Goal: Task Accomplishment & Management: Complete application form

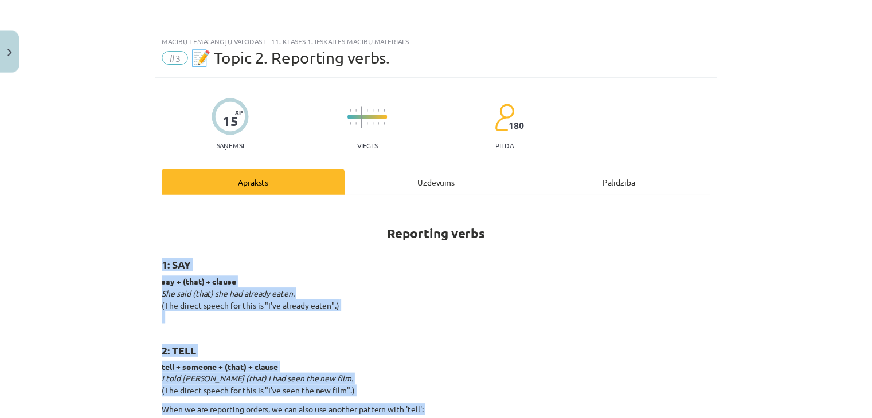
scroll to position [1829, 0]
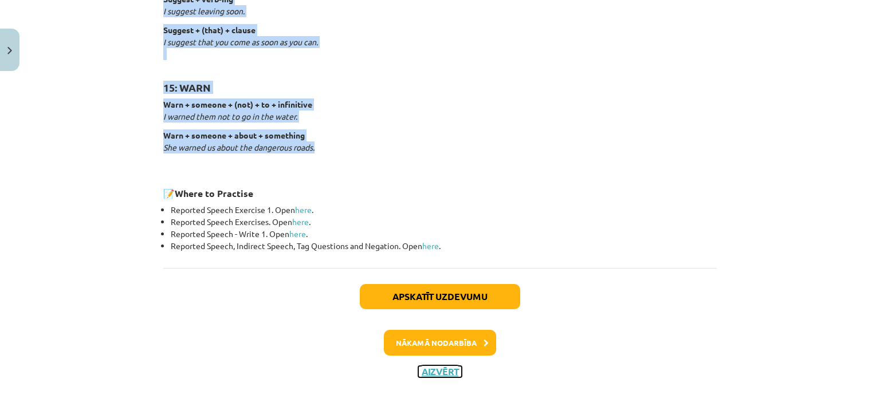
click at [442, 370] on button "Aizvērt" at bounding box center [440, 371] width 44 height 11
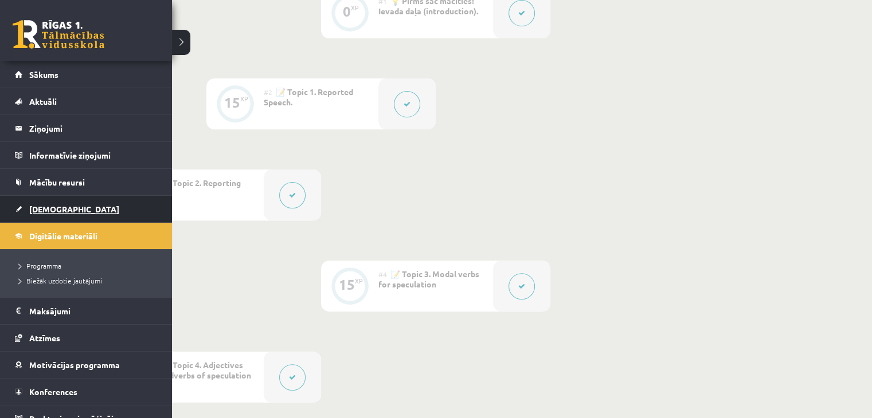
click at [48, 202] on link "[DEMOGRAPHIC_DATA]" at bounding box center [86, 209] width 143 height 26
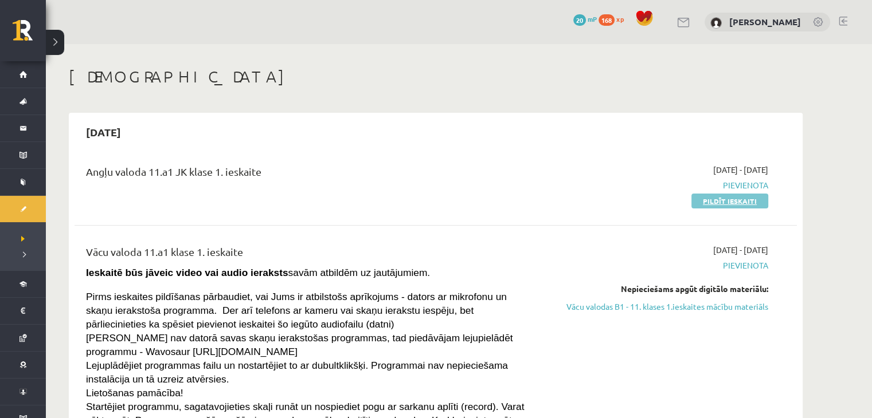
click at [753, 201] on link "Pildīt ieskaiti" at bounding box center [729, 201] width 77 height 15
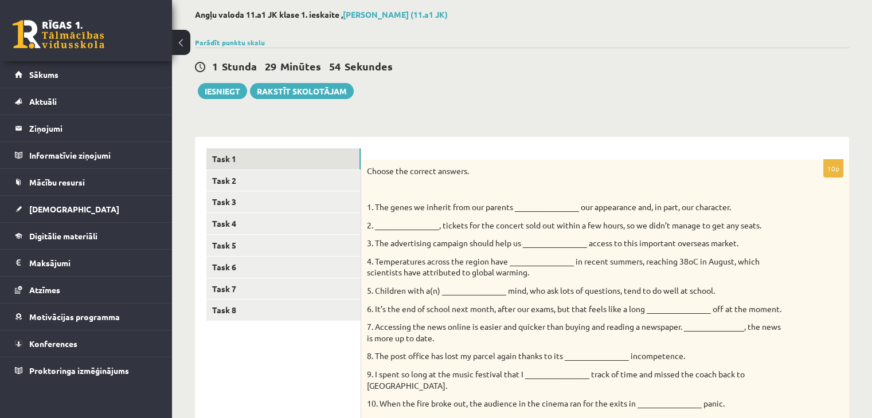
scroll to position [37, 0]
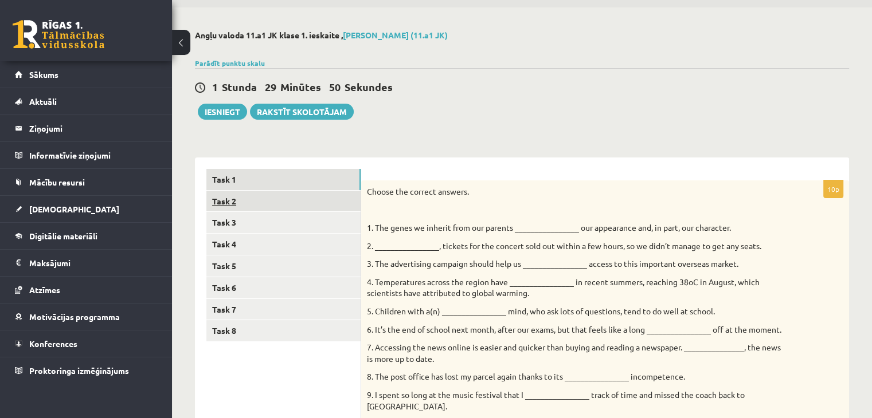
click at [264, 196] on link "Task 2" at bounding box center [283, 201] width 154 height 21
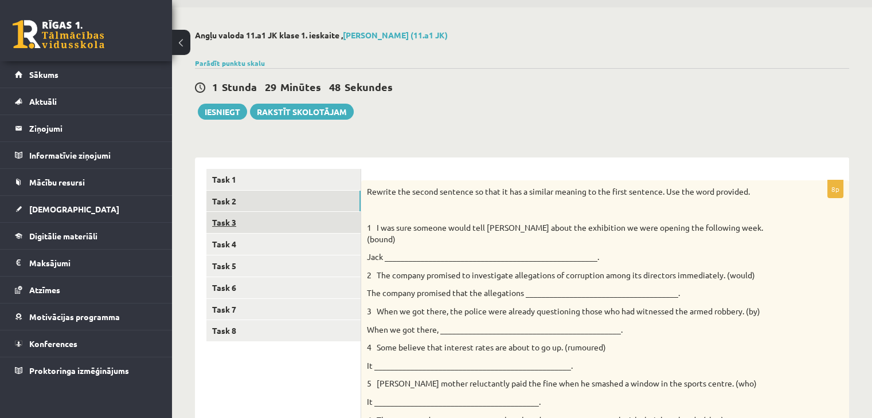
scroll to position [0, 0]
click at [222, 223] on link "Task 3" at bounding box center [283, 222] width 154 height 21
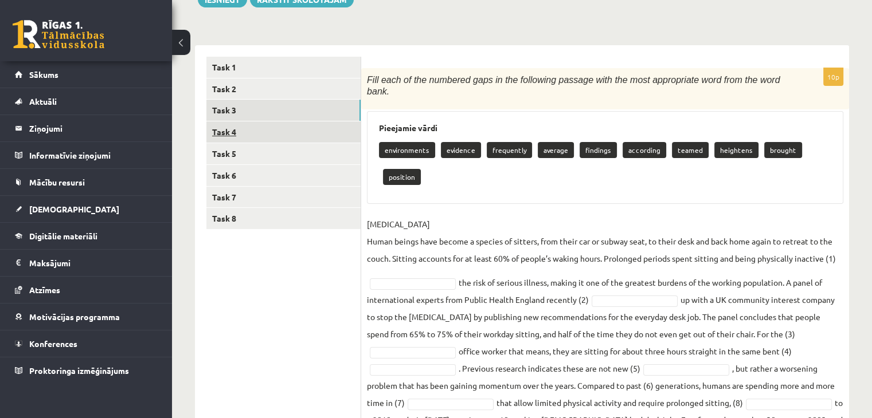
scroll to position [151, 0]
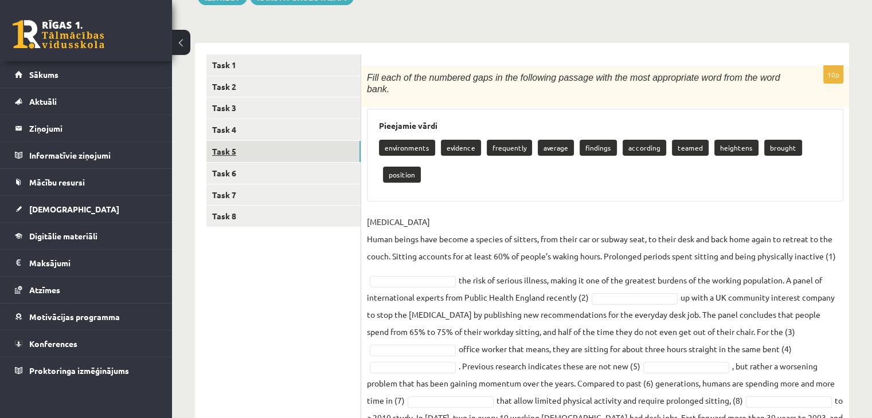
click at [228, 150] on link "Task 5" at bounding box center [283, 151] width 154 height 21
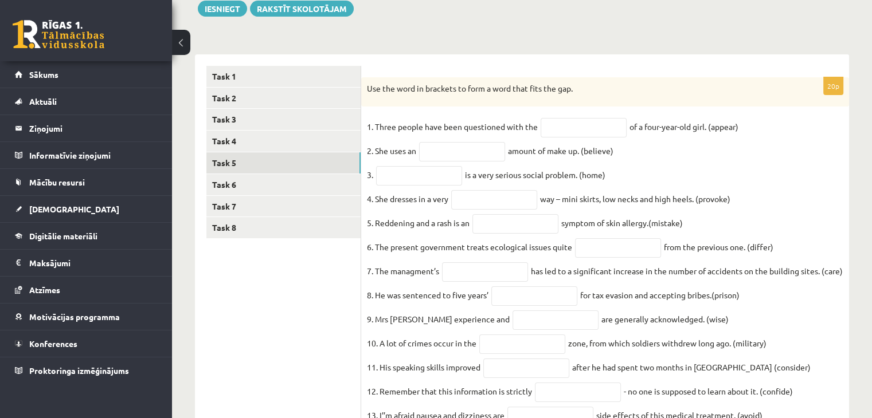
scroll to position [131, 0]
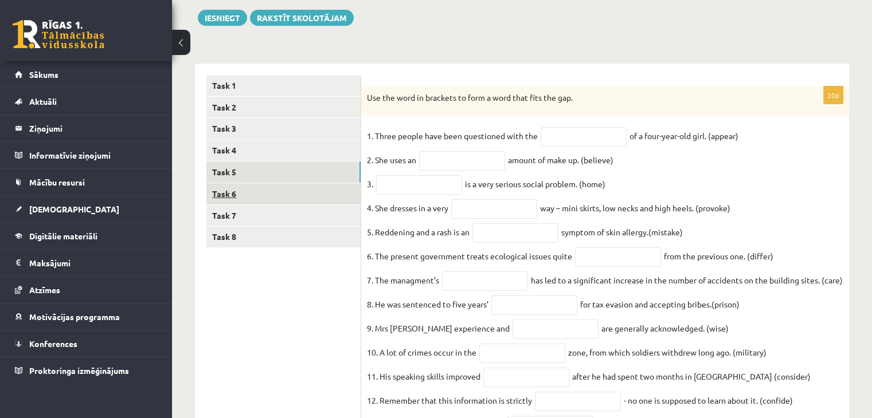
click at [222, 195] on link "Task 6" at bounding box center [283, 193] width 154 height 21
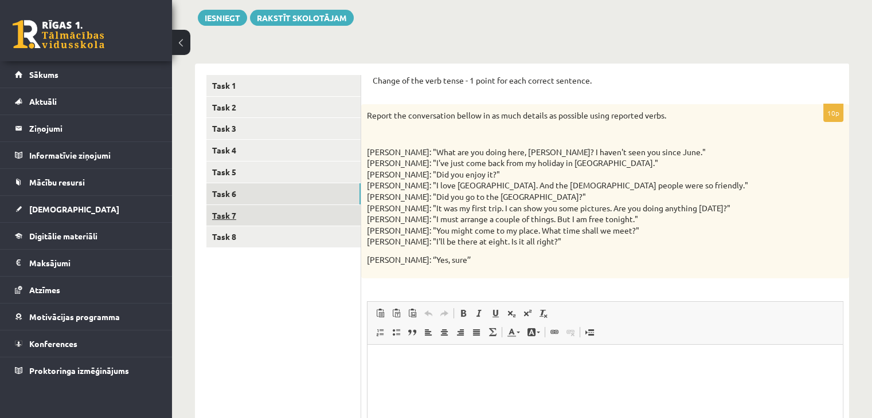
scroll to position [0, 0]
click at [226, 218] on link "Task 7" at bounding box center [283, 215] width 154 height 21
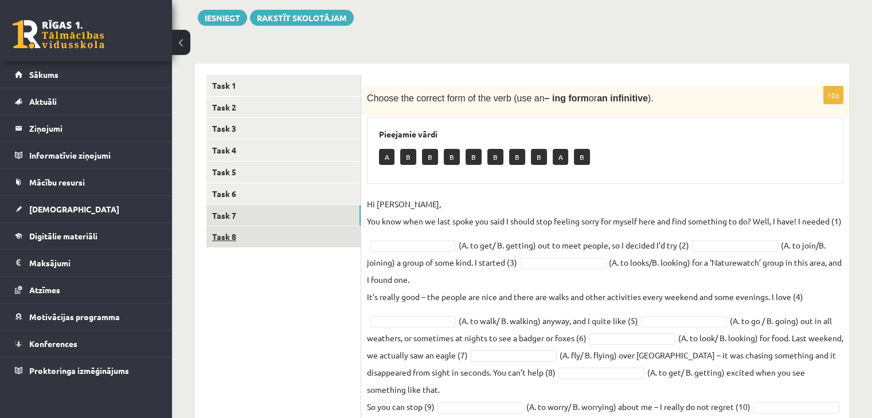
click at [224, 238] on link "Task 8" at bounding box center [283, 236] width 154 height 21
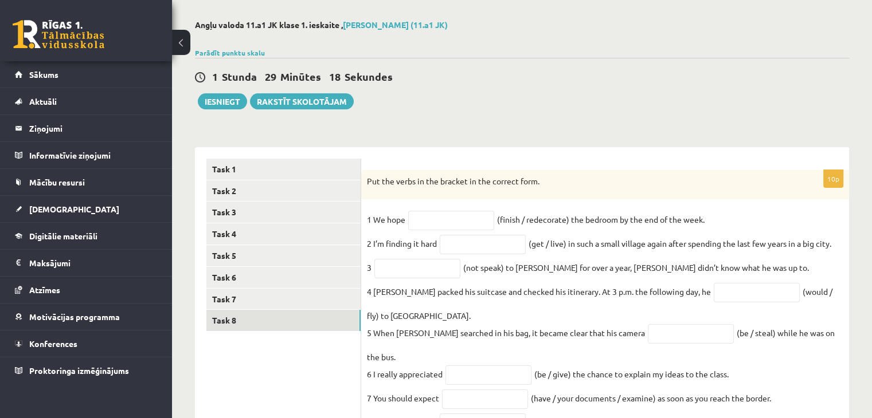
scroll to position [34, 0]
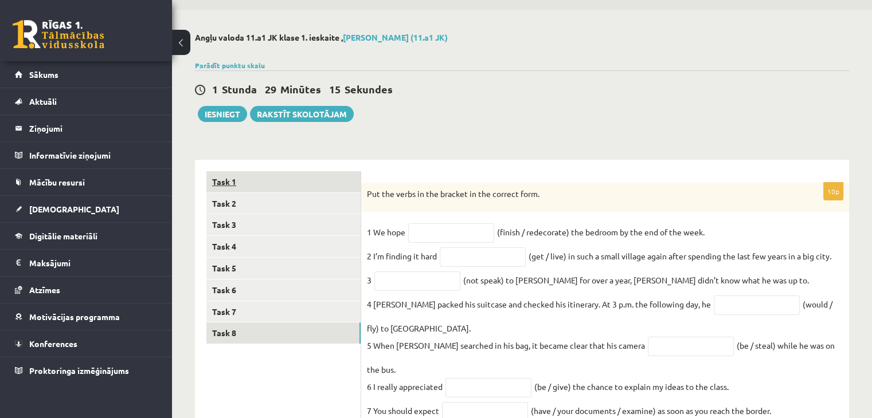
click at [211, 184] on link "Task 1" at bounding box center [283, 181] width 154 height 21
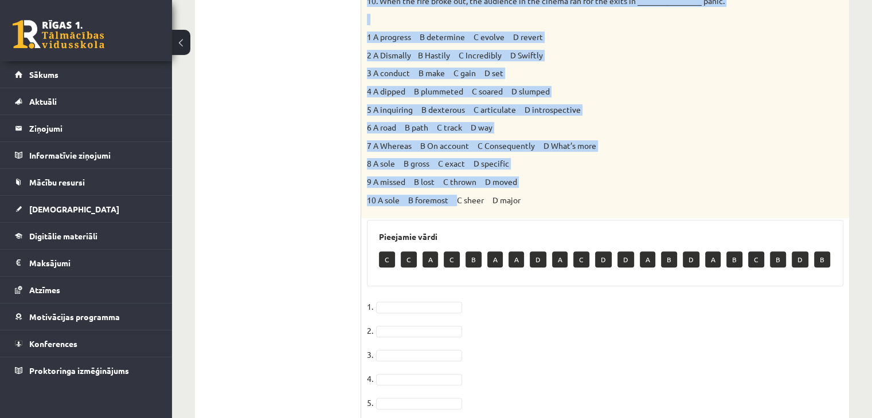
scroll to position [495, 0]
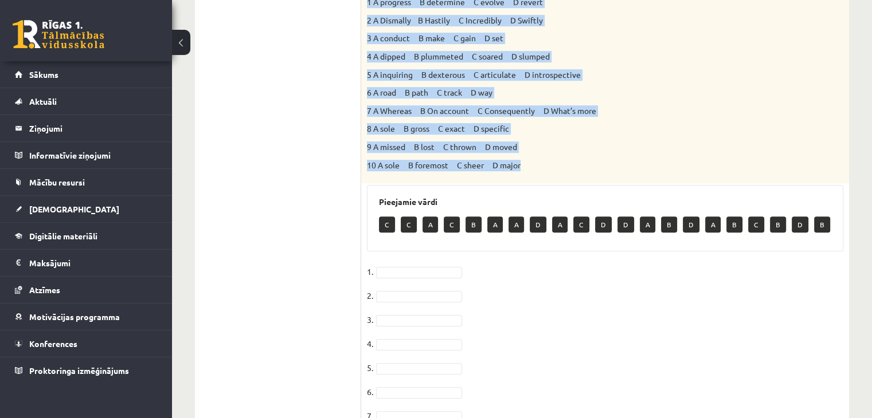
drag, startPoint x: 369, startPoint y: 76, endPoint x: 812, endPoint y: 152, distance: 449.1
copy div "lorem ips dolorsi ametcon. 2. Adi elits do eiusmod temp inc utlabor ___________…"
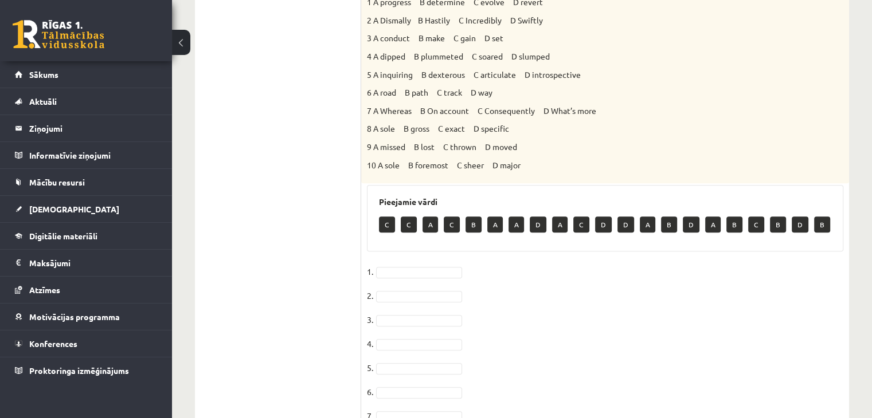
click at [540, 318] on fieldset "1. 2. 3. 4. 5. 6. 7. [DATE]." at bounding box center [605, 383] width 476 height 241
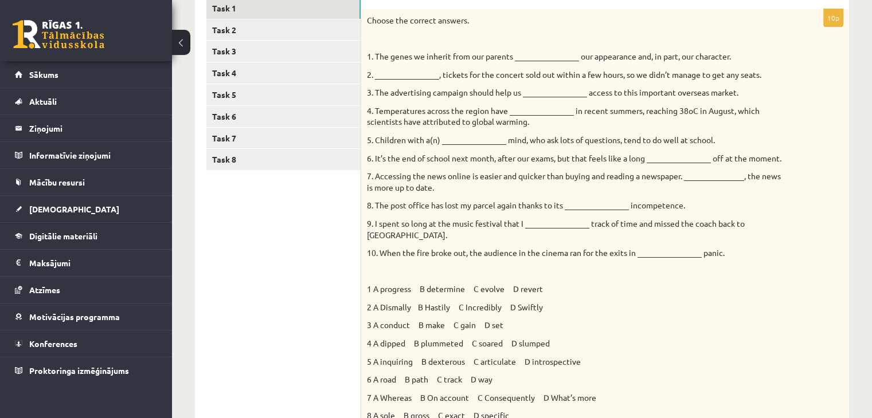
scroll to position [209, 0]
click at [225, 28] on link "Task 2" at bounding box center [283, 29] width 154 height 21
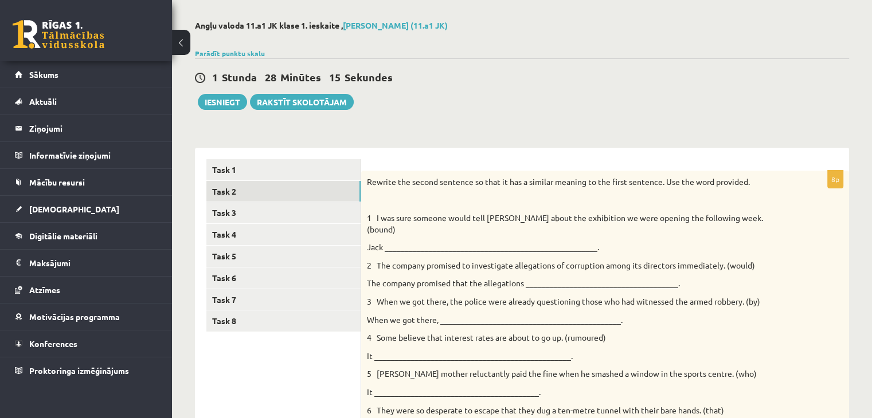
scroll to position [37, 0]
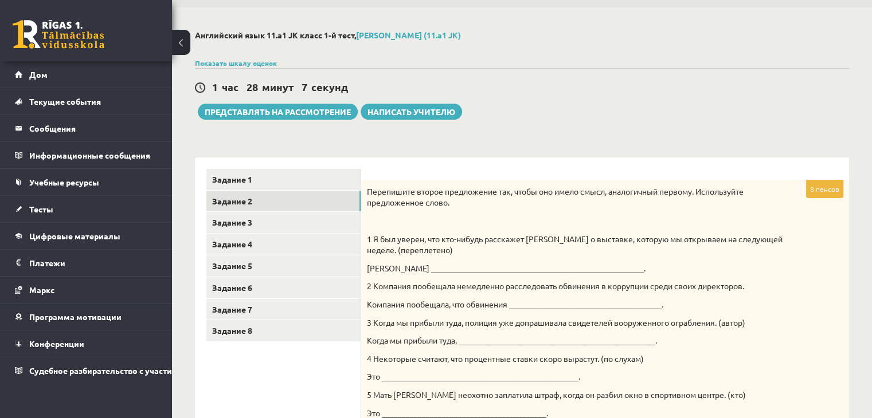
click at [566, 232] on div "Перепишите второе предложение так, чтобы оно имело смысл, аналогичный первому. …" at bounding box center [605, 366] width 488 height 371
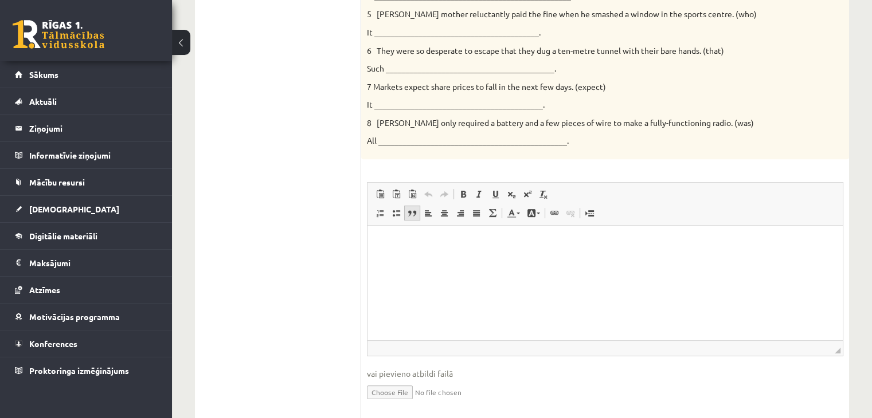
scroll to position [432, 0]
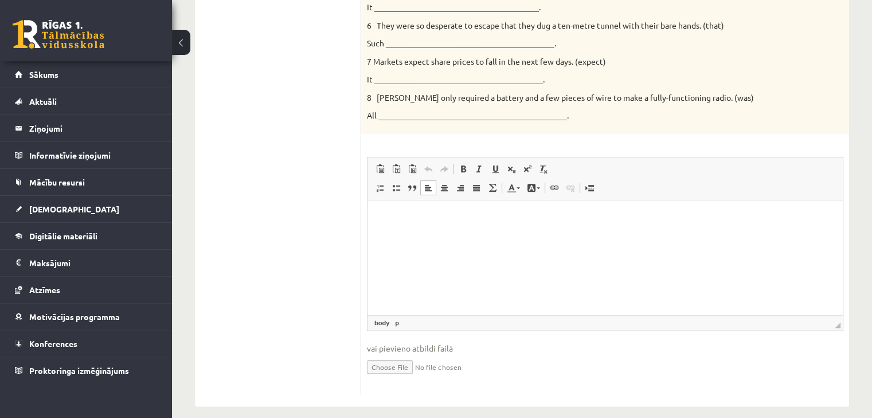
click at [403, 236] on html at bounding box center [604, 218] width 475 height 35
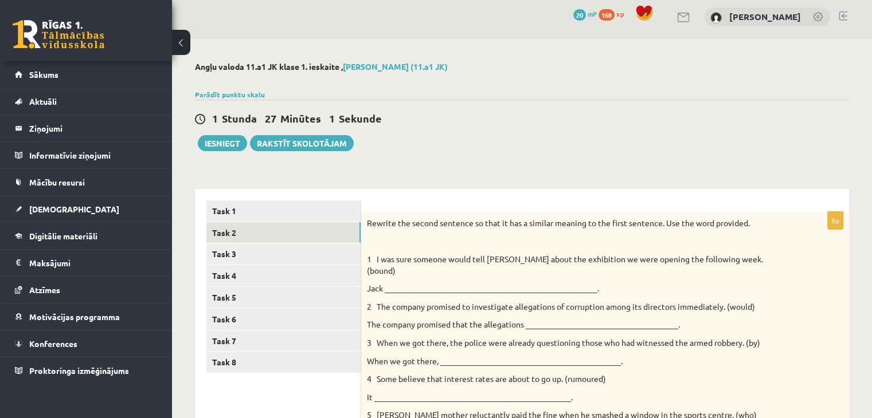
scroll to position [0, 0]
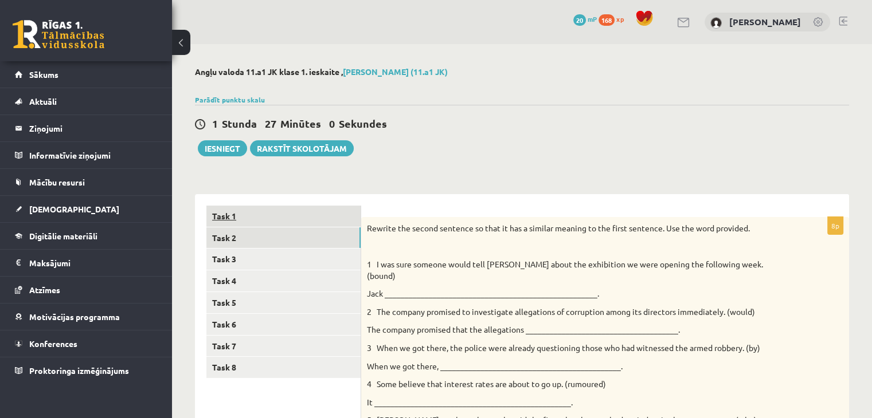
click at [292, 211] on link "Task 1" at bounding box center [283, 216] width 154 height 21
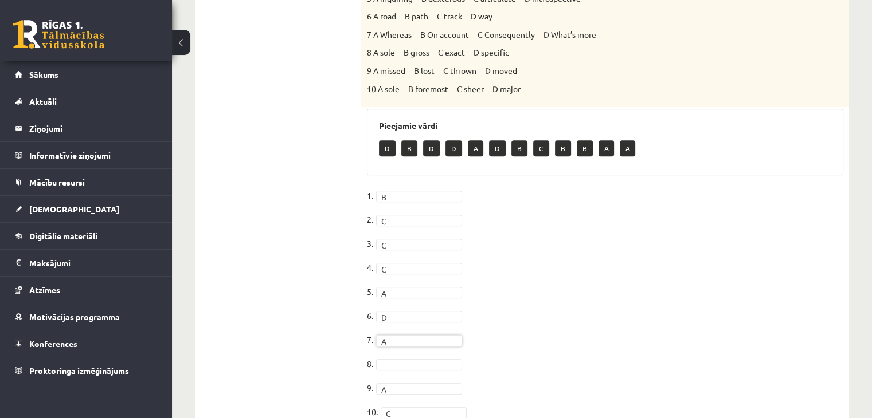
scroll to position [573, 0]
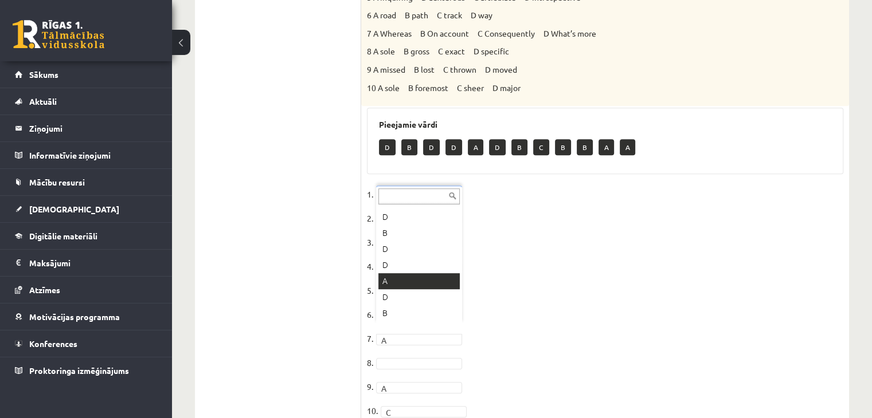
drag, startPoint x: 441, startPoint y: 325, endPoint x: 384, endPoint y: 271, distance: 78.7
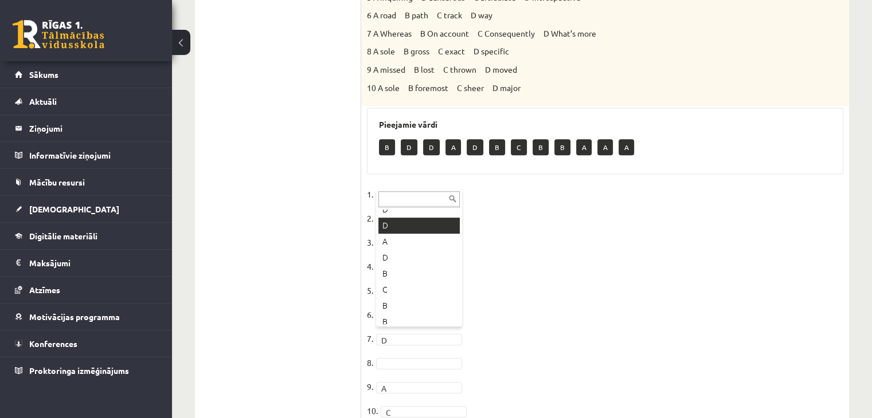
scroll to position [48, 0]
click at [428, 142] on p "D" at bounding box center [431, 147] width 17 height 16
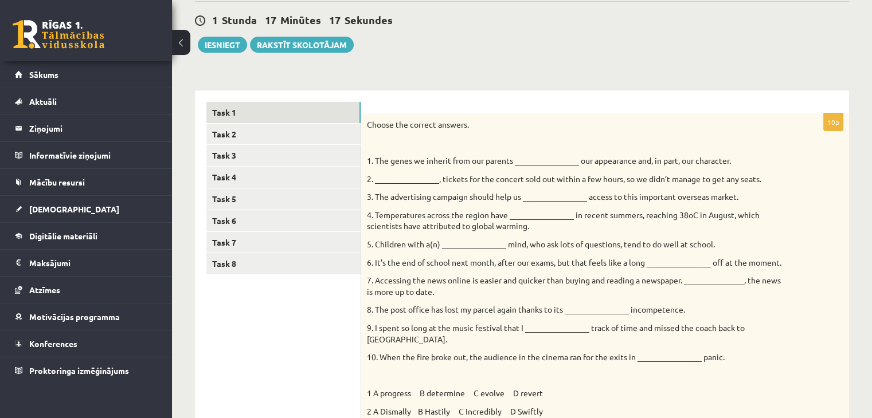
scroll to position [105, 0]
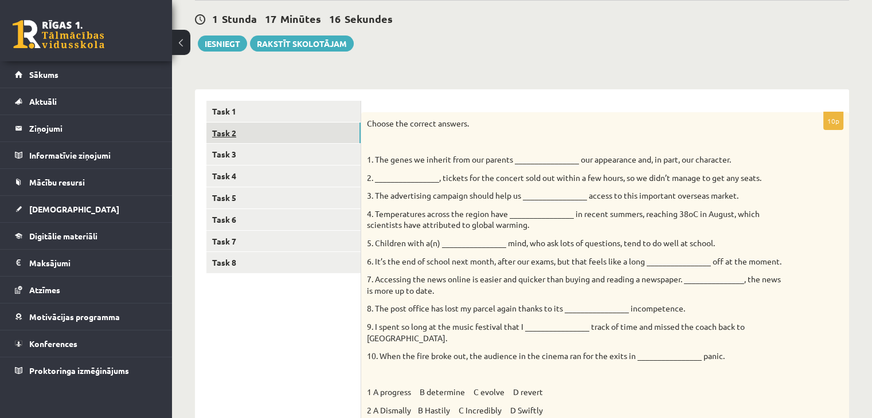
click at [300, 140] on link "Task 2" at bounding box center [283, 133] width 154 height 21
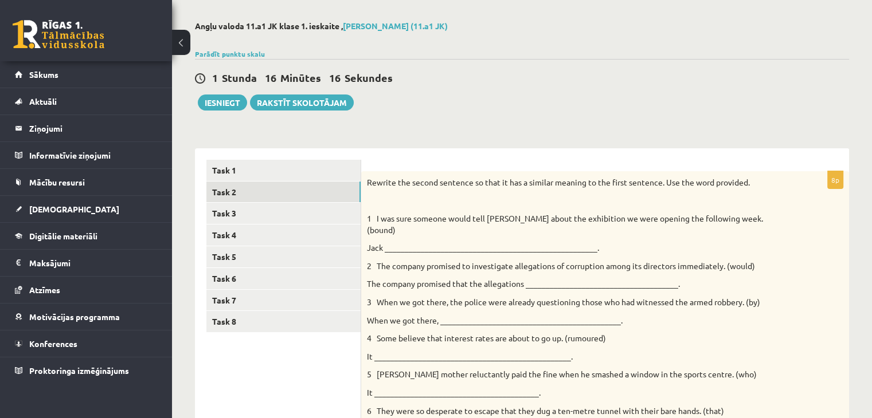
scroll to position [46, 0]
click at [290, 209] on link "Task 3" at bounding box center [283, 213] width 154 height 21
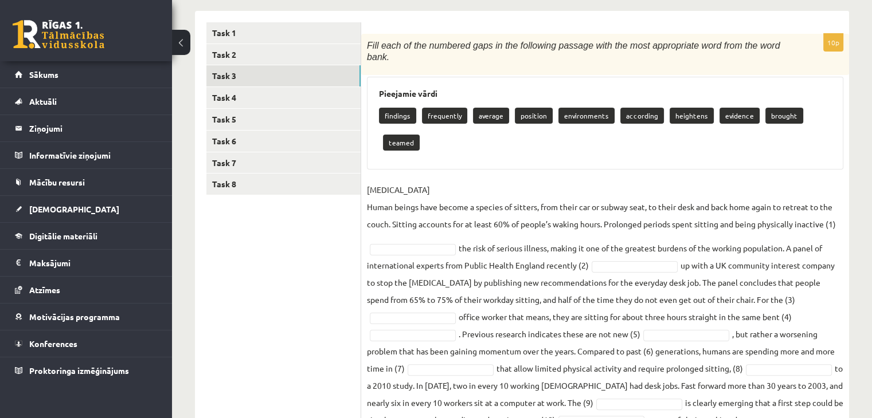
scroll to position [181, 0]
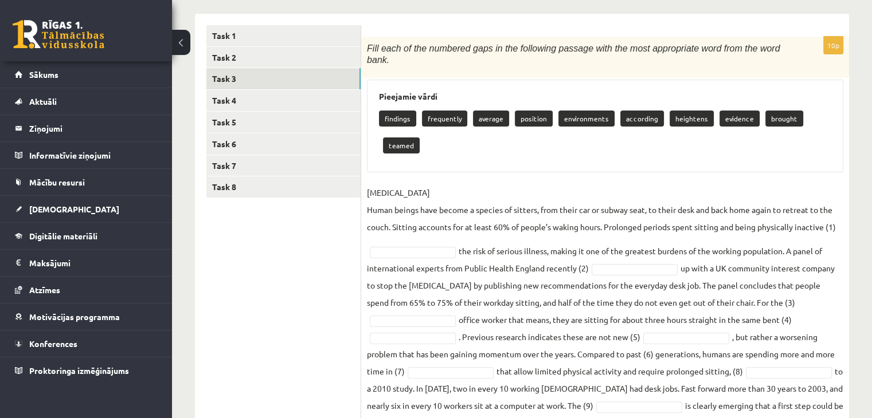
drag, startPoint x: 383, startPoint y: 108, endPoint x: 371, endPoint y: 103, distance: 12.3
click at [371, 103] on div "Pieejamie vārdi findings frequently average position environments according hei…" at bounding box center [605, 126] width 476 height 93
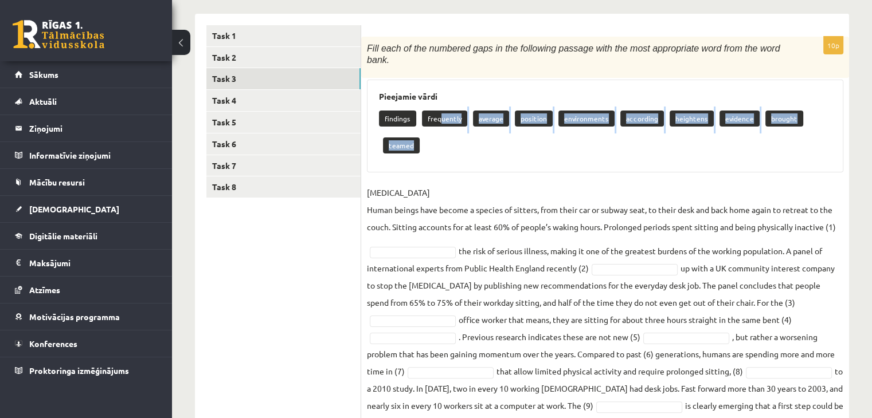
drag, startPoint x: 440, startPoint y: 107, endPoint x: 436, endPoint y: 133, distance: 26.7
click at [436, 133] on div "findings frequently average position environments according heightens evidence …" at bounding box center [605, 134] width 452 height 54
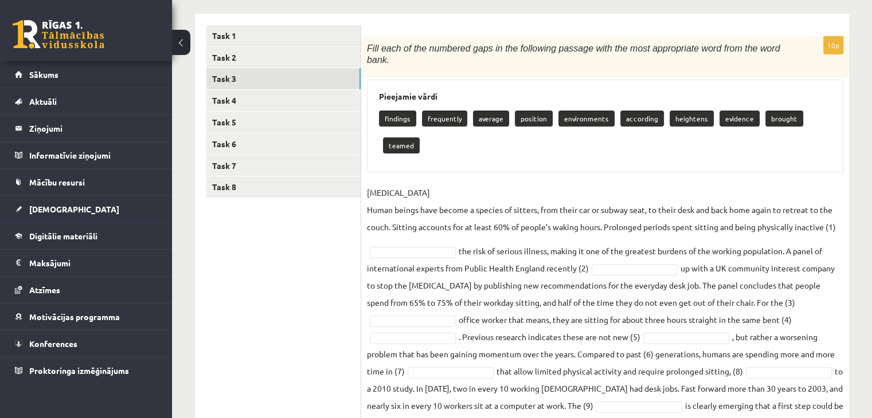
click at [439, 127] on div "findings frequently average position environments according heightens evidence …" at bounding box center [605, 134] width 452 height 54
click at [438, 111] on p "frequently" at bounding box center [444, 119] width 45 height 16
drag, startPoint x: 435, startPoint y: 107, endPoint x: 436, endPoint y: 113, distance: 5.8
click at [436, 113] on p "frequently" at bounding box center [444, 119] width 45 height 16
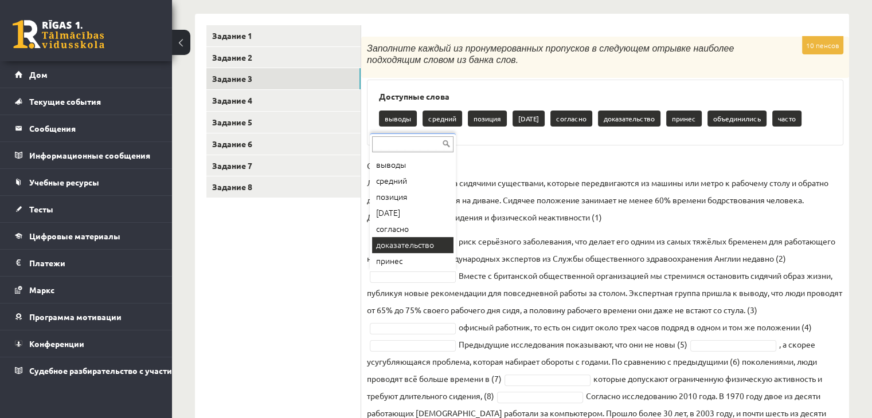
scroll to position [46, 0]
drag, startPoint x: 426, startPoint y: 241, endPoint x: 414, endPoint y: 236, distance: 13.1
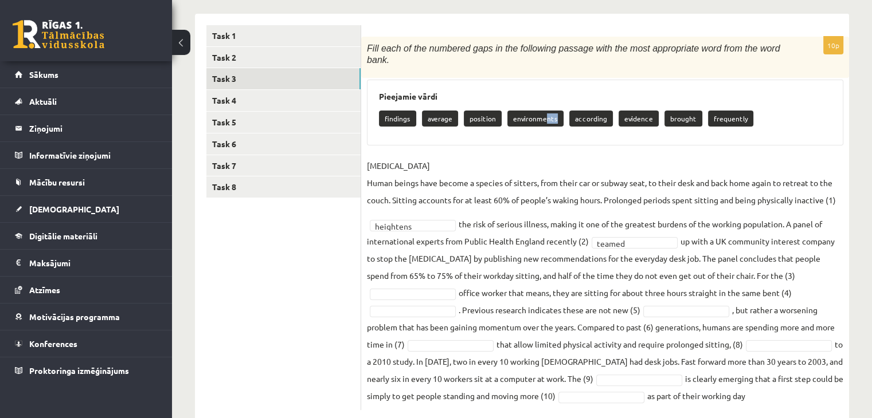
drag, startPoint x: 544, startPoint y: 105, endPoint x: 527, endPoint y: 106, distance: 17.8
click at [527, 111] on p "environments" at bounding box center [535, 119] width 56 height 16
click at [518, 129] on div "Pieejamie vārdi findings average position environments according evidence broug…" at bounding box center [605, 113] width 476 height 66
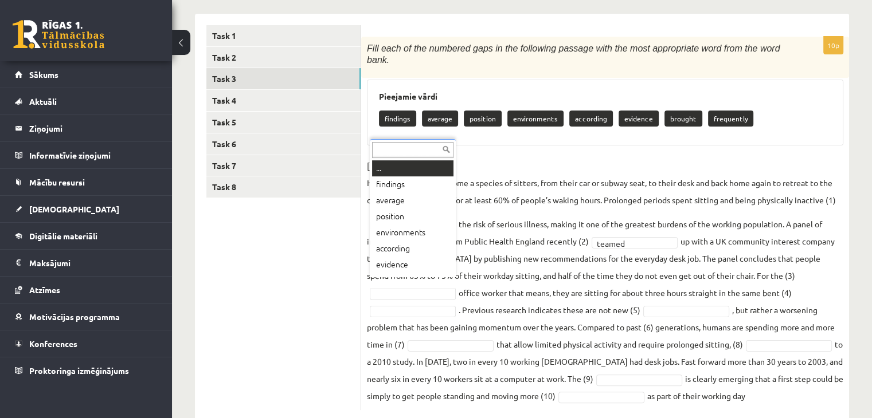
scroll to position [14, 0]
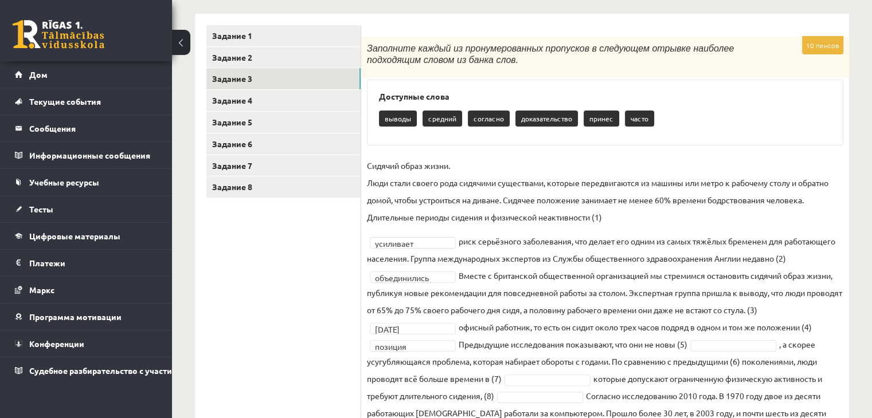
click at [536, 194] on p "Сидячий образ жизни. Люди стали своего рода сидячими существами, которые передв…" at bounding box center [605, 191] width 476 height 69
click at [516, 360] on font ", а скорее усугубляющаяся проблема, которая набирает обороты с годами. По сравн…" at bounding box center [592, 361] width 450 height 45
click at [598, 376] on font "которые допускают ограниченную физическую активность и требуют длительного сиде…" at bounding box center [594, 388] width 455 height 28
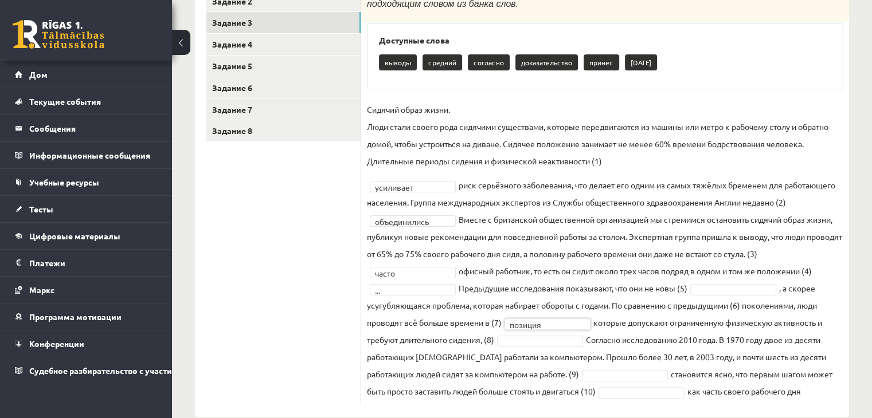
scroll to position [238, 0]
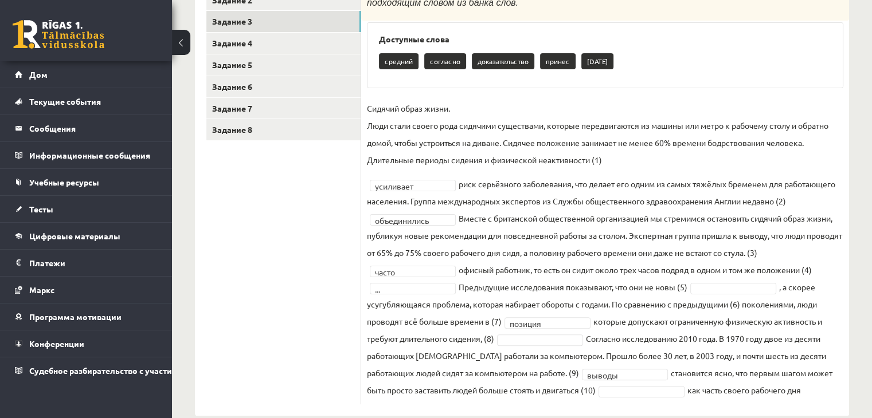
click at [711, 64] on div "средний согласно доказательство принес [DATE]" at bounding box center [605, 62] width 452 height 27
drag, startPoint x: 748, startPoint y: 36, endPoint x: 753, endPoint y: 5, distance: 31.2
click at [748, 34] on h3 "Доступные слова" at bounding box center [605, 39] width 452 height 10
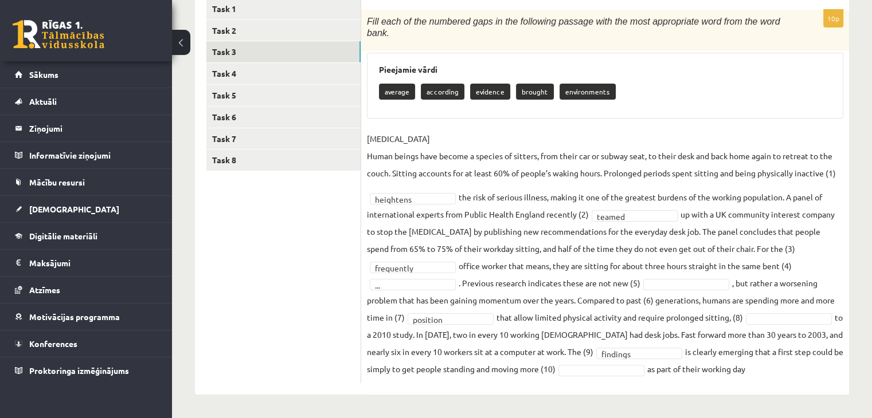
scroll to position [195, 0]
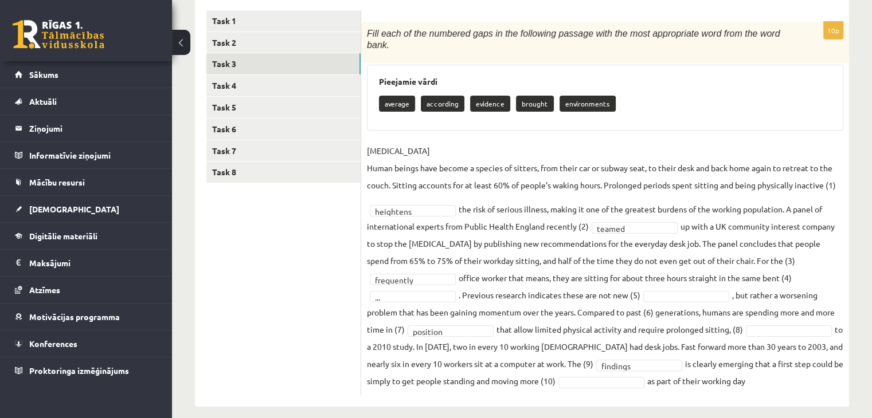
click at [640, 151] on p "[MEDICAL_DATA] Human beings have become a species of sitters, from their car or…" at bounding box center [605, 168] width 476 height 52
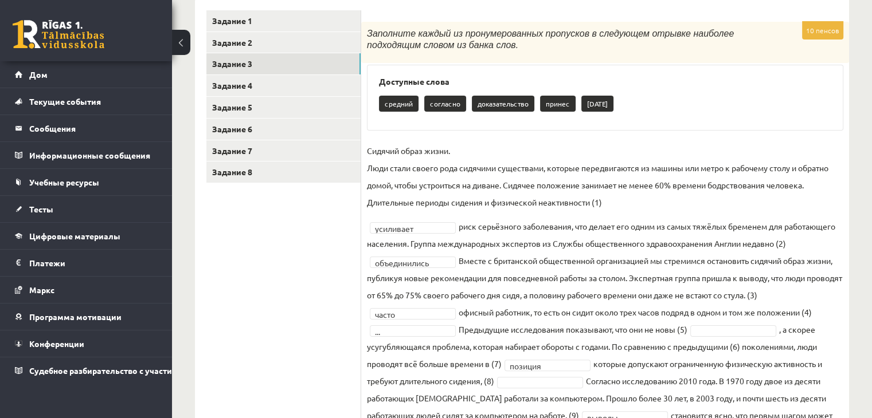
click at [511, 375] on fieldset "**********" at bounding box center [605, 291] width 476 height 299
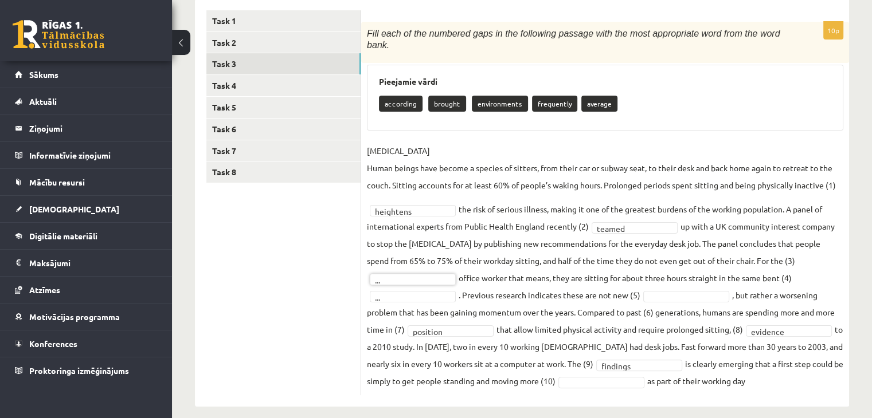
click at [406, 277] on fieldset "[MEDICAL_DATA] Human beings have become a species of sitters, from their car or…" at bounding box center [605, 266] width 476 height 248
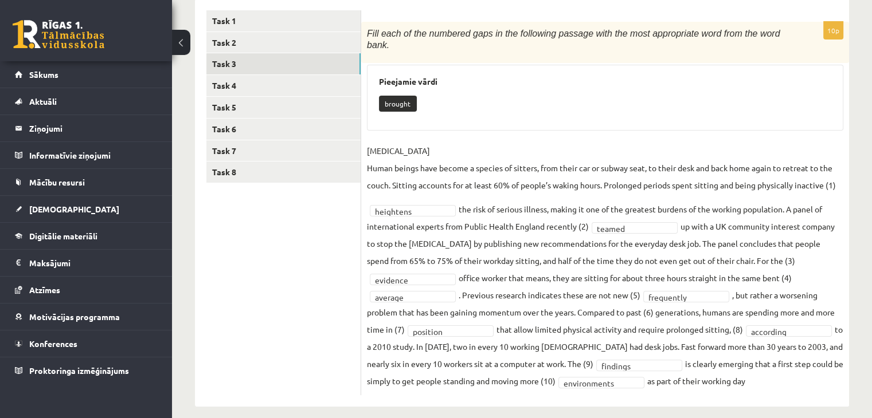
click at [664, 77] on h3 "Pieejamie vārdi" at bounding box center [605, 82] width 452 height 10
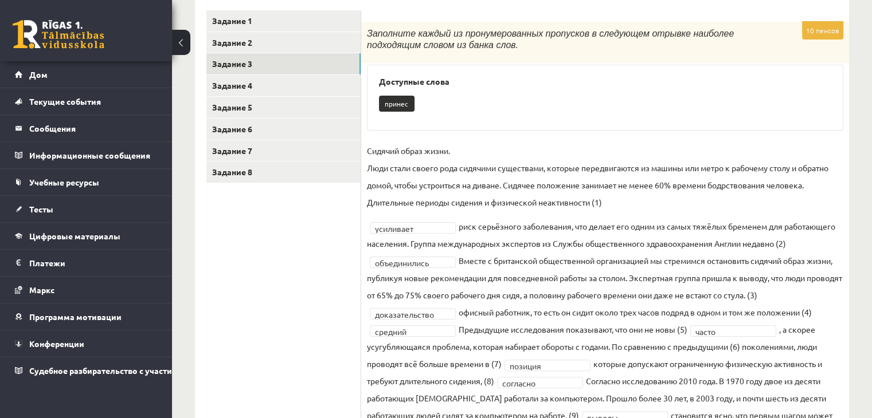
click at [602, 131] on div "10 пенсов Заполните каждый из пронумерованных пропусков в следующем отрывке наи…" at bounding box center [605, 235] width 488 height 426
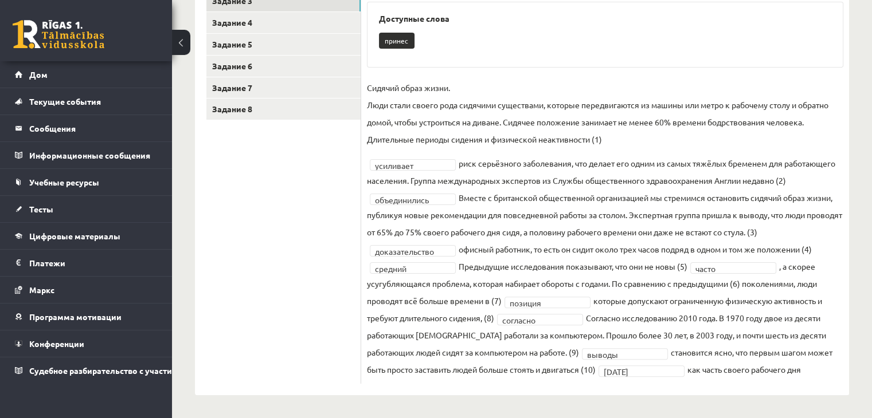
scroll to position [259, 0]
click at [695, 77] on div "10 пенсов Заполните каждый из пронумерованных пропусков в следующем отрывке наи…" at bounding box center [605, 171] width 488 height 426
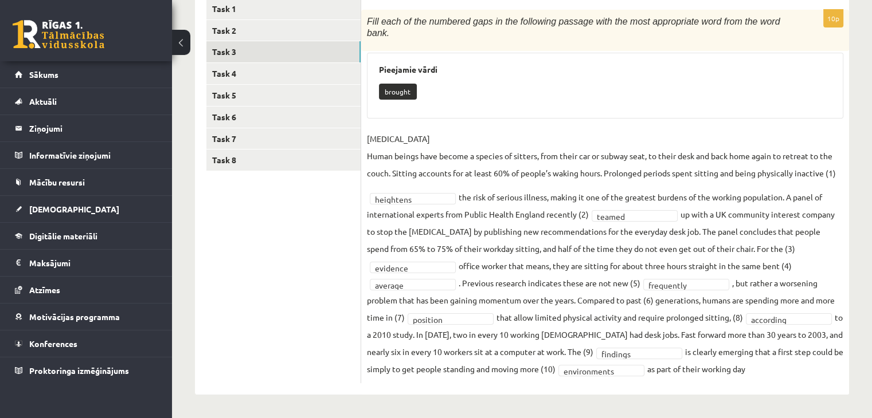
scroll to position [195, 0]
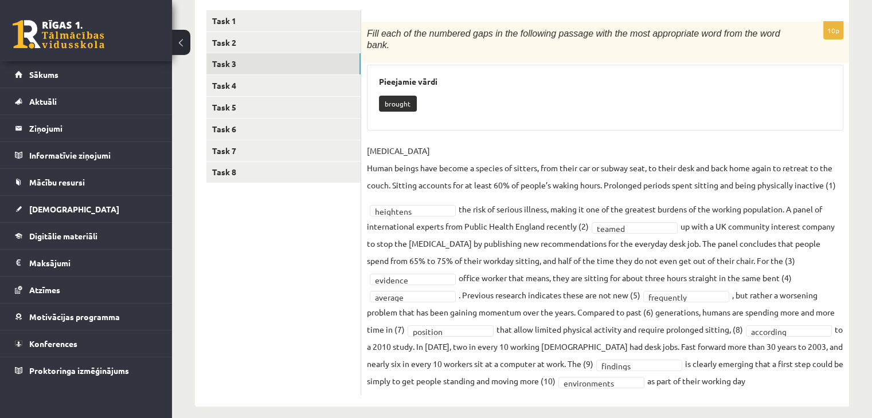
click at [484, 142] on p "[MEDICAL_DATA] Human beings have become a species of sitters, from their car or…" at bounding box center [605, 168] width 476 height 52
drag, startPoint x: 364, startPoint y: 151, endPoint x: 774, endPoint y: 370, distance: 465.4
click at [774, 370] on div "**********" at bounding box center [605, 209] width 488 height 374
copy fieldset "LOREMIPSU DOLORSITA Conse adipis elit seddoe t incidid ut laboree, dolo magna a…"
click at [570, 105] on div "brought" at bounding box center [605, 105] width 452 height 27
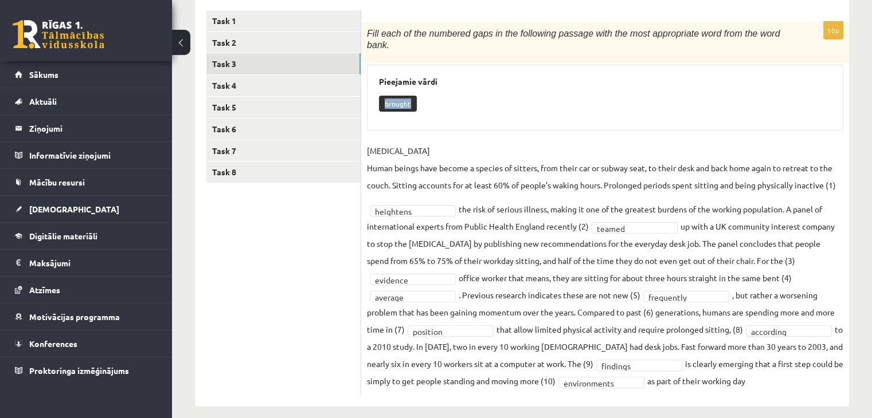
drag, startPoint x: 385, startPoint y: 89, endPoint x: 433, endPoint y: 104, distance: 49.8
click at [433, 104] on div "brought" at bounding box center [605, 105] width 452 height 27
drag, startPoint x: 418, startPoint y: 199, endPoint x: 387, endPoint y: 194, distance: 31.9
drag, startPoint x: 377, startPoint y: 198, endPoint x: 409, endPoint y: 199, distance: 32.1
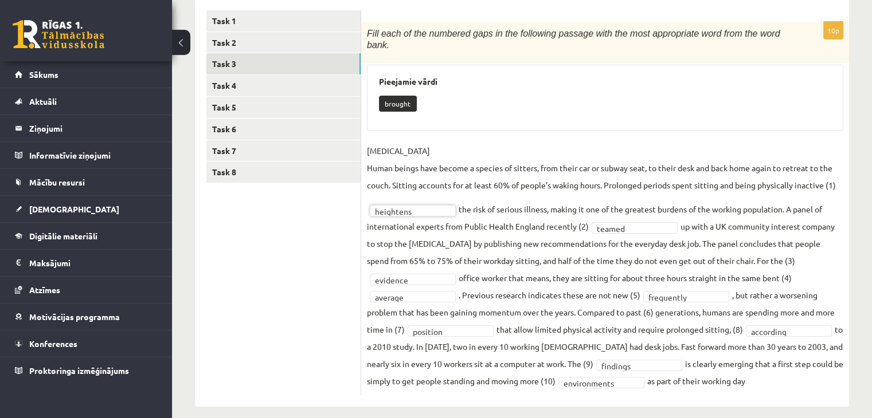
drag, startPoint x: 409, startPoint y: 199, endPoint x: 465, endPoint y: 75, distance: 136.2
click at [232, 84] on link "Task 4" at bounding box center [283, 85] width 154 height 21
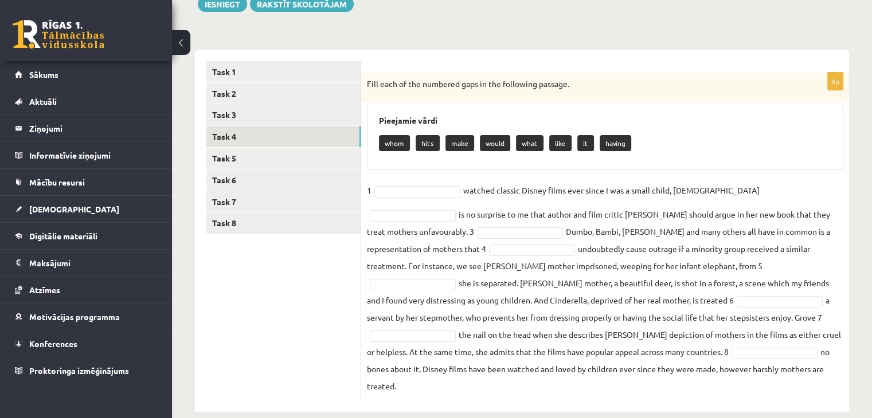
drag, startPoint x: 369, startPoint y: 81, endPoint x: 621, endPoint y: 363, distance: 377.9
click at [621, 363] on div "8p Fill each of the numbered gaps in the following passage. Pieejamie vārdi who…" at bounding box center [605, 237] width 488 height 328
copy div "lor ipsu do sit ametcons adip el sed doeiusmod tempori. Utlaboree dolor magn al…"
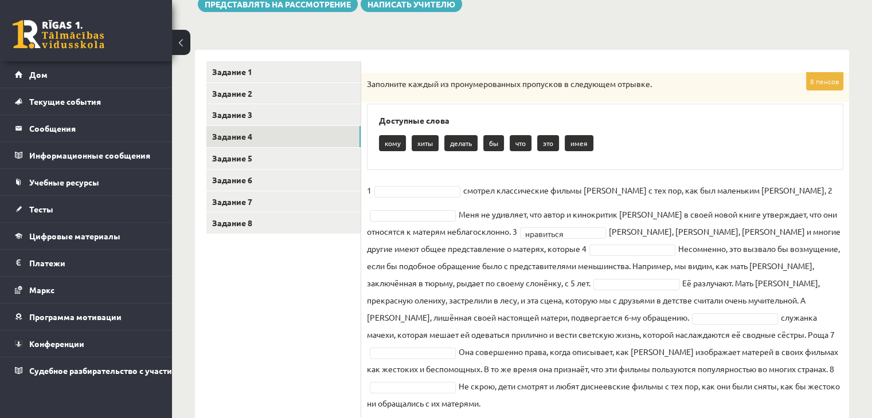
click at [468, 209] on fieldset "1 смотрел классические фильмы [PERSON_NAME] с тех пор, как был маленьким ребенк…" at bounding box center [605, 297] width 476 height 230
drag, startPoint x: 515, startPoint y: 132, endPoint x: 439, endPoint y: 170, distance: 84.6
click at [438, 173] on div "8 пенсов Заполните каждый из пронумерованных пропусков в следующем отрывке. Дос…" at bounding box center [605, 245] width 488 height 345
click at [512, 132] on div "кому хиты делать бы что это имея" at bounding box center [605, 144] width 452 height 27
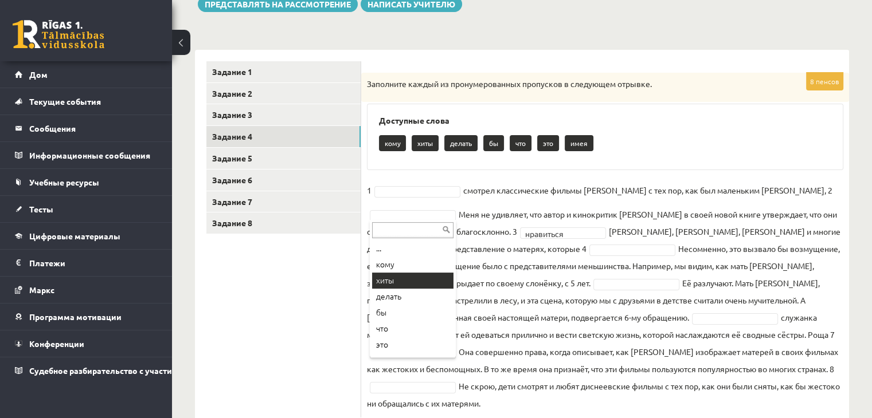
scroll to position [14, 0]
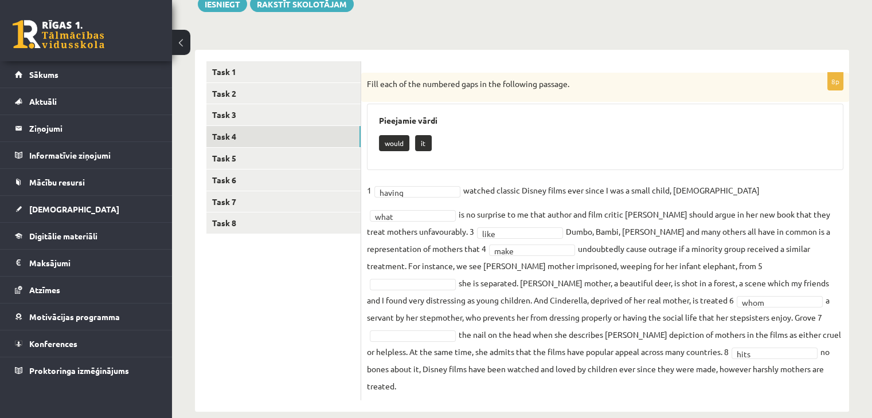
click at [633, 102] on div "8p Fill each of the numbered gaps in the following passage. Pieejamie vārdi wou…" at bounding box center [605, 237] width 488 height 328
click at [715, 50] on div "8p Fill each of the numbered gaps in the following passage. Pieejamie vārdi wou…" at bounding box center [605, 231] width 488 height 362
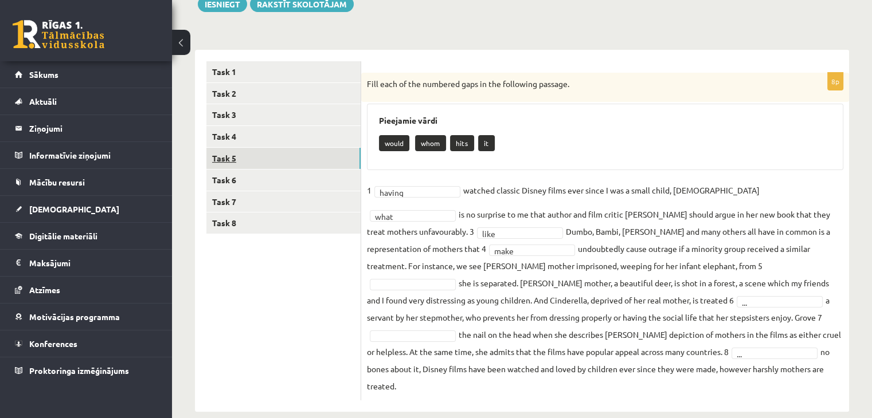
click at [309, 157] on link "Task 5" at bounding box center [283, 158] width 154 height 21
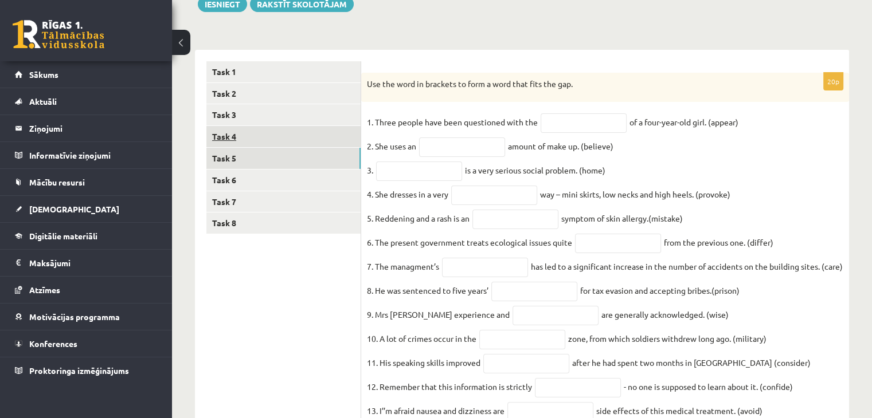
click at [285, 138] on link "Task 4" at bounding box center [283, 136] width 154 height 21
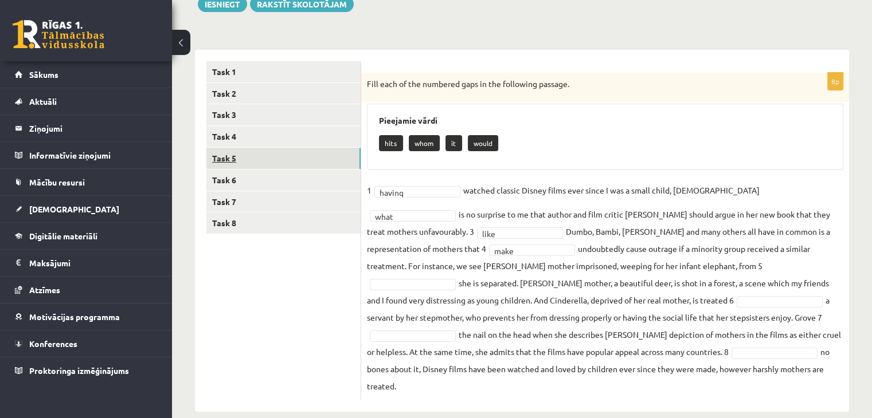
click at [281, 156] on link "Task 5" at bounding box center [283, 158] width 154 height 21
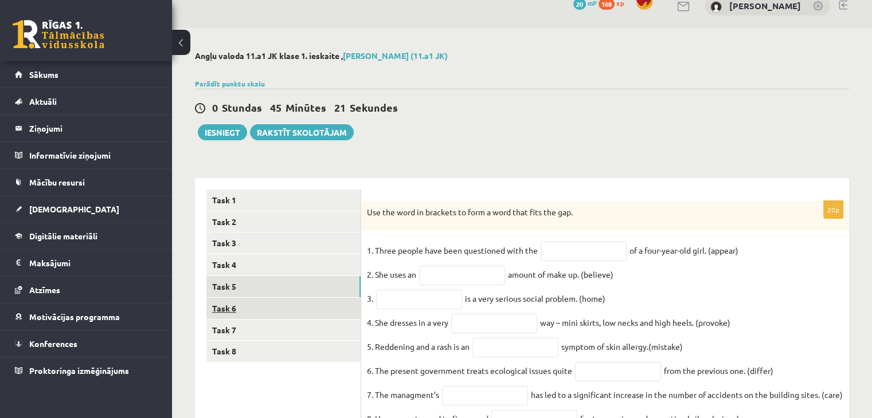
scroll to position [131, 0]
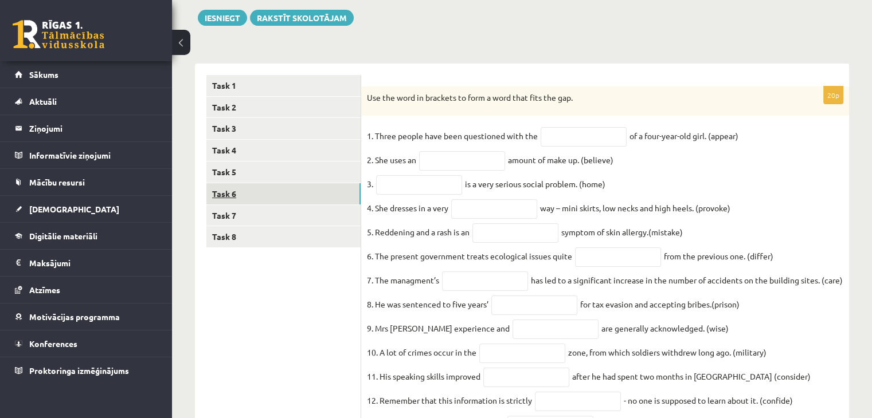
click at [277, 189] on link "Task 6" at bounding box center [283, 193] width 154 height 21
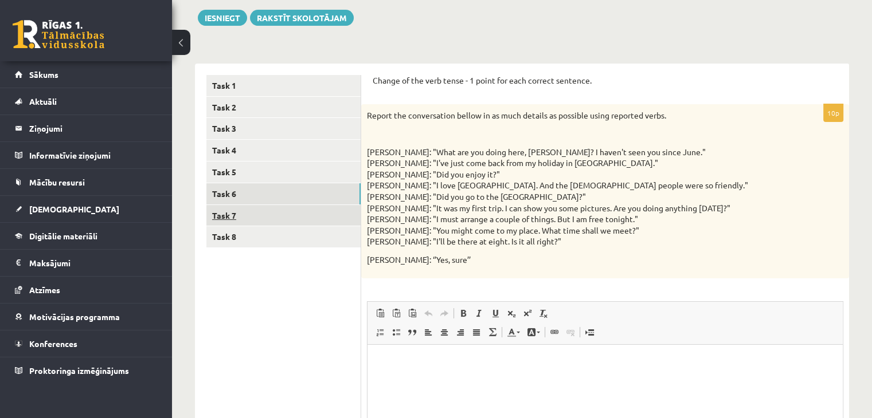
scroll to position [0, 0]
click at [261, 207] on link "Task 7" at bounding box center [283, 215] width 154 height 21
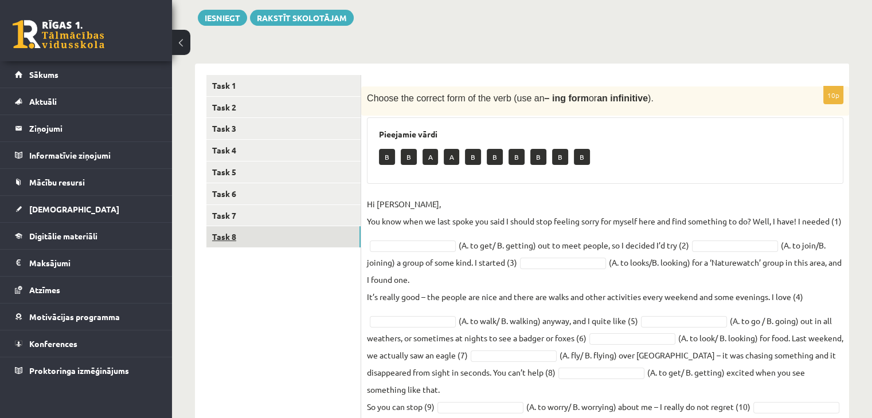
click at [245, 228] on link "Task 8" at bounding box center [283, 236] width 154 height 21
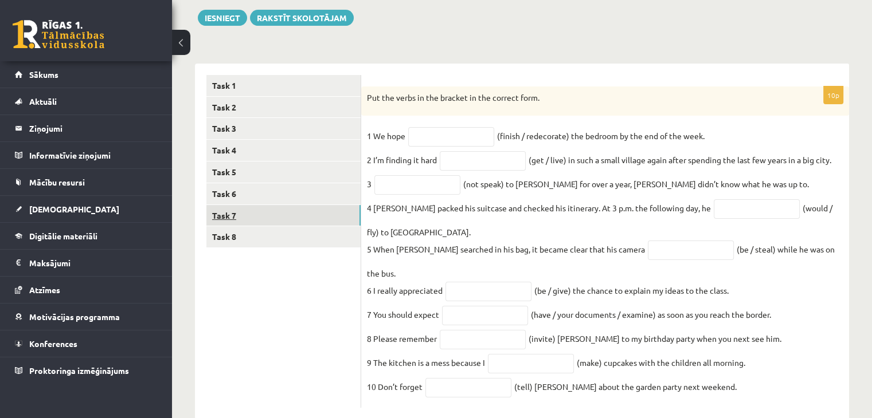
click at [245, 212] on link "Task 7" at bounding box center [283, 215] width 154 height 21
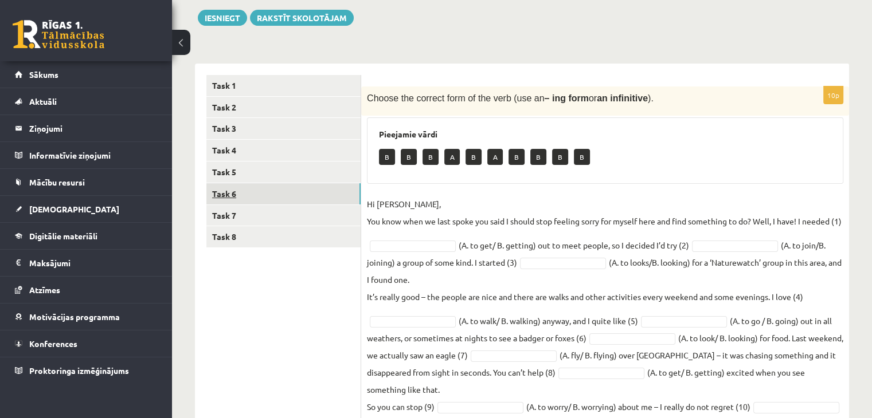
click at [248, 184] on link "Task 6" at bounding box center [283, 193] width 154 height 21
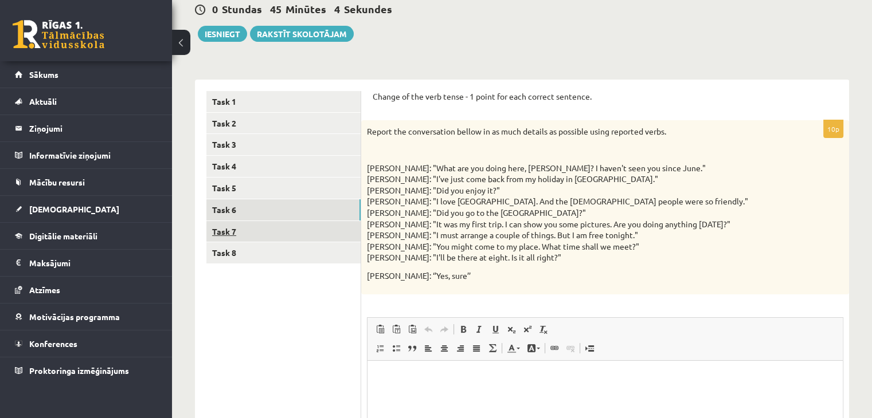
click at [225, 232] on link "Task 7" at bounding box center [283, 231] width 154 height 21
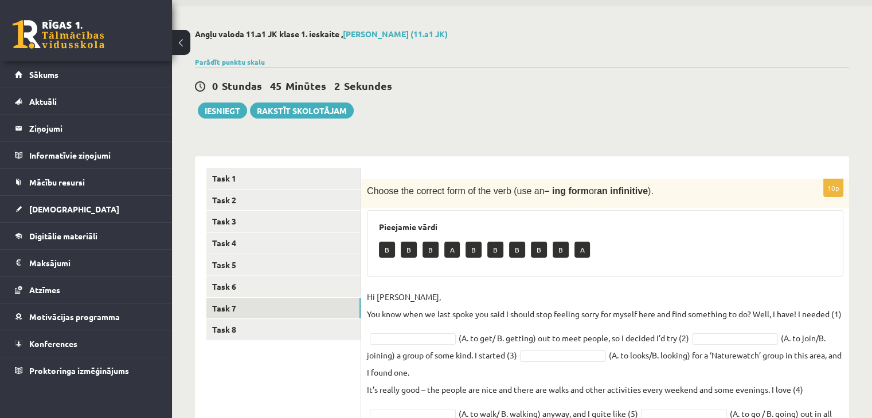
scroll to position [115, 0]
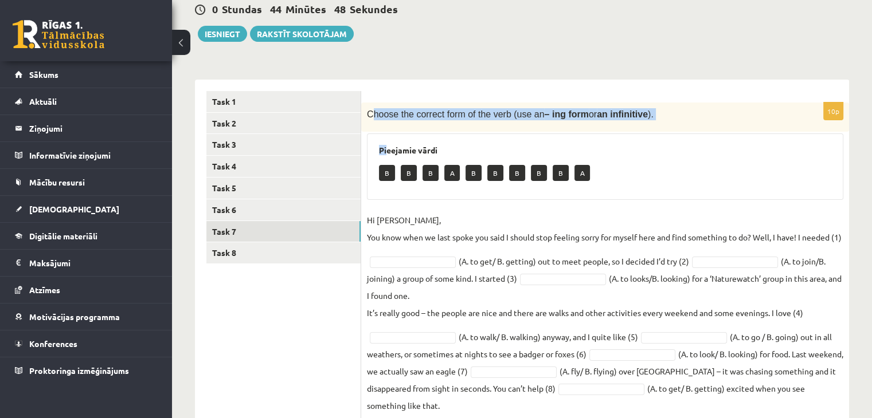
drag, startPoint x: 369, startPoint y: 115, endPoint x: 386, endPoint y: 144, distance: 33.9
click at [386, 144] on div "10p Choose the correct form of the verb (use an – ing form or an infinitive ). …" at bounding box center [605, 291] width 488 height 376
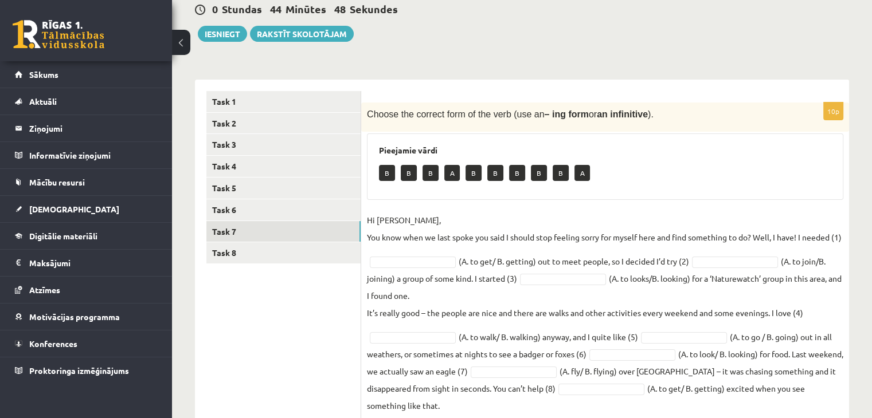
click at [366, 113] on div "Choose the correct form of the verb (use an – ing form or an infinitive )." at bounding box center [605, 117] width 488 height 29
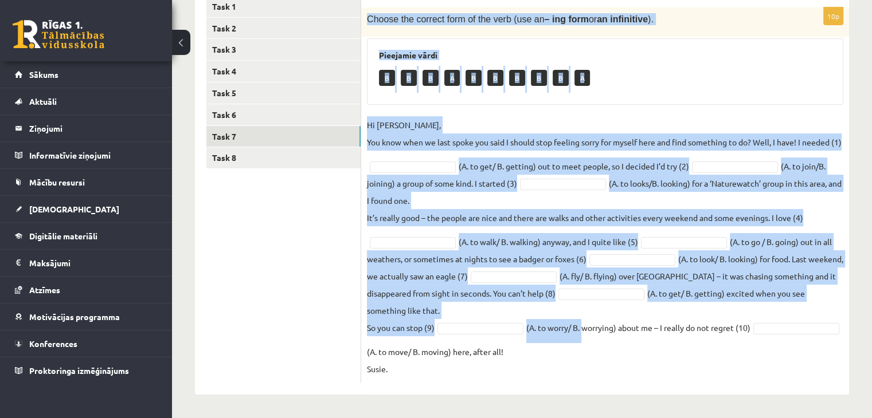
scroll to position [227, 0]
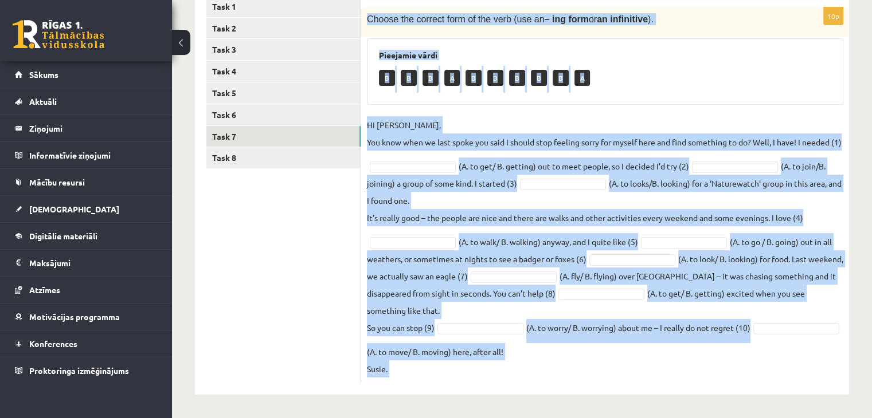
drag, startPoint x: 366, startPoint y: 113, endPoint x: 612, endPoint y: 365, distance: 352.2
click at [612, 365] on div "10p Choose the correct form of the verb (use an – ing form or an infinitive ). …" at bounding box center [605, 195] width 488 height 376
copy div "Loremi dol sitamet cons ad eli sedd (eiu te – inc utla et do magnaaliqu ). Enim…"
click at [406, 150] on p "Hi [PERSON_NAME], You know when we last spoke you said I should stop feeling so…" at bounding box center [604, 133] width 475 height 34
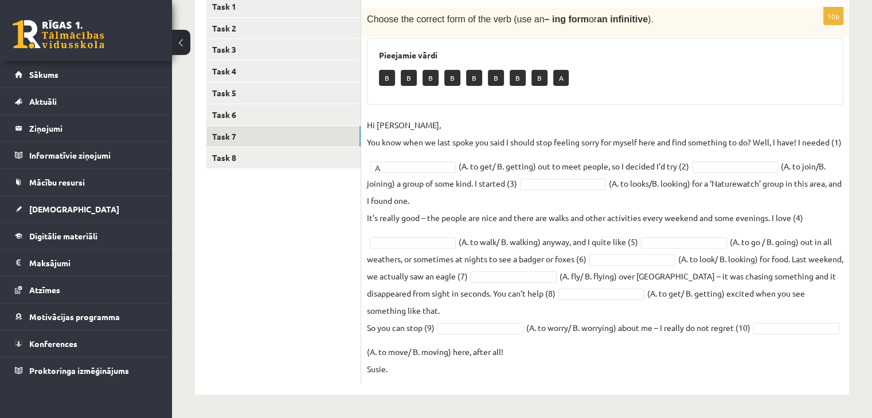
click at [719, 173] on fieldset "Hi [PERSON_NAME], You know when we last spoke you said I should stop feeling so…" at bounding box center [605, 246] width 476 height 261
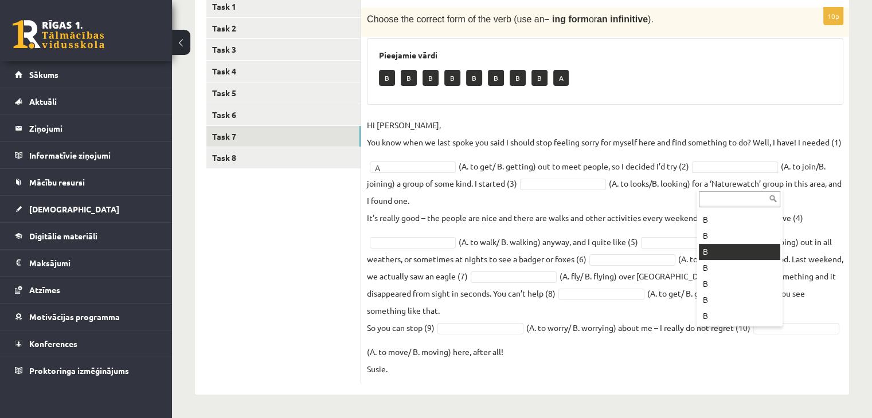
scroll to position [46, 0]
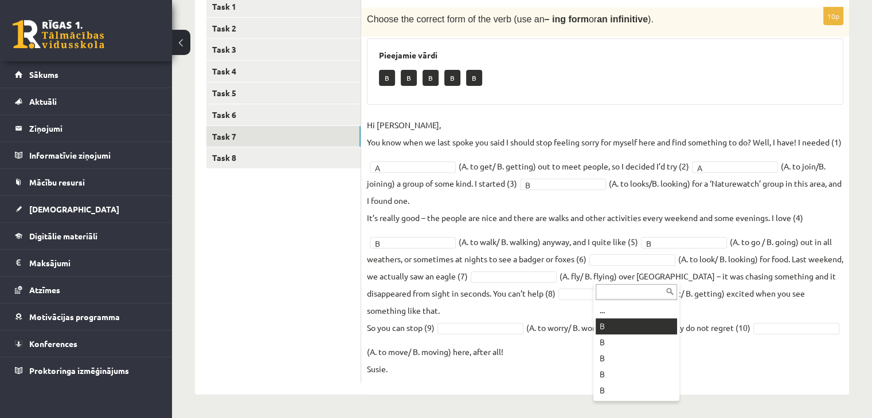
drag, startPoint x: 613, startPoint y: 312, endPoint x: 599, endPoint y: 299, distance: 18.6
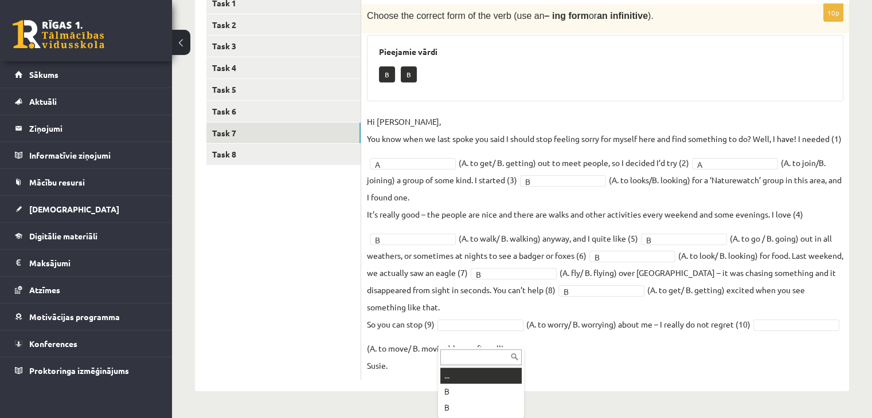
click at [519, 350] on input "text" at bounding box center [480, 358] width 81 height 16
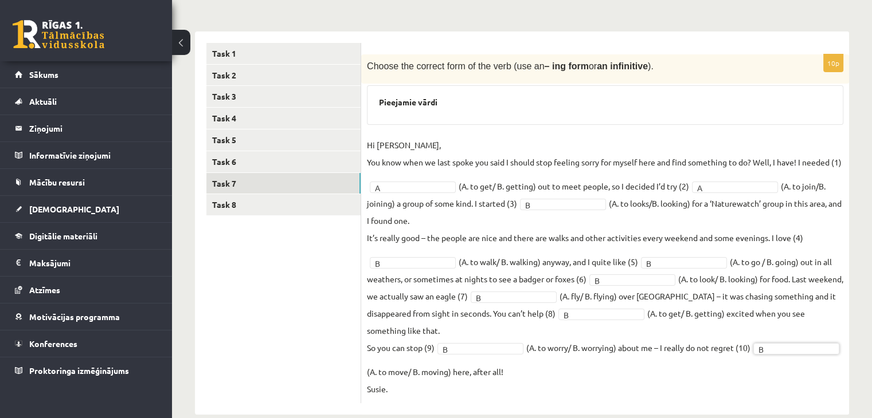
scroll to position [142, 0]
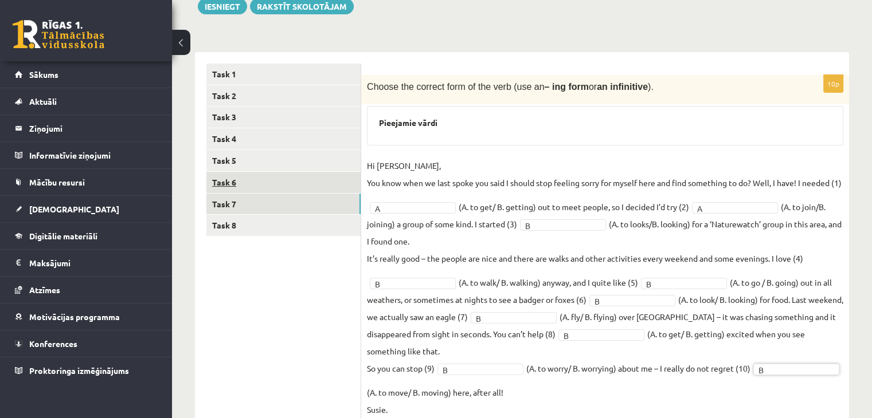
click at [235, 183] on link "Task 6" at bounding box center [283, 182] width 154 height 21
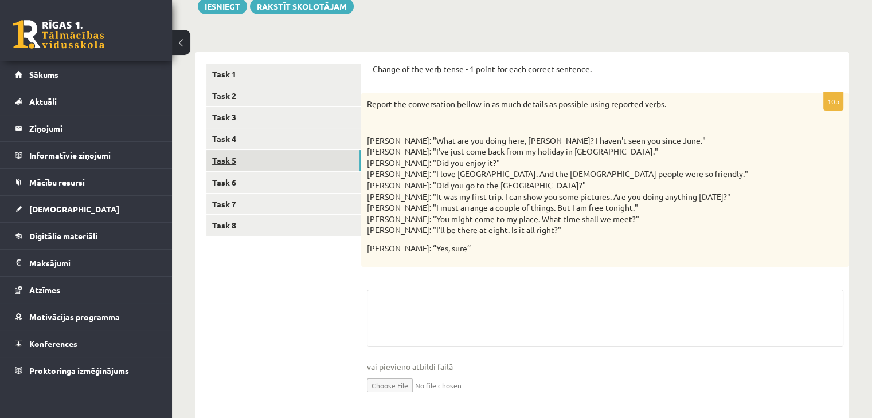
click at [229, 156] on link "Task 5" at bounding box center [283, 160] width 154 height 21
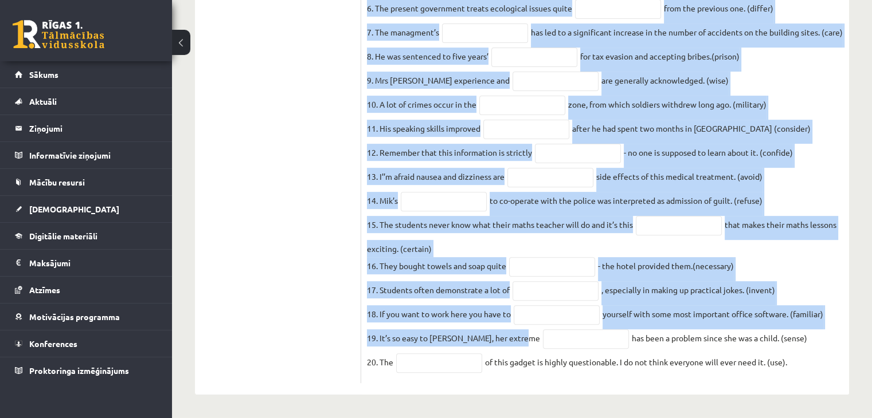
scroll to position [417, 0]
drag, startPoint x: 369, startPoint y: 97, endPoint x: 823, endPoint y: 377, distance: 533.2
click at [823, 377] on div "20p Use the word in brackets to form a word that fits the gap. 1. Three people …" at bounding box center [605, 111] width 488 height 546
copy div "Lor ips dolo si ametcons ad elit s doei temp inci utl etd. 7. Magna aliqua enim…"
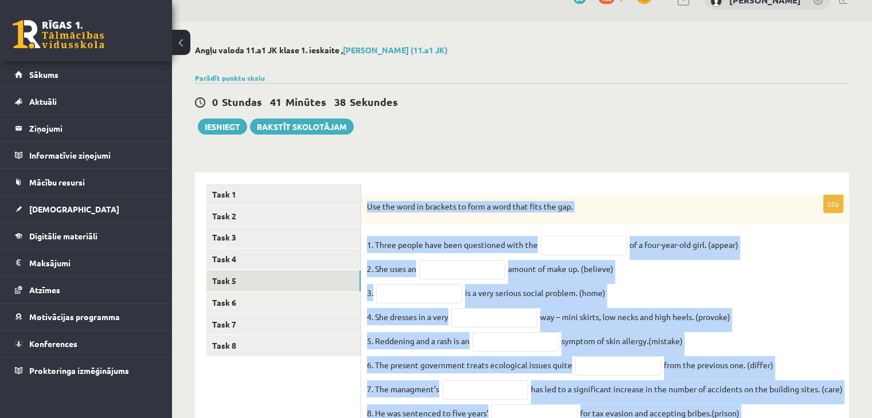
scroll to position [16, 0]
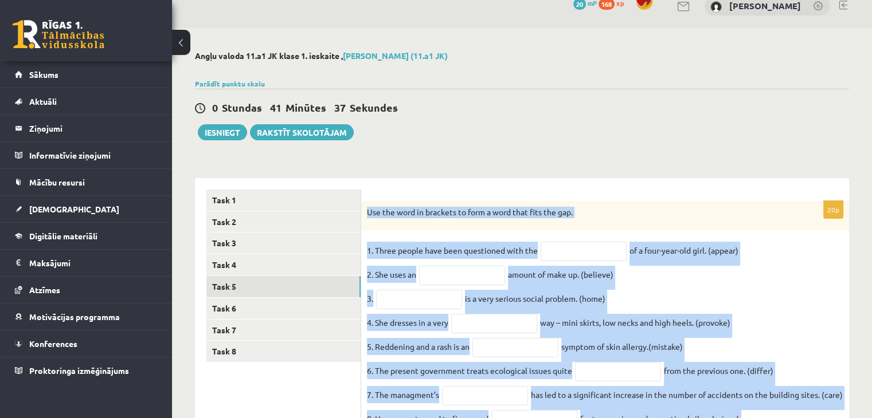
click at [539, 154] on div "Angļu valoda 11.a1 JK klase 1. ieskaite , [PERSON_NAME] (11.a1 JK) Parādīt punk…" at bounding box center [522, 404] width 700 height 753
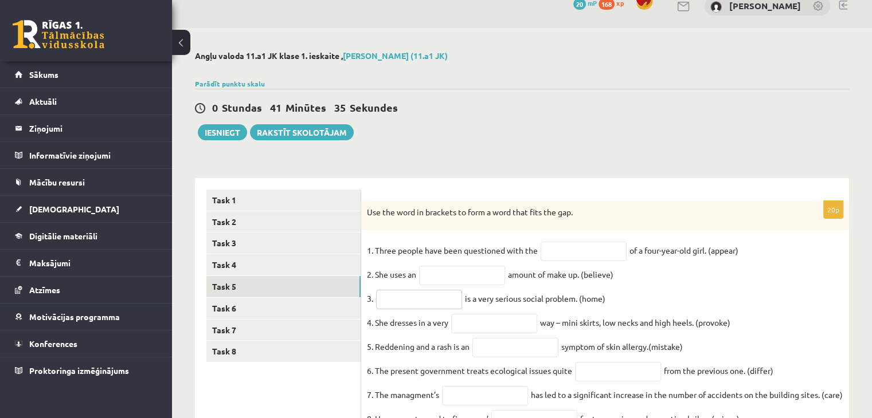
click at [383, 301] on input "text" at bounding box center [419, 299] width 86 height 19
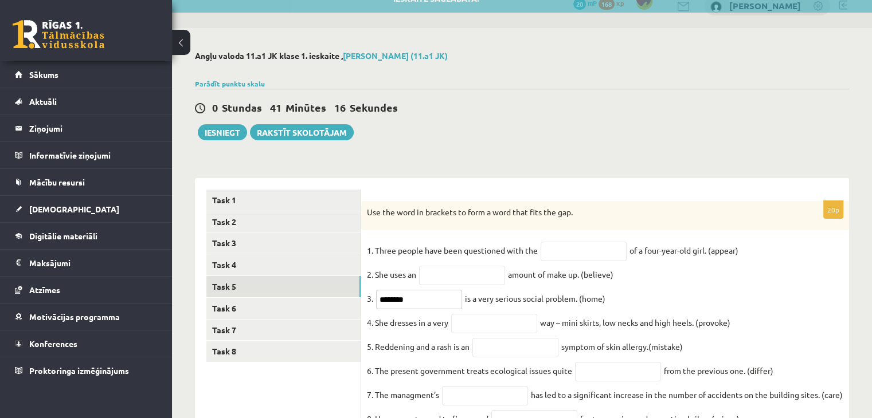
type input "********"
click at [480, 328] on input "text" at bounding box center [494, 323] width 86 height 19
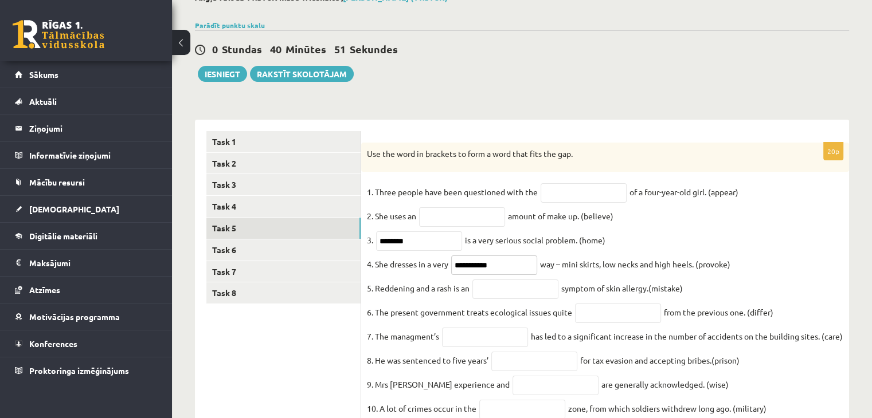
scroll to position [77, 0]
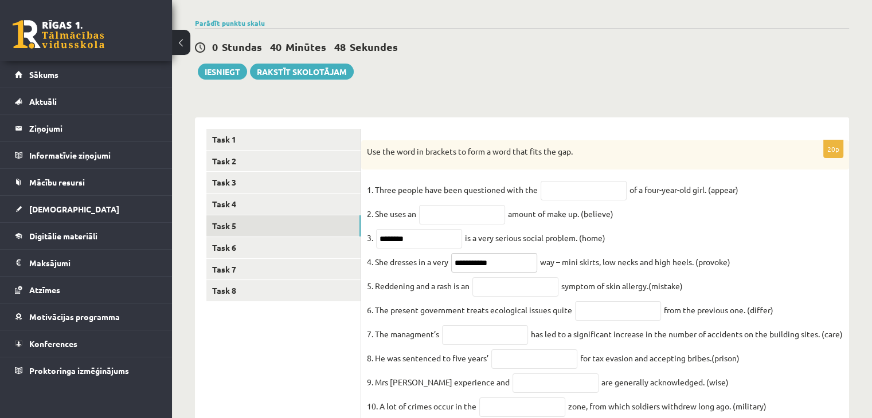
type input "**********"
click at [519, 289] on input "text" at bounding box center [515, 286] width 86 height 19
click at [557, 196] on input "text" at bounding box center [583, 190] width 86 height 19
type input "*********"
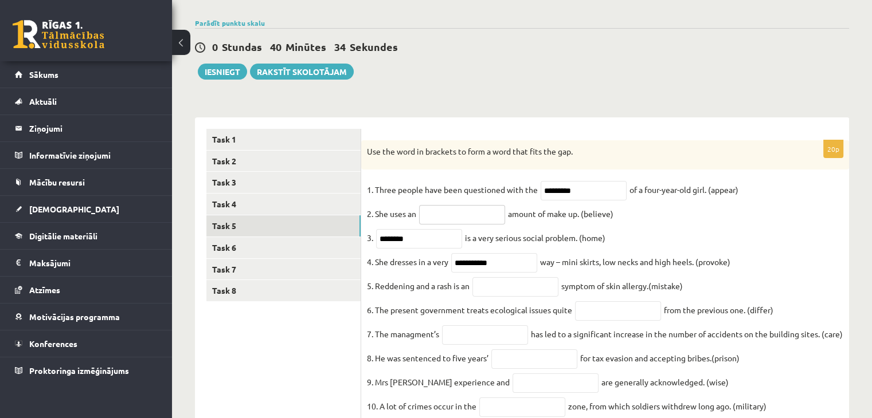
click at [463, 217] on input "text" at bounding box center [462, 214] width 86 height 19
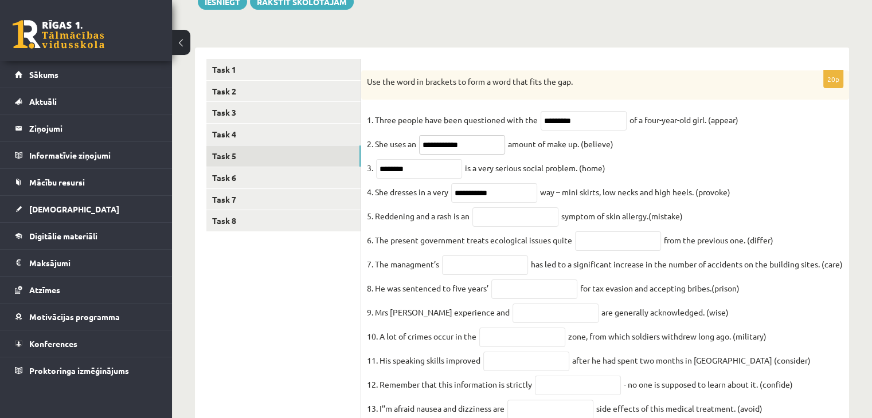
scroll to position [147, 0]
type input "**********"
click at [523, 216] on input "text" at bounding box center [515, 216] width 86 height 19
type input "**********"
click at [613, 244] on input "text" at bounding box center [618, 241] width 86 height 19
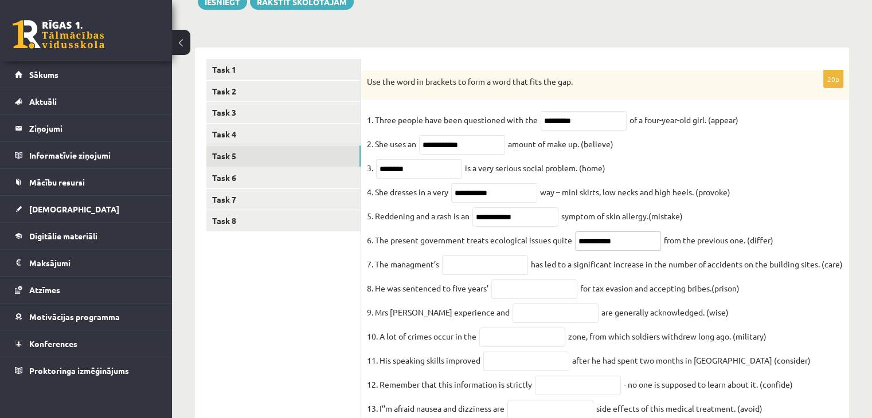
type input "**********"
click at [485, 269] on input "text" at bounding box center [485, 265] width 86 height 19
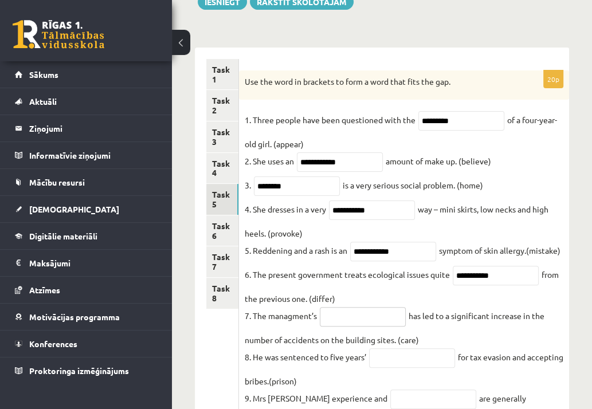
paste input "**********"
type input "**********"
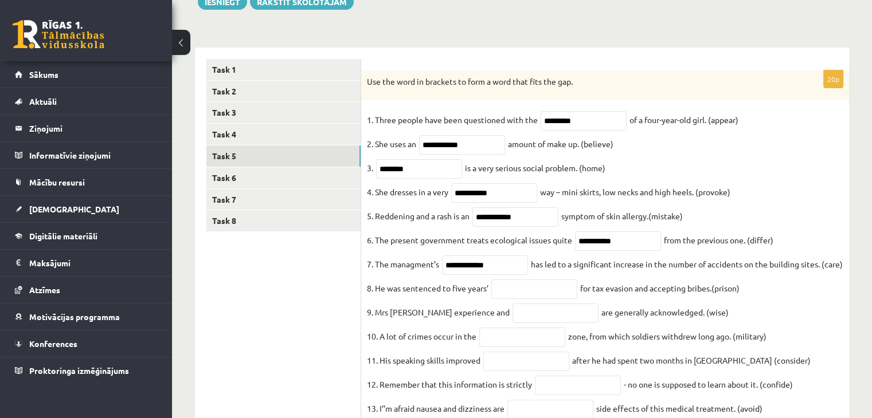
click at [507, 324] on fieldset "**********" at bounding box center [605, 360] width 476 height 499
click at [504, 299] on input "text" at bounding box center [534, 289] width 86 height 19
type input "**********"
click at [512, 323] on input "text" at bounding box center [555, 313] width 86 height 19
type input "******"
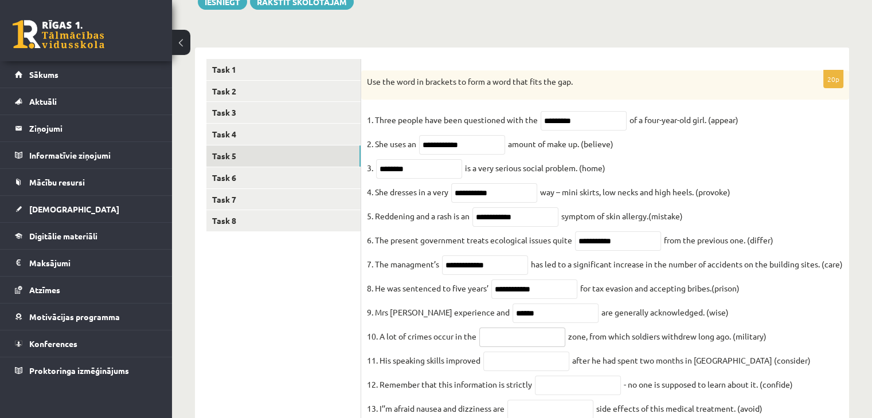
click at [512, 347] on input "text" at bounding box center [522, 337] width 86 height 19
paste input "**********"
type input "**********"
click at [509, 371] on input "text" at bounding box center [526, 361] width 86 height 19
paste input "**********"
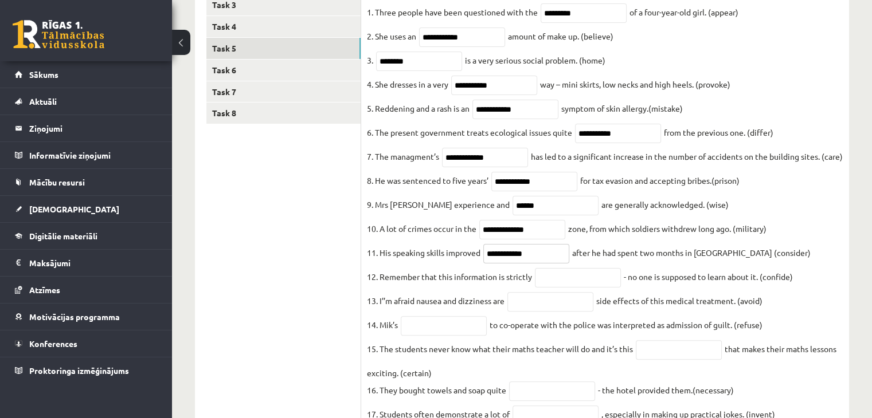
scroll to position [256, 0]
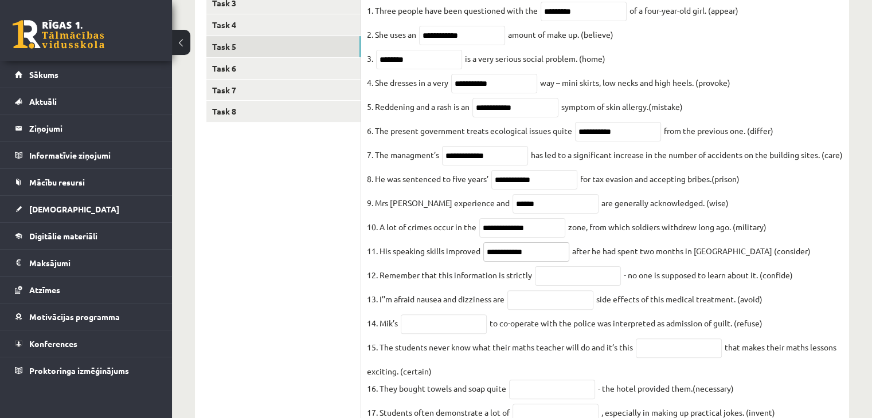
type input "**********"
click at [556, 286] on input "text" at bounding box center [578, 275] width 86 height 19
type input "**********"
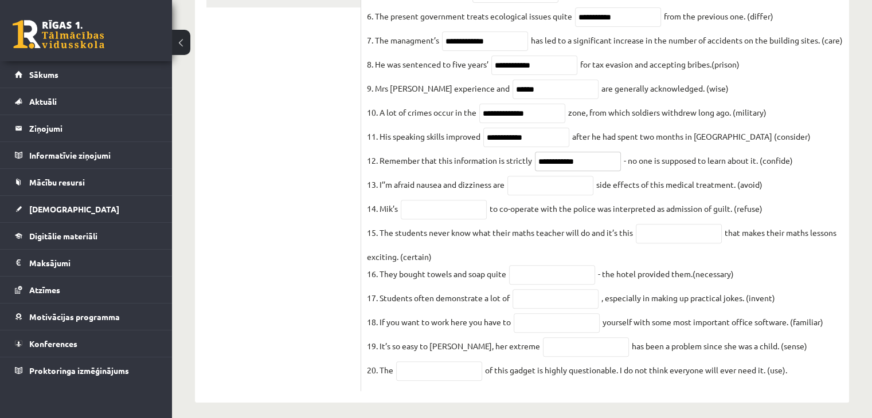
scroll to position [394, 0]
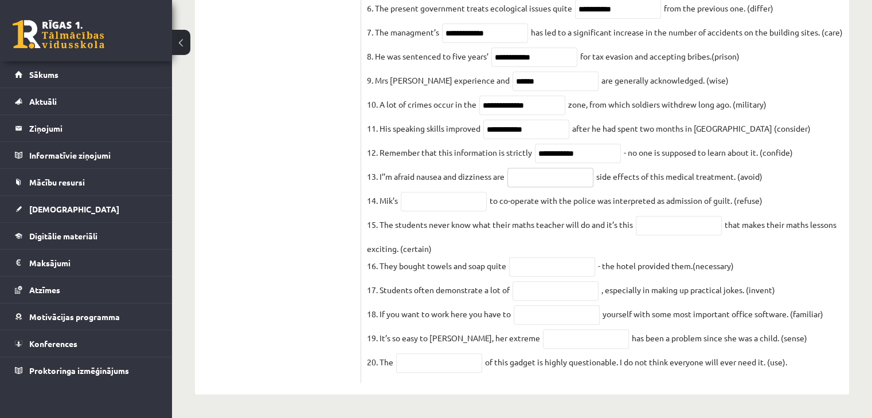
click at [552, 187] on input "text" at bounding box center [550, 177] width 86 height 19
paste input "**********"
type input "**********"
click at [413, 211] on input "text" at bounding box center [444, 201] width 86 height 19
type input "*"
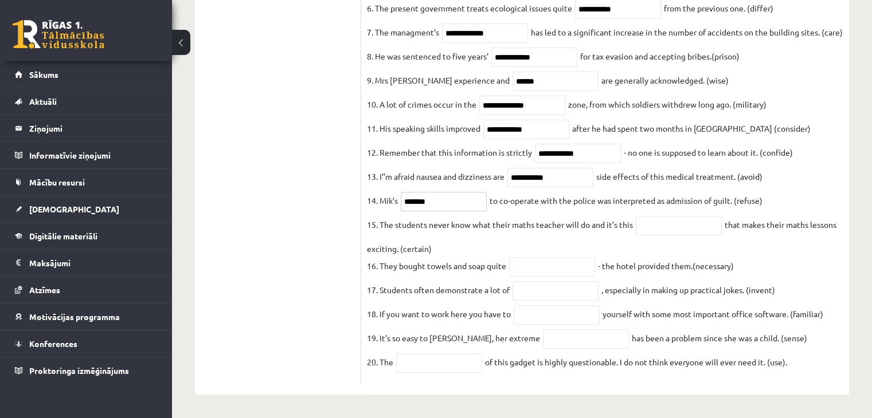
type input "*******"
click at [669, 236] on input "text" at bounding box center [679, 225] width 86 height 19
paste input "**********"
type input "**********"
click at [591, 277] on input "text" at bounding box center [552, 266] width 86 height 19
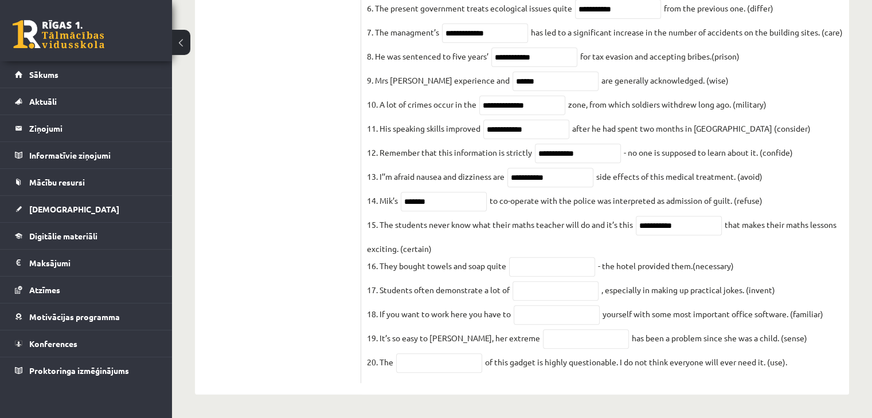
drag, startPoint x: 700, startPoint y: 287, endPoint x: 765, endPoint y: 285, distance: 64.8
click at [765, 285] on fieldset "**********" at bounding box center [605, 128] width 476 height 499
click at [736, 281] on fieldset "**********" at bounding box center [605, 128] width 476 height 499
click at [535, 277] on input "text" at bounding box center [552, 266] width 86 height 19
paste input "**********"
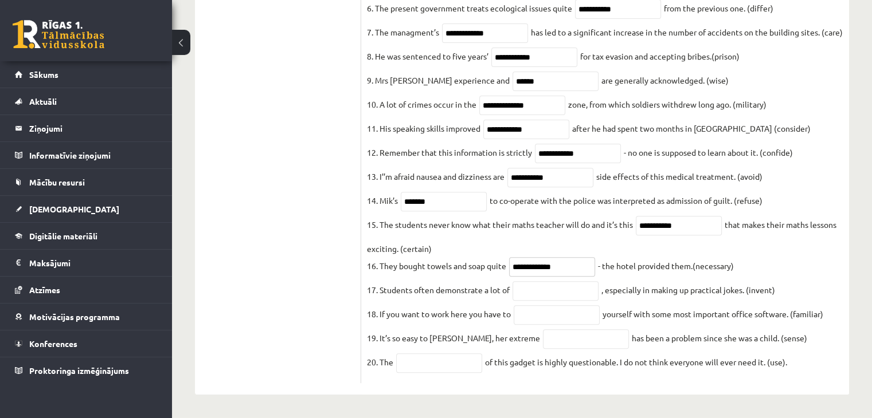
type input "**********"
click at [535, 301] on input "text" at bounding box center [555, 290] width 86 height 19
type input "**********"
click at [564, 325] on input "text" at bounding box center [557, 314] width 86 height 19
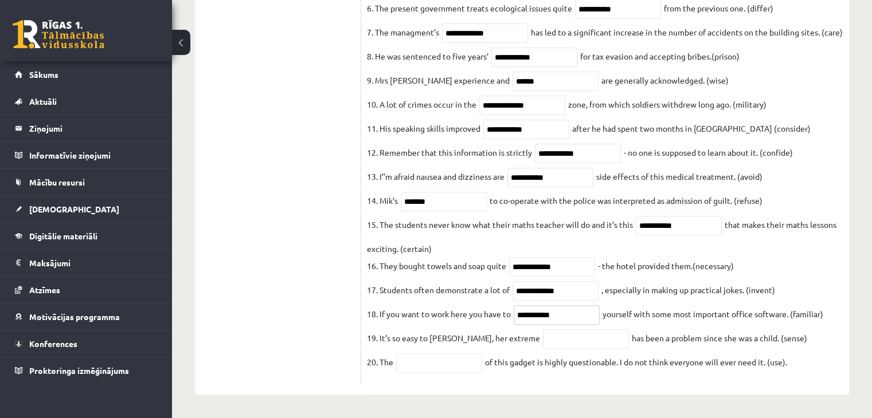
type input "**********"
click at [543, 333] on input "text" at bounding box center [586, 339] width 86 height 19
type input "**********"
click at [454, 369] on input "text" at bounding box center [439, 363] width 86 height 19
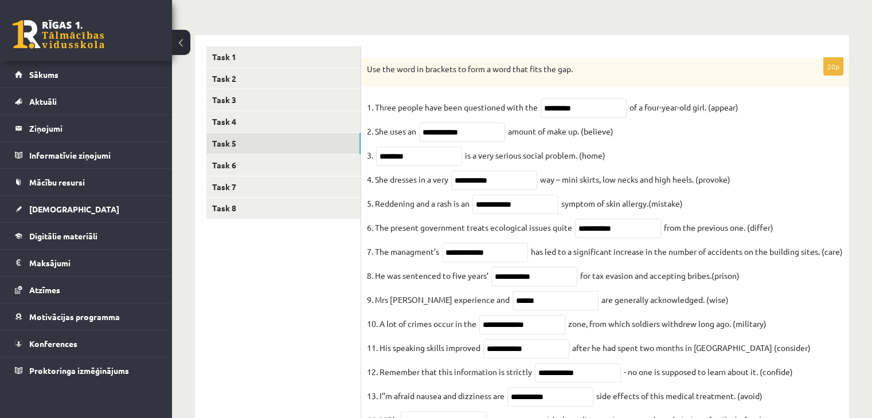
scroll to position [160, 0]
type input "**********"
click at [287, 168] on link "Task 6" at bounding box center [283, 164] width 154 height 21
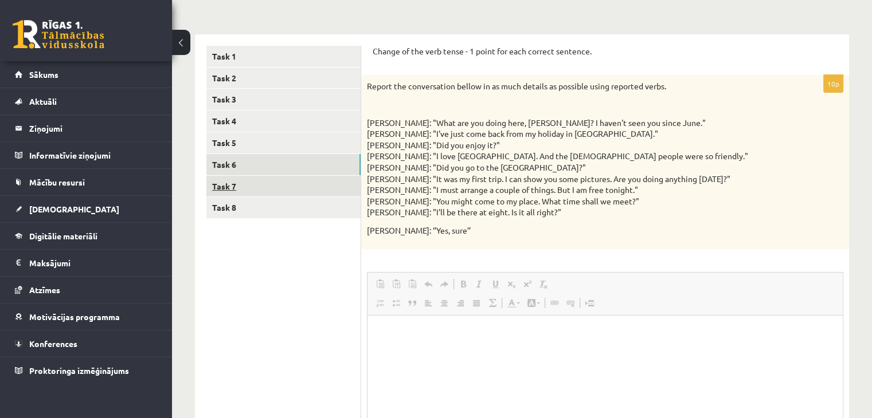
click at [244, 182] on link "Task 7" at bounding box center [283, 186] width 154 height 21
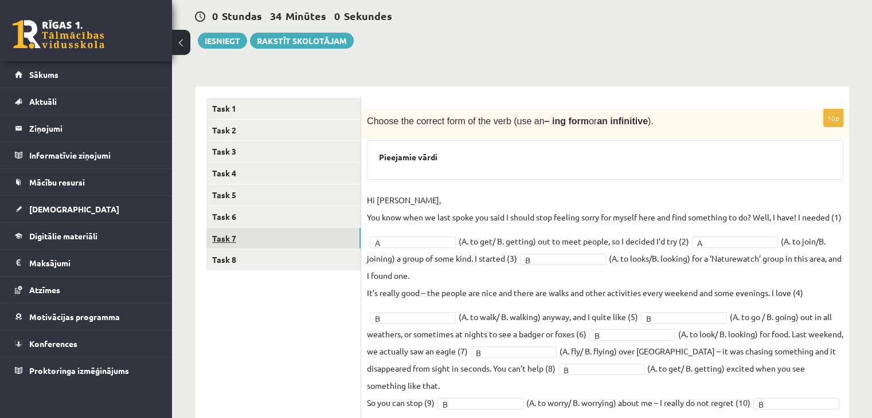
scroll to position [112, 0]
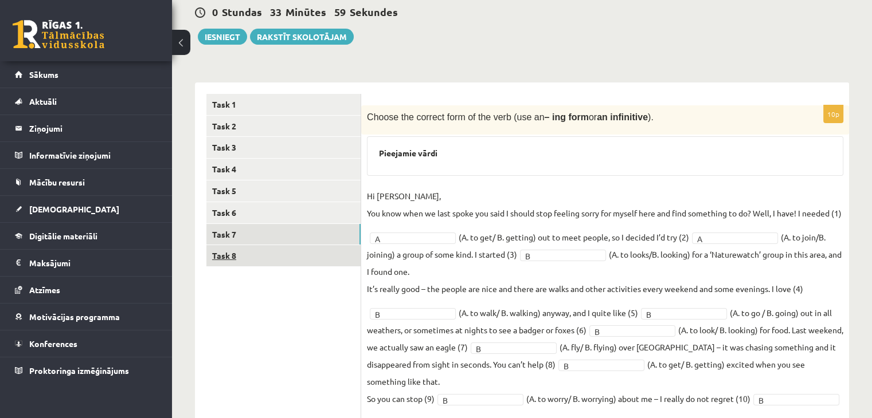
click at [229, 255] on link "Task 8" at bounding box center [283, 255] width 154 height 21
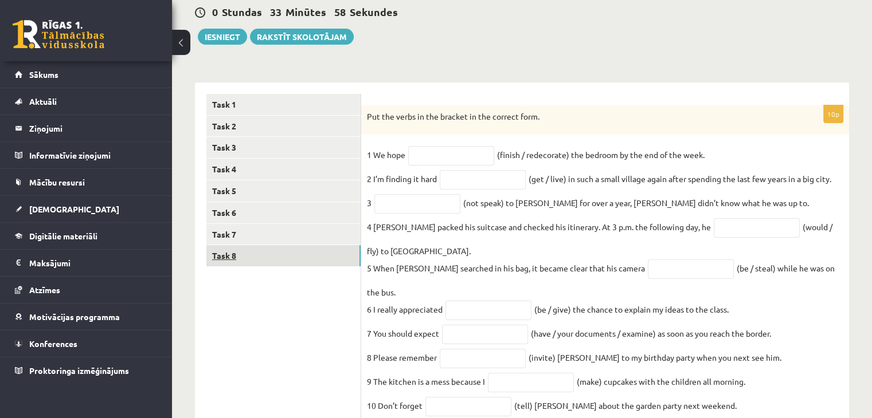
scroll to position [149, 0]
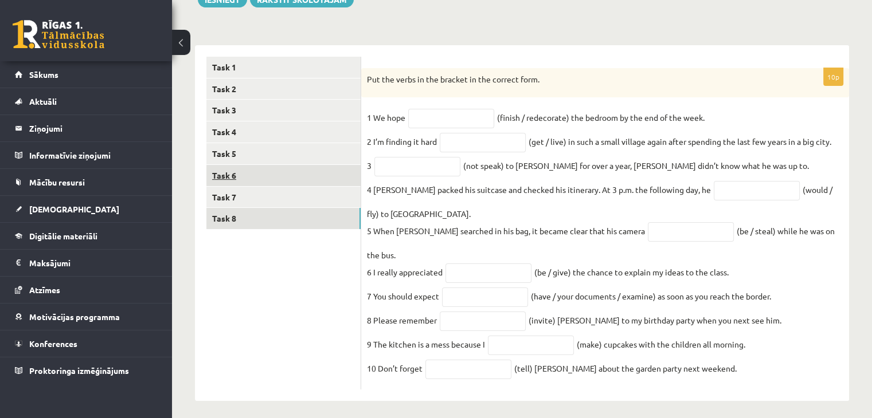
click at [222, 173] on link "Task 6" at bounding box center [283, 175] width 154 height 21
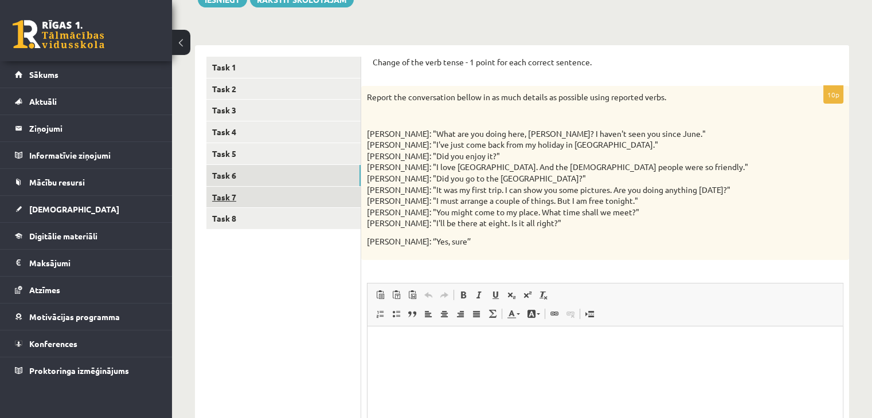
scroll to position [0, 0]
click at [226, 195] on link "Task 7" at bounding box center [283, 197] width 154 height 21
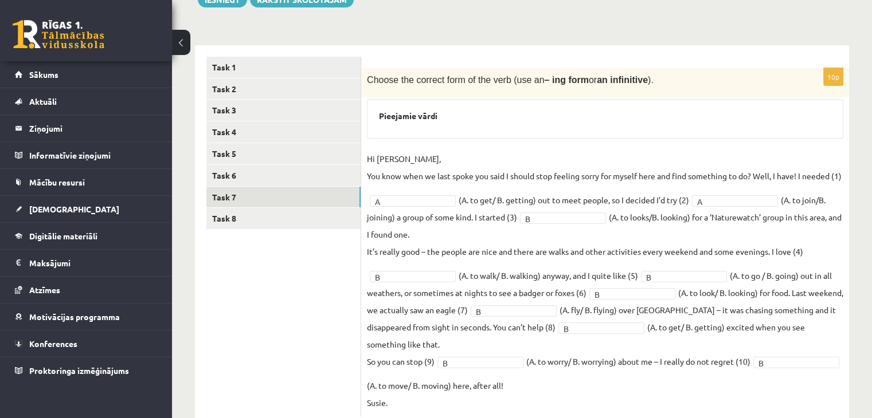
scroll to position [199, 0]
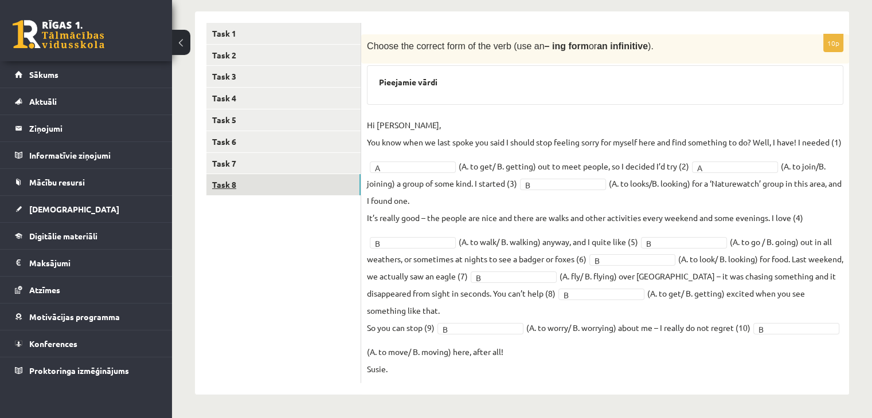
click at [237, 174] on link "Task 8" at bounding box center [283, 184] width 154 height 21
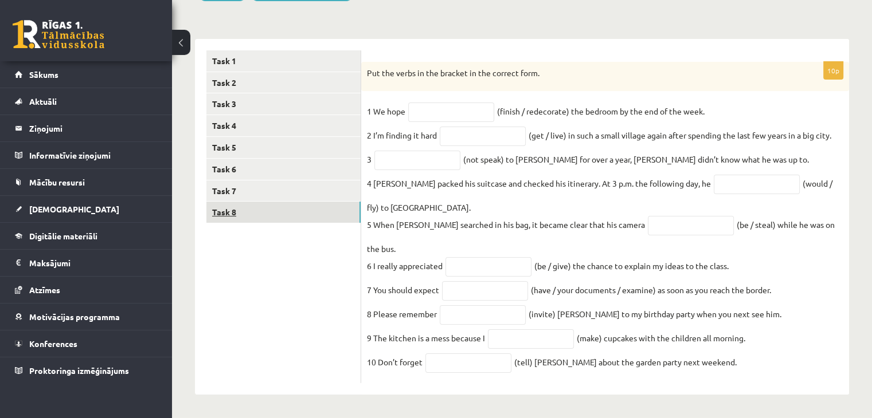
scroll to position [149, 0]
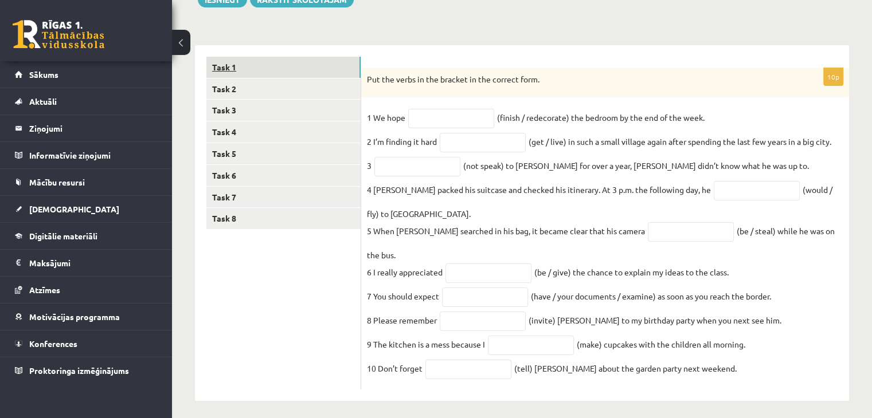
click at [234, 66] on link "Task 1" at bounding box center [283, 67] width 154 height 21
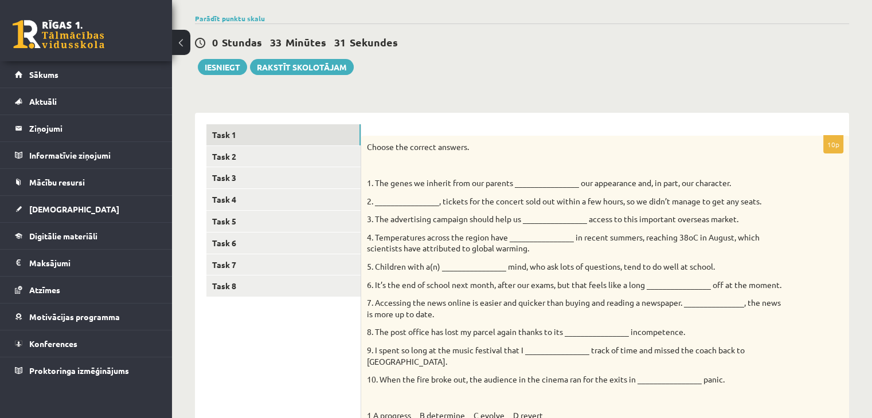
scroll to position [0, 0]
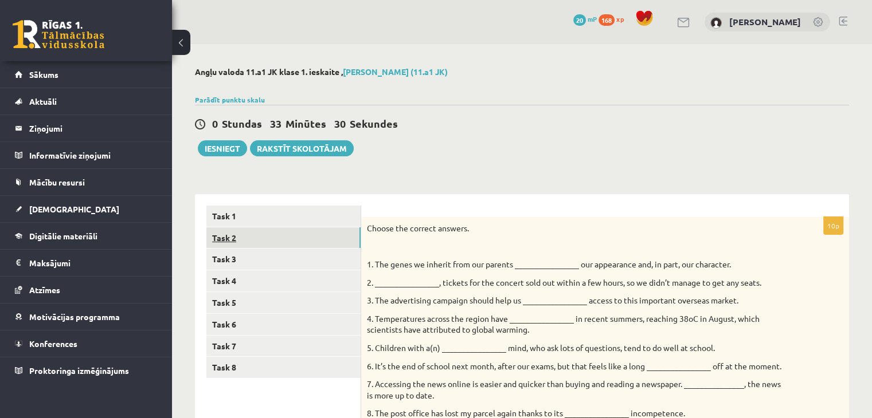
click at [213, 241] on link "Task 2" at bounding box center [283, 238] width 154 height 21
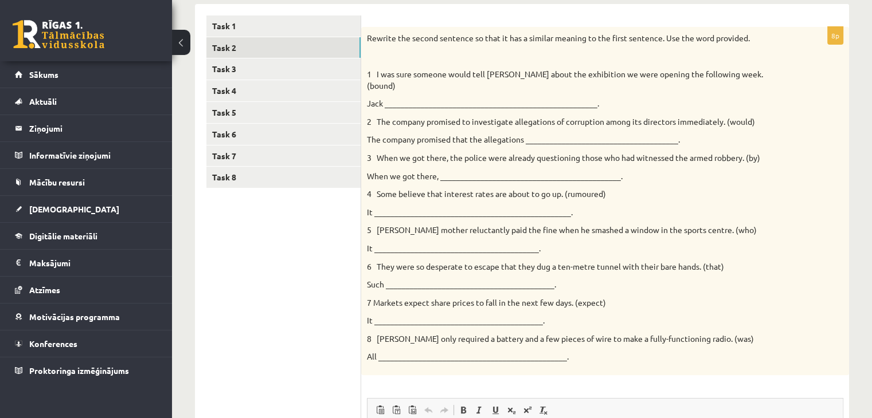
scroll to position [190, 0]
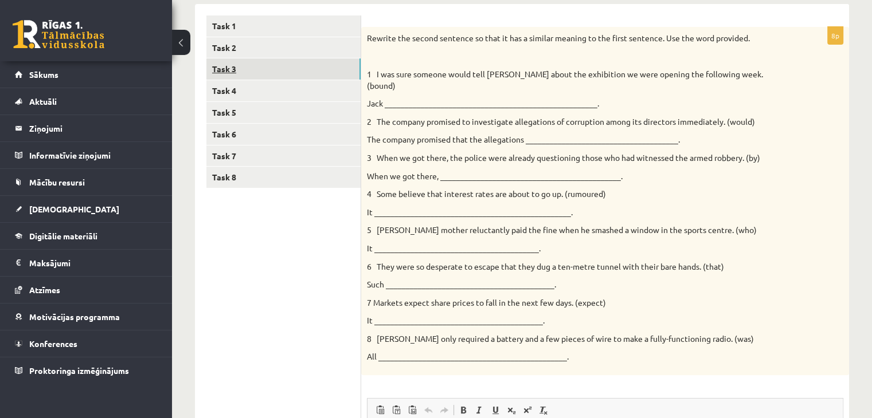
click at [227, 68] on link "Task 3" at bounding box center [283, 68] width 154 height 21
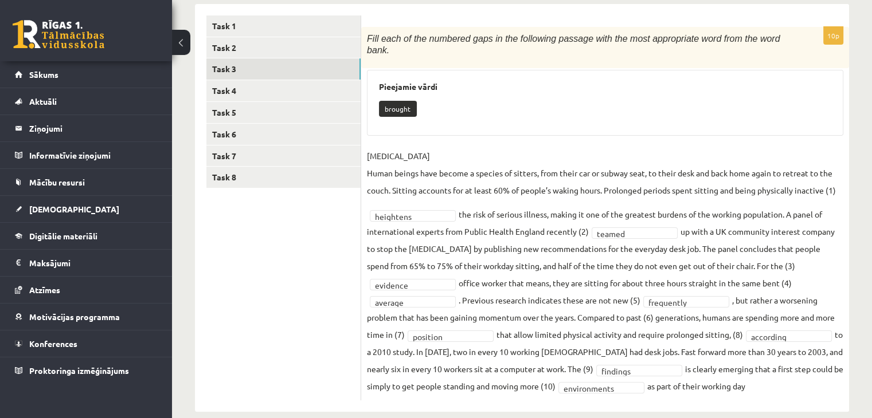
scroll to position [195, 0]
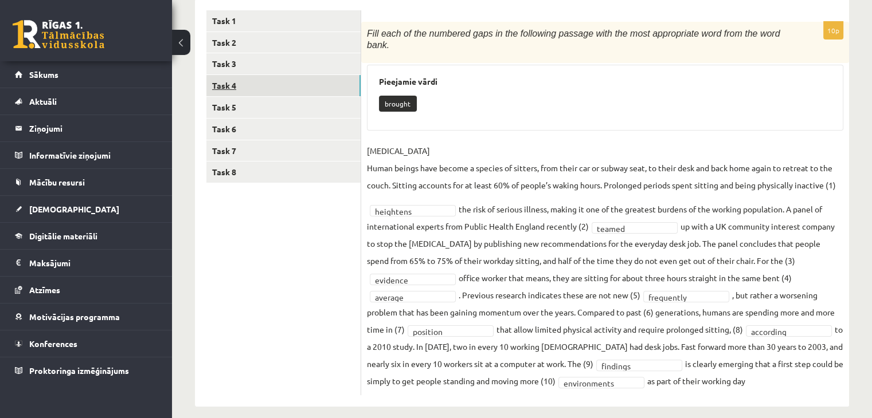
click at [228, 83] on link "Task 4" at bounding box center [283, 85] width 154 height 21
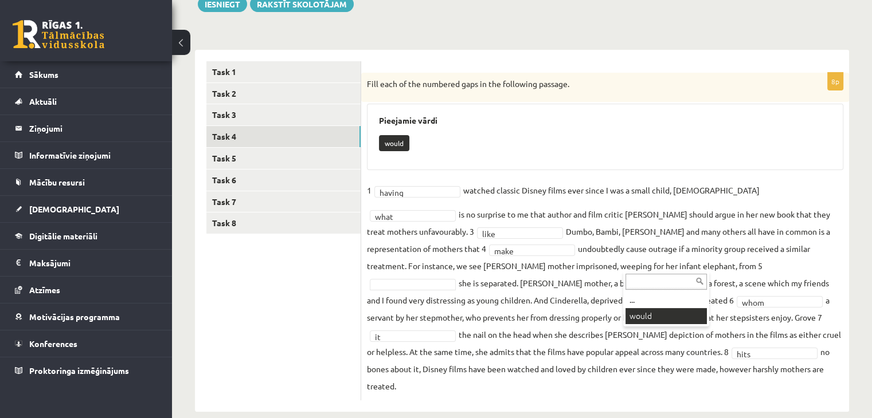
scroll to position [117, 0]
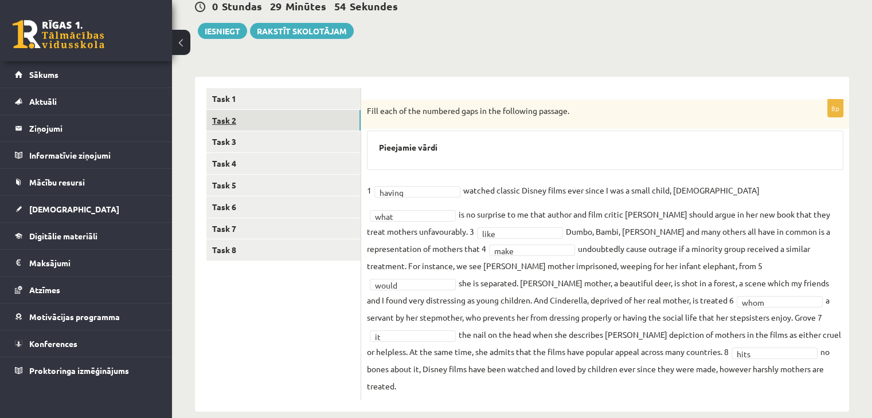
click at [232, 129] on link "Task 2" at bounding box center [283, 120] width 154 height 21
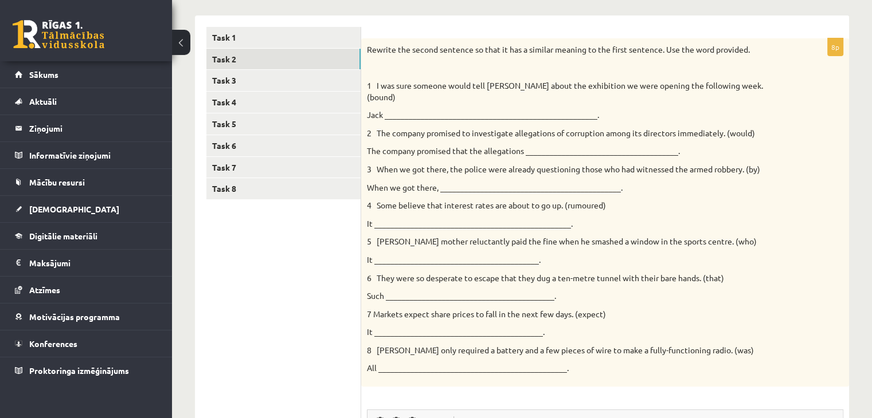
scroll to position [179, 0]
click at [213, 187] on link "Task 8" at bounding box center [283, 188] width 154 height 21
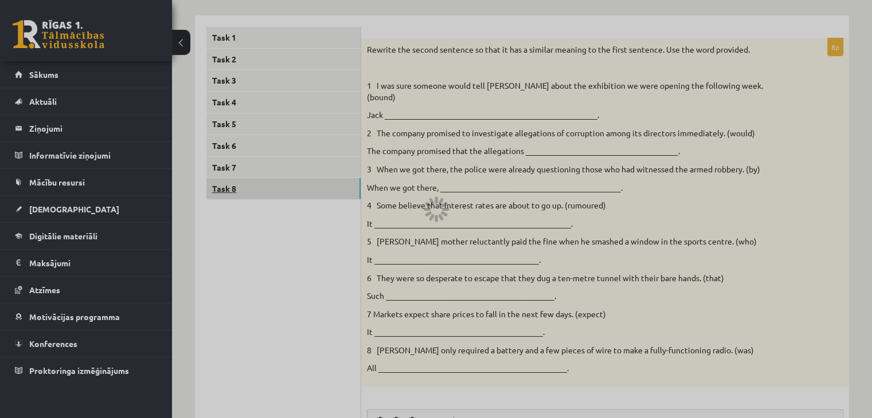
scroll to position [149, 0]
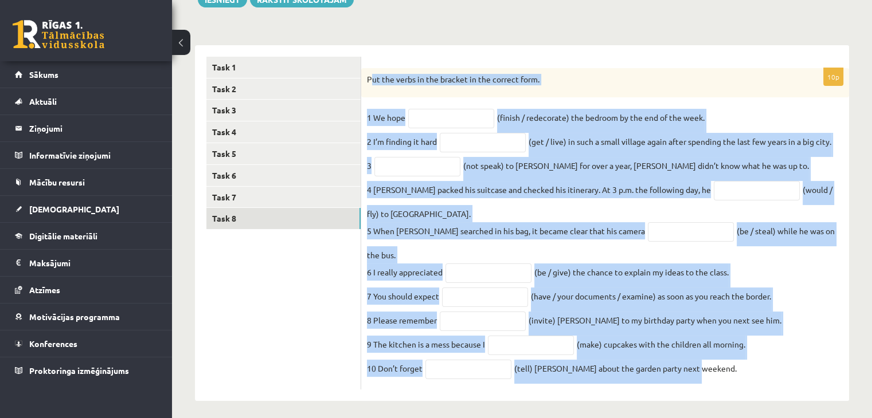
drag, startPoint x: 371, startPoint y: 78, endPoint x: 714, endPoint y: 402, distance: 471.9
click at [714, 402] on div "Angļu valoda 11.a1 JK klase 1. ieskaite , [PERSON_NAME] (11.a1 JK) Parādīt punk…" at bounding box center [522, 159] width 700 height 529
copy div "ut the verbs in the bracket in the correct form. 1 We hope (finish / redecorate…"
click at [425, 122] on input "text" at bounding box center [451, 118] width 86 height 19
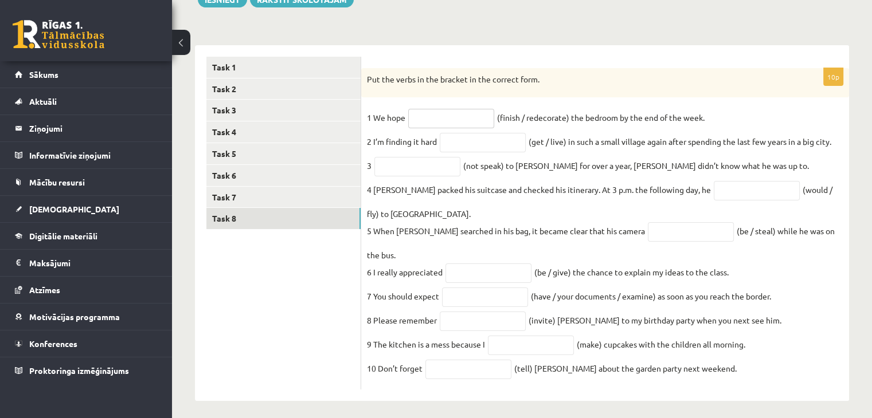
click at [425, 122] on input "text" at bounding box center [451, 118] width 86 height 19
click at [420, 171] on input "text" at bounding box center [417, 166] width 86 height 19
click at [714, 197] on input "text" at bounding box center [757, 190] width 86 height 19
click at [472, 122] on input "text" at bounding box center [451, 118] width 86 height 19
paste input "**********"
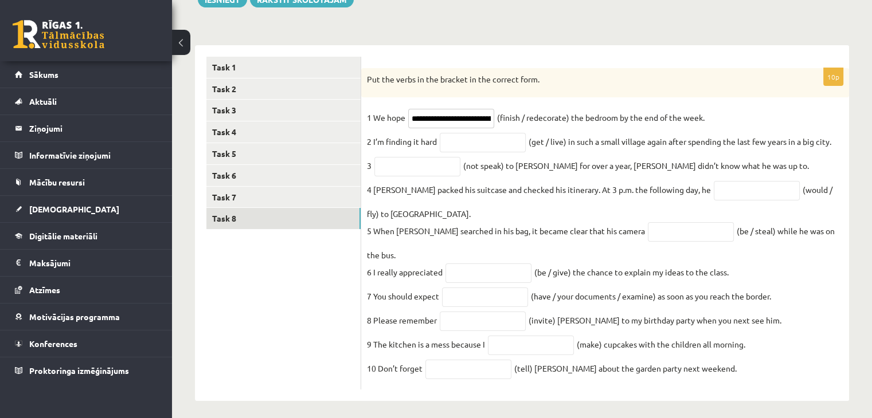
scroll to position [0, 29]
type input "**********"
click at [472, 140] on input "text" at bounding box center [483, 142] width 86 height 19
paste input "**********"
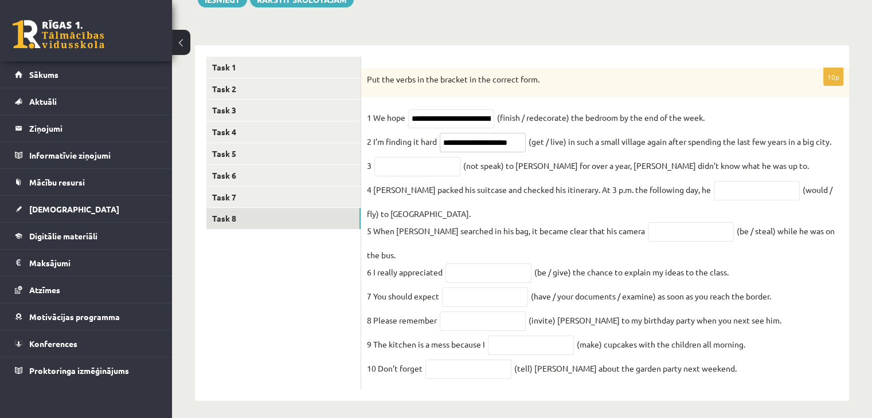
type input "**********"
click at [422, 173] on input "text" at bounding box center [417, 166] width 86 height 19
paste input "**********"
type input "**********"
click at [714, 198] on input "text" at bounding box center [757, 190] width 86 height 19
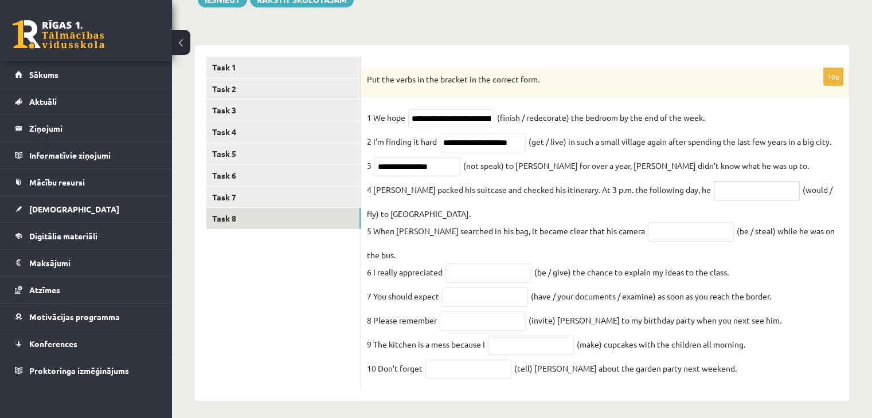
paste input "**********"
type input "**********"
click at [648, 237] on input "text" at bounding box center [691, 231] width 86 height 19
click at [607, 223] on fieldset "**********" at bounding box center [605, 246] width 476 height 275
click at [648, 232] on input "text" at bounding box center [691, 231] width 86 height 19
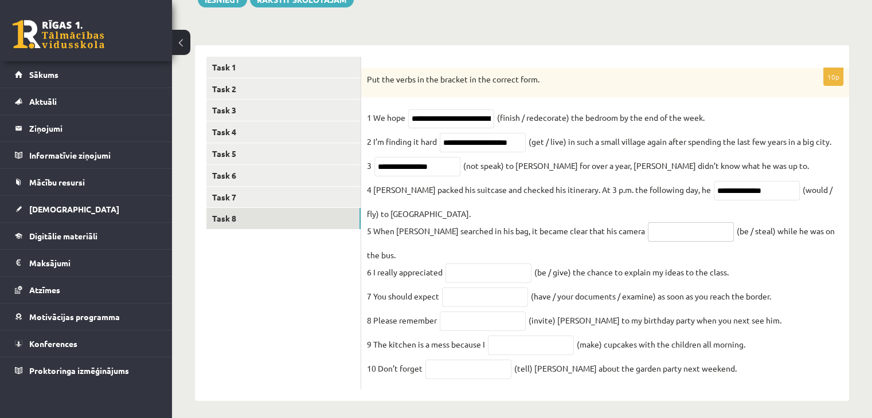
paste input "**********"
type input "**********"
click at [441, 264] on p "6 I really appreciated" at bounding box center [405, 272] width 76 height 17
click at [452, 264] on input "text" at bounding box center [488, 273] width 86 height 19
paste input "**********"
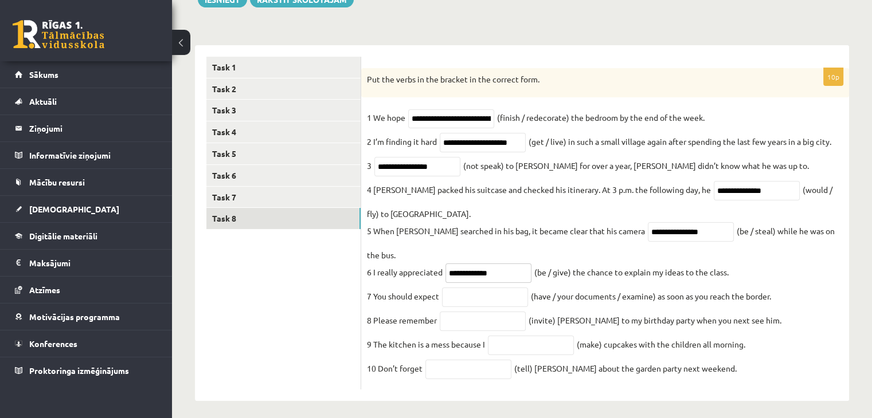
paste input "**********"
click at [460, 288] on input "text" at bounding box center [485, 297] width 86 height 19
drag, startPoint x: 525, startPoint y: 260, endPoint x: 540, endPoint y: 261, distance: 15.5
click at [540, 261] on fieldset "**********" at bounding box center [605, 246] width 476 height 275
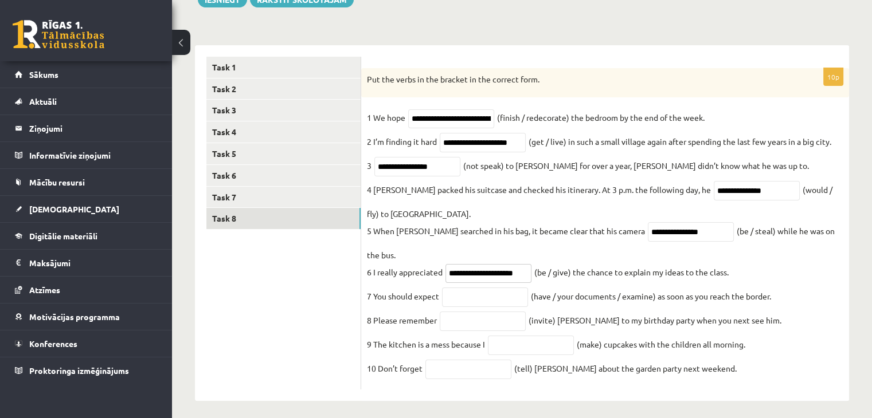
scroll to position [0, 0]
type input "**********"
click at [519, 288] on input "text" at bounding box center [485, 297] width 86 height 19
paste input "**********"
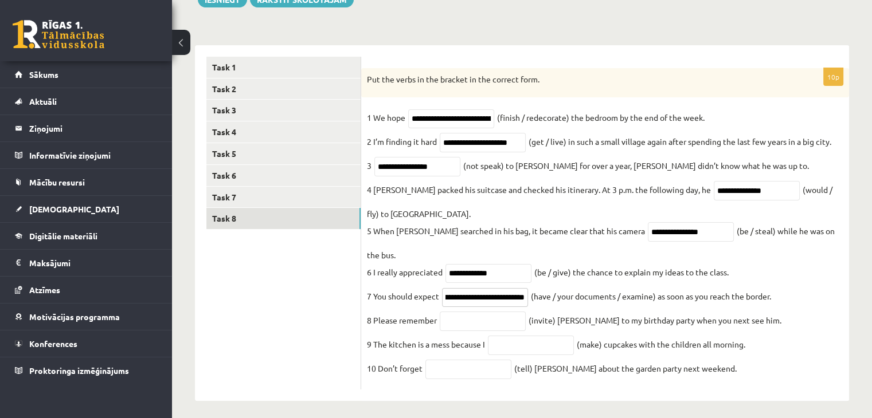
click at [454, 290] on input "**********" at bounding box center [485, 297] width 86 height 19
type input "**********"
click at [460, 312] on input "text" at bounding box center [483, 321] width 86 height 19
type input "**********"
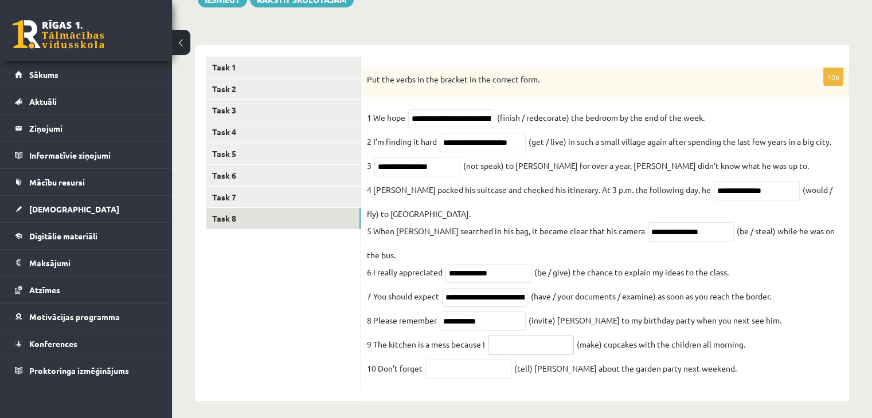
click at [501, 343] on input "text" at bounding box center [531, 345] width 86 height 19
type input "**********"
click at [467, 363] on input "text" at bounding box center [468, 369] width 86 height 19
type input "*******"
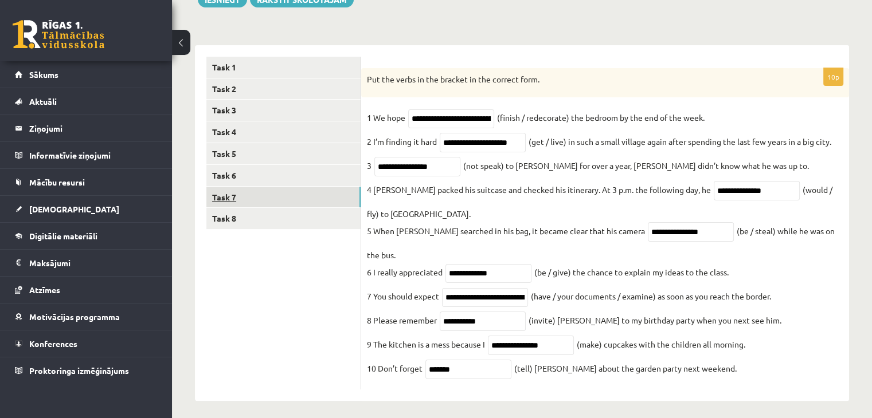
click at [219, 197] on link "Task 7" at bounding box center [283, 197] width 154 height 21
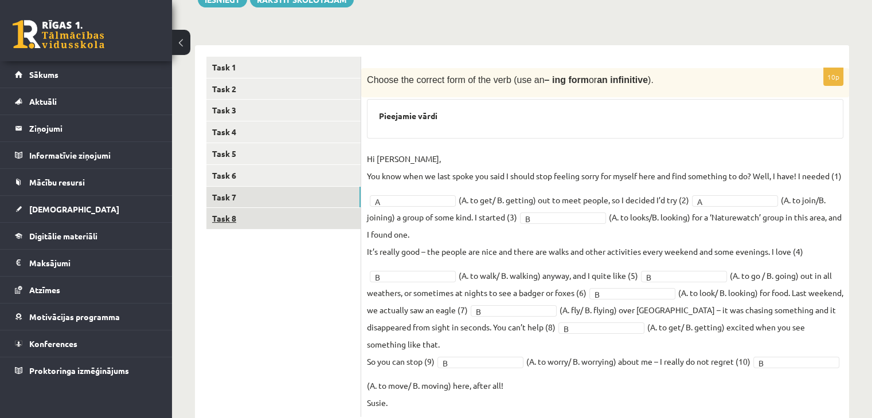
click at [260, 223] on link "Task 8" at bounding box center [283, 218] width 154 height 21
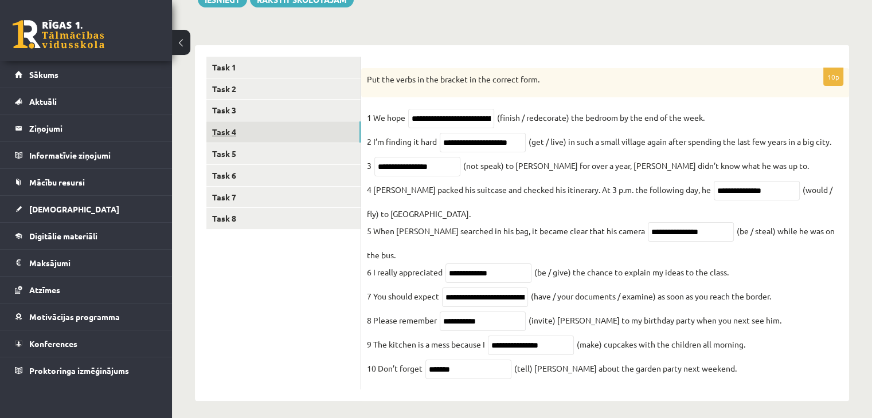
click at [236, 132] on link "Task 4" at bounding box center [283, 132] width 154 height 21
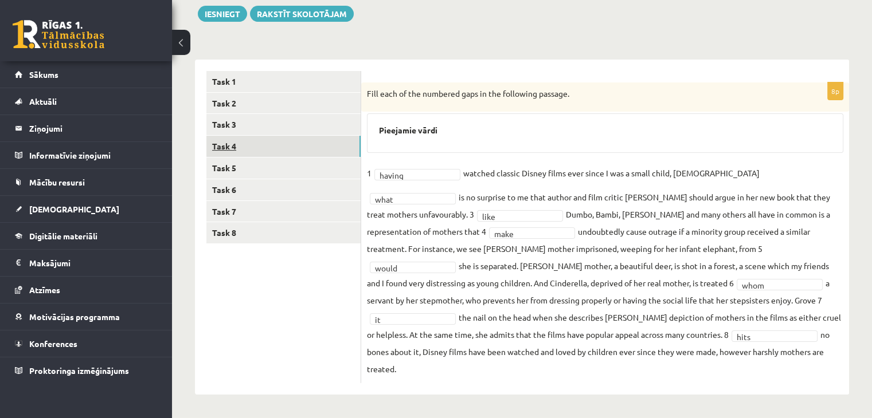
scroll to position [117, 0]
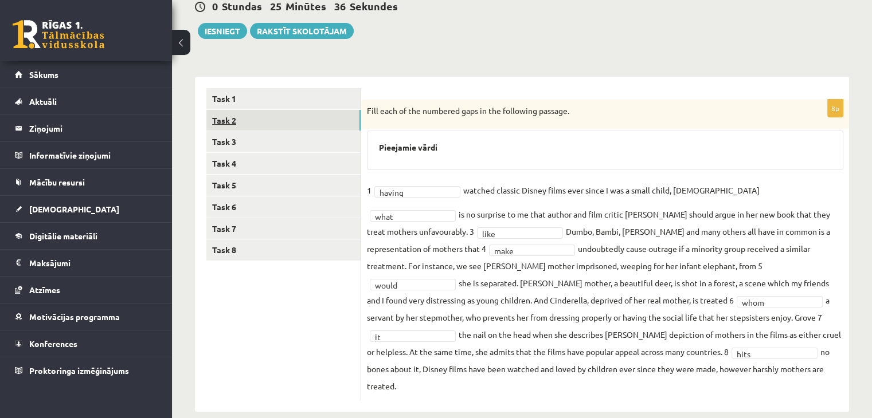
click at [225, 113] on link "Task 2" at bounding box center [283, 120] width 154 height 21
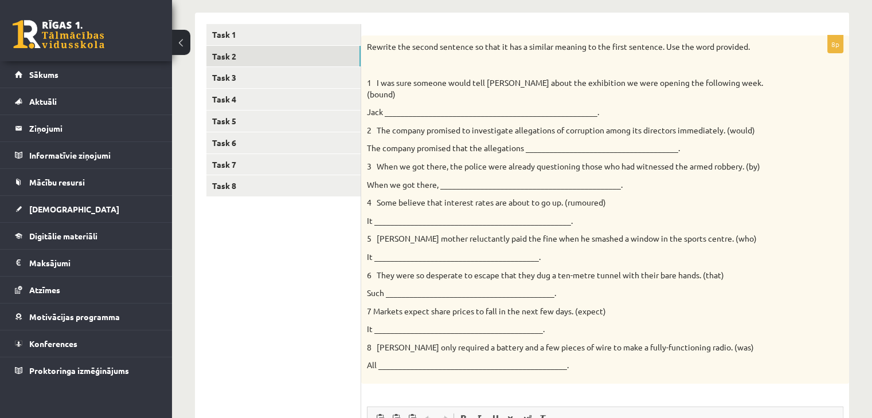
scroll to position [207, 0]
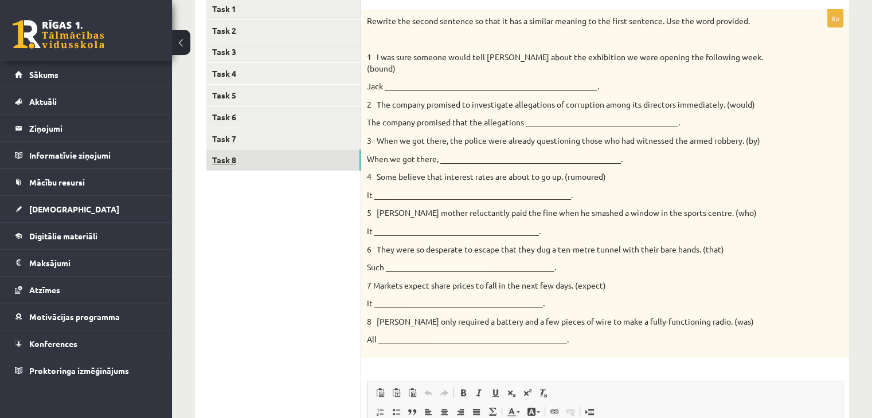
click at [224, 157] on link "Task 8" at bounding box center [283, 160] width 154 height 21
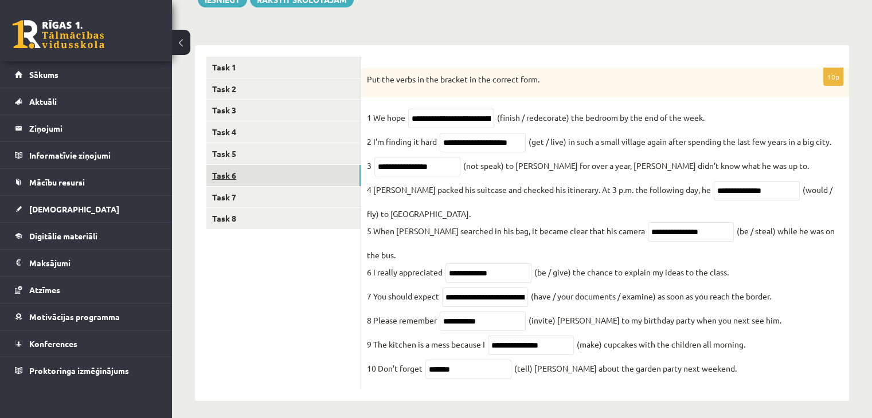
click at [226, 173] on link "Task 6" at bounding box center [283, 175] width 154 height 21
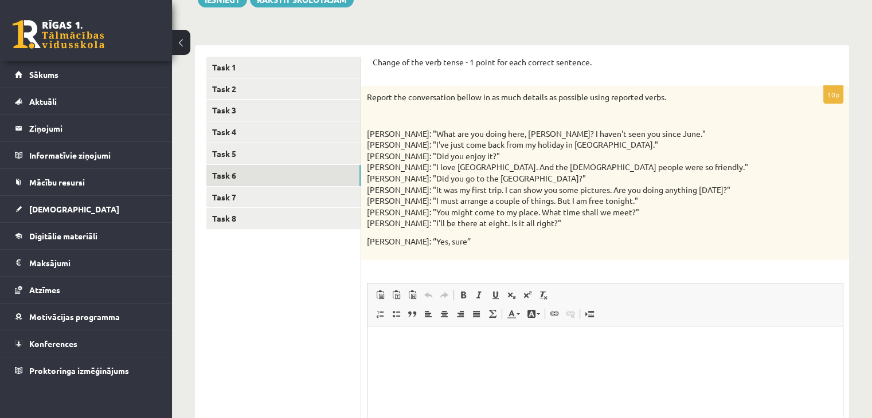
scroll to position [0, 0]
click at [368, 101] on p "Report the conversation bellow in as much details as possible using reported ve…" at bounding box center [576, 97] width 419 height 11
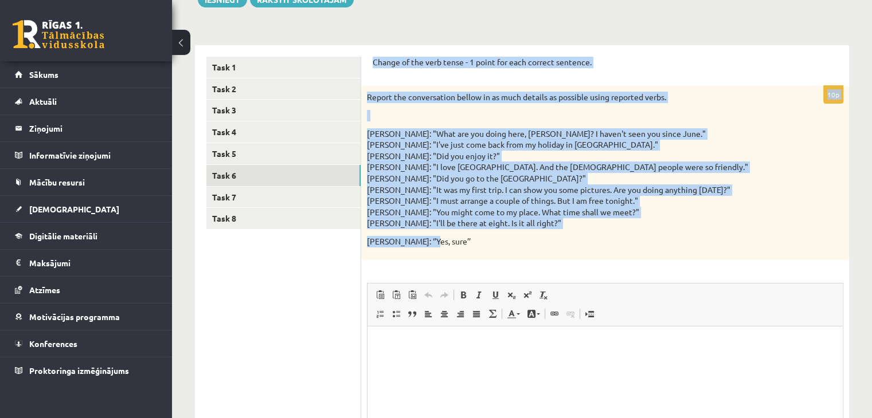
drag, startPoint x: 373, startPoint y: 50, endPoint x: 518, endPoint y: 262, distance: 257.2
click at [518, 262] on div "Change of the verb tense - 1 point for each correct sentence. 10p Report the co…" at bounding box center [605, 289] width 488 height 488
copy form "Loremi do sit amet conse - 8 adipi eli sedd eiusmod temporin. 96u Labore etd ma…"
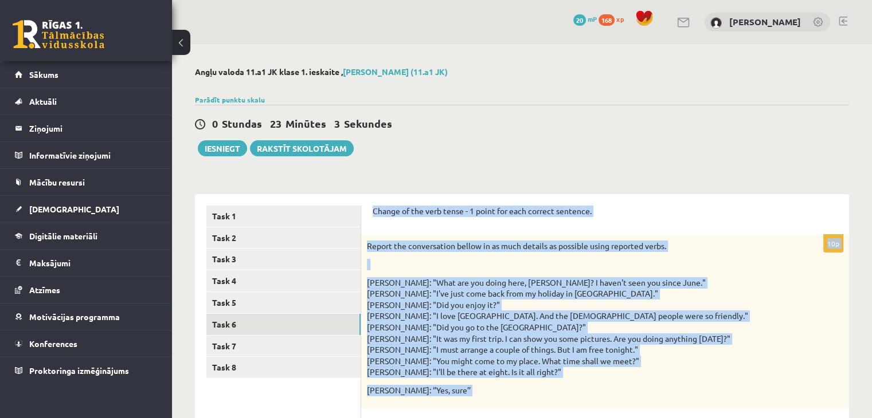
scroll to position [229, 0]
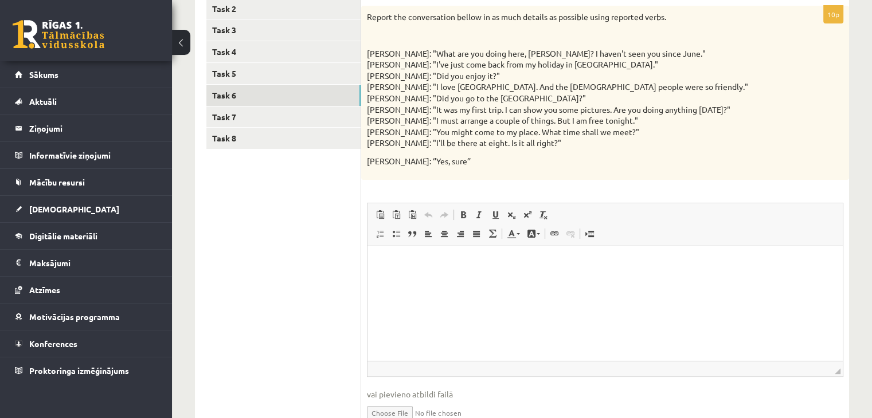
click at [421, 266] on p "Визуальный текстовый редактор, wiswyg-editor-user-answer-47024890165100" at bounding box center [605, 263] width 452 height 12
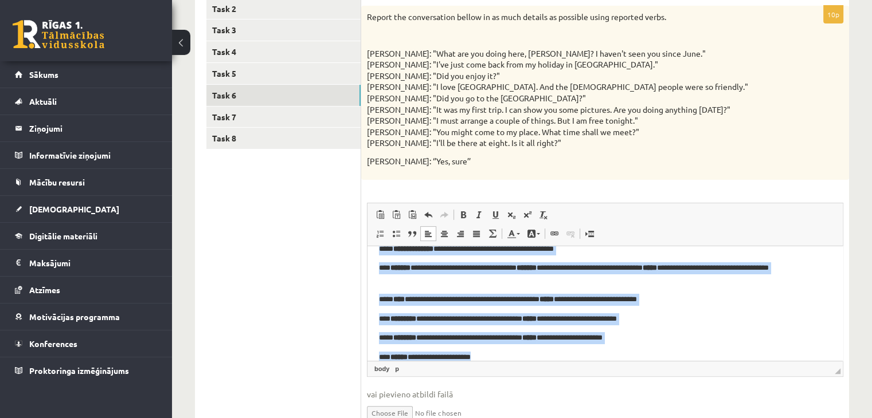
scroll to position [138, 0]
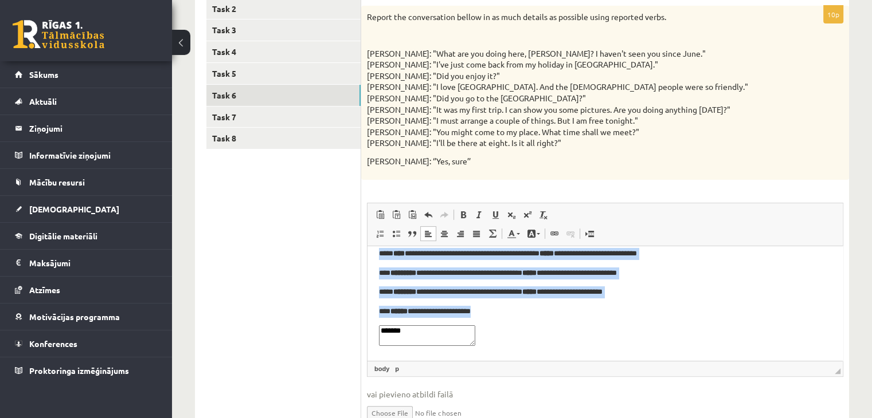
drag, startPoint x: 377, startPoint y: 261, endPoint x: 690, endPoint y: 388, distance: 338.1
click at [690, 361] on html "**********" at bounding box center [604, 234] width 475 height 253
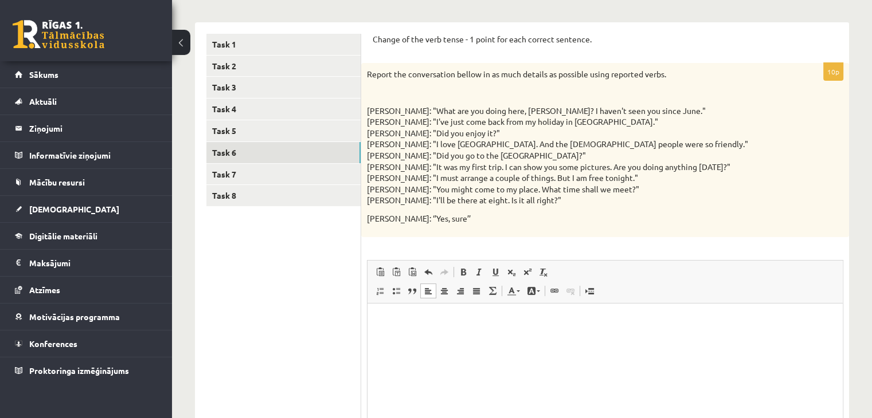
scroll to position [172, 0]
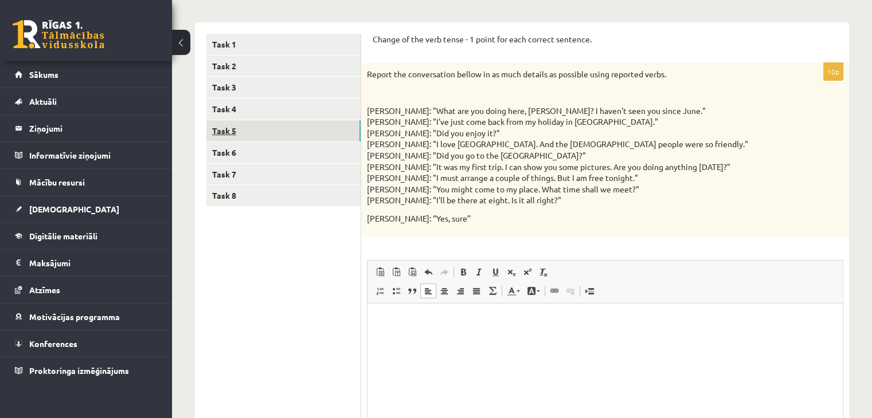
click at [223, 130] on link "Task 5" at bounding box center [283, 130] width 154 height 21
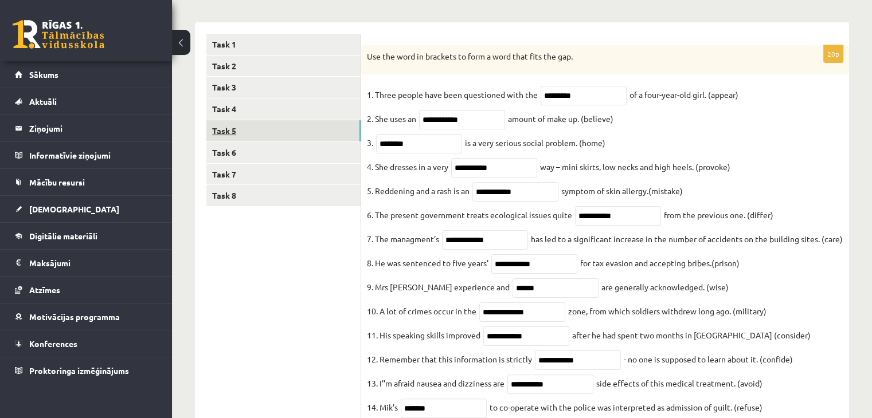
click at [219, 124] on link "Task 5" at bounding box center [283, 130] width 154 height 21
click at [221, 115] on link "Task 4" at bounding box center [283, 109] width 154 height 21
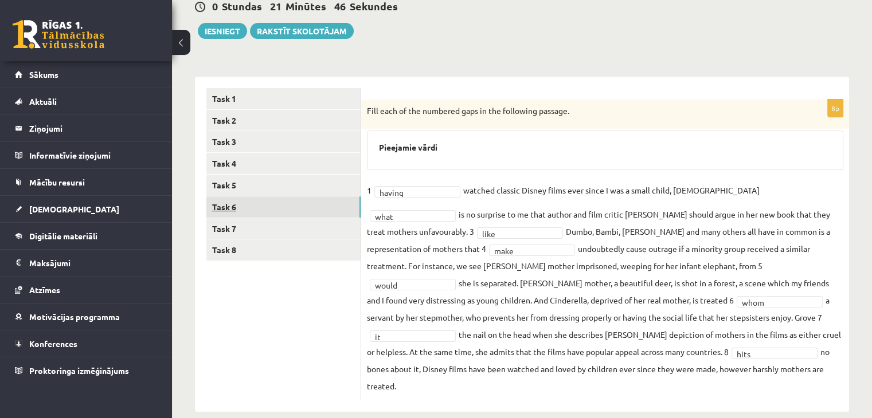
click at [224, 209] on link "Task 6" at bounding box center [283, 207] width 154 height 21
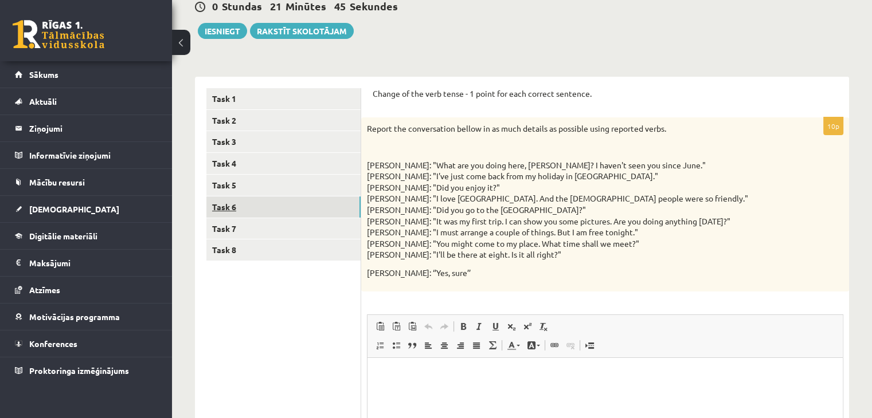
scroll to position [0, 0]
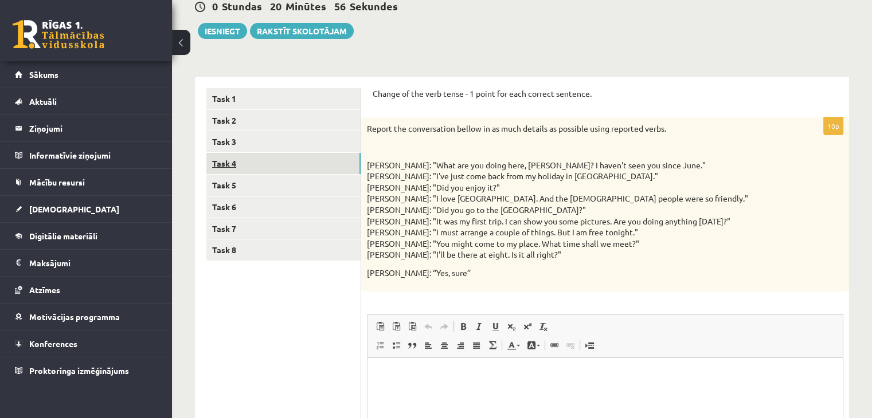
click at [243, 162] on link "Task 4" at bounding box center [283, 163] width 154 height 21
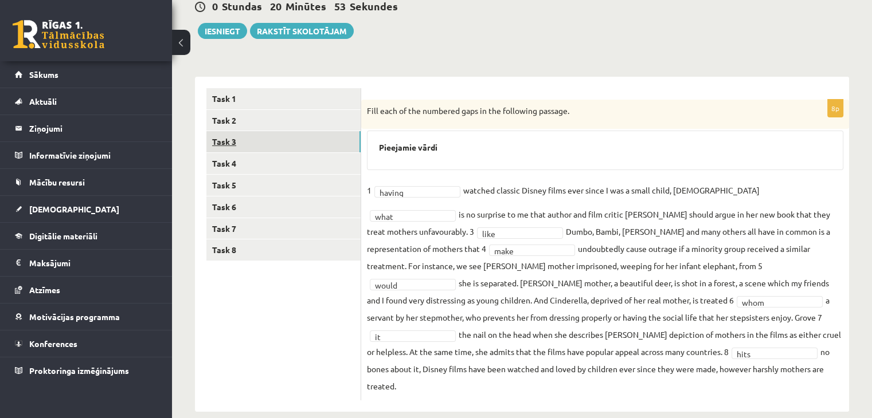
click at [225, 139] on link "Task 3" at bounding box center [283, 141] width 154 height 21
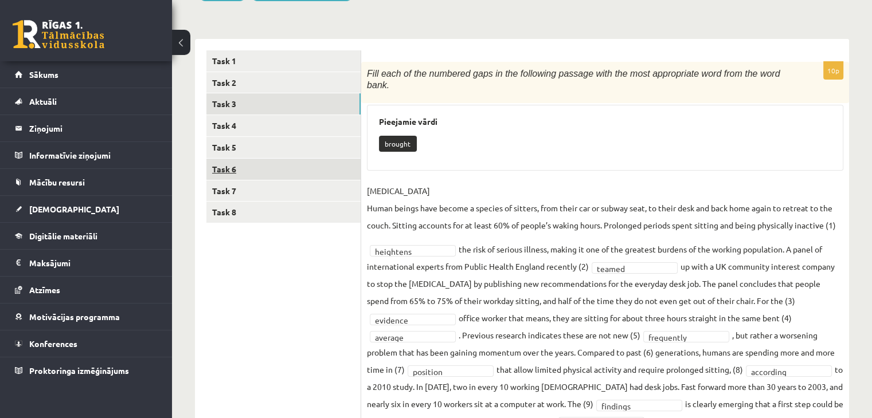
scroll to position [175, 0]
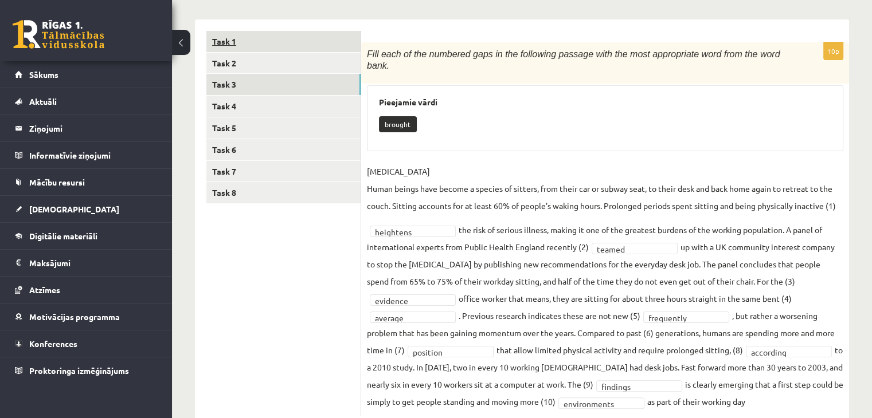
click at [216, 45] on link "Task 1" at bounding box center [283, 41] width 154 height 21
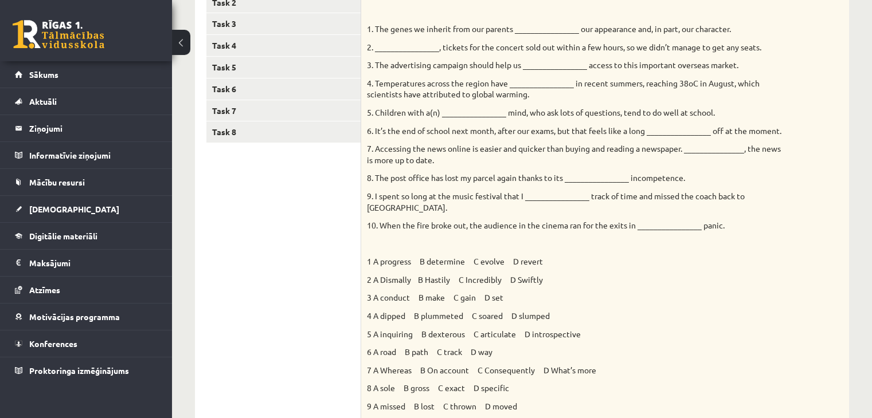
scroll to position [209, 0]
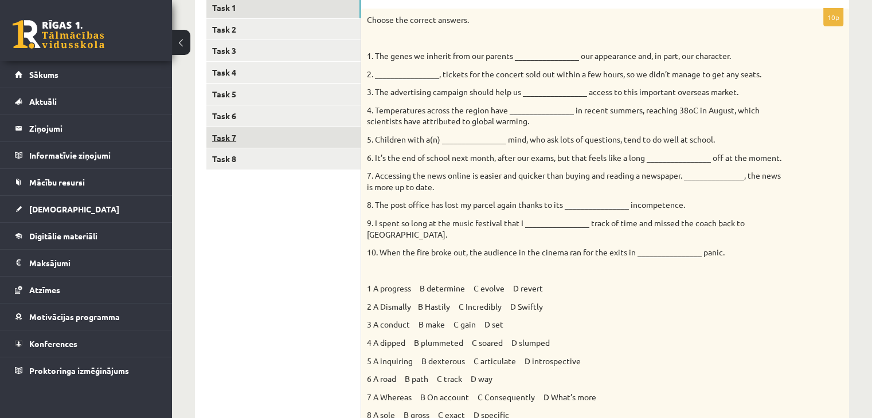
click at [232, 135] on link "Task 7" at bounding box center [283, 137] width 154 height 21
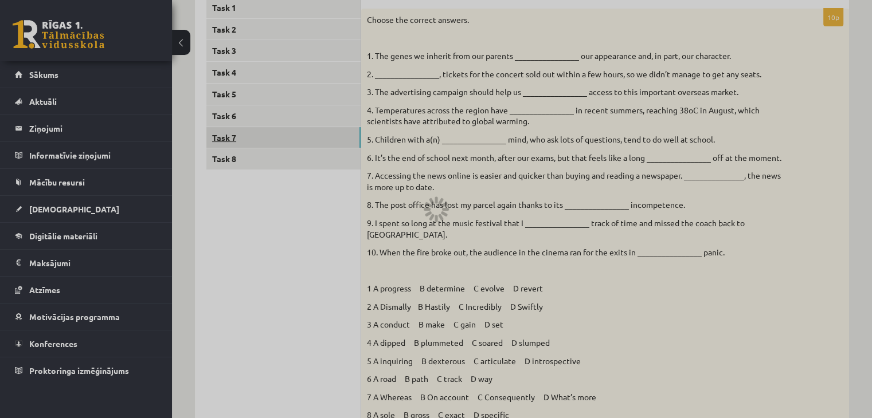
scroll to position [199, 0]
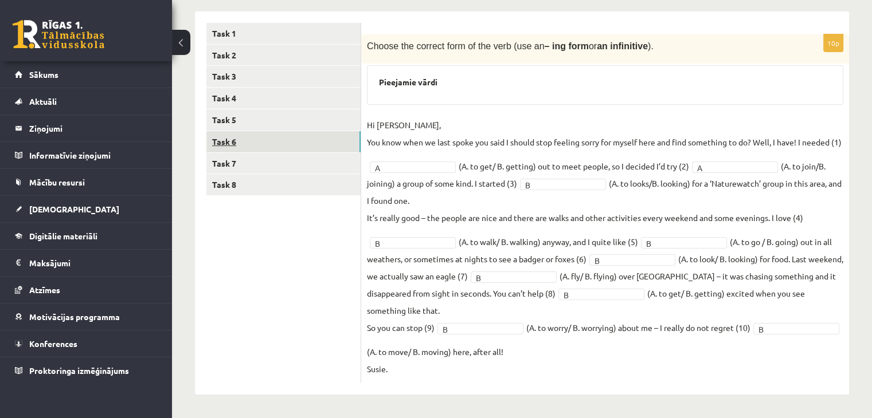
click at [223, 131] on link "Task 6" at bounding box center [283, 141] width 154 height 21
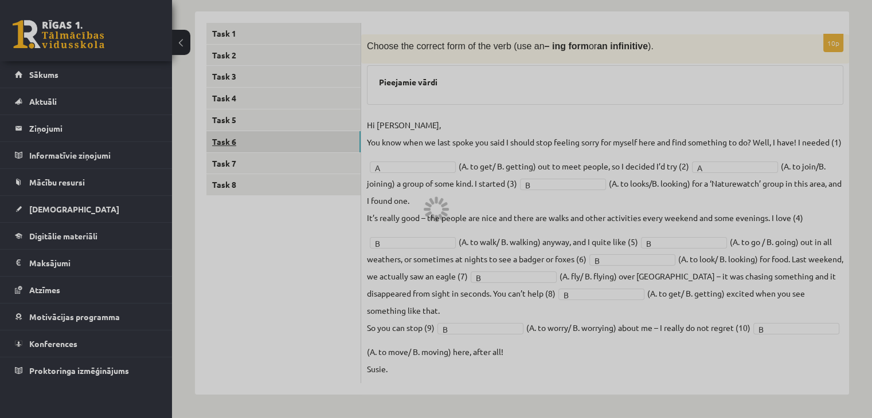
scroll to position [173, 0]
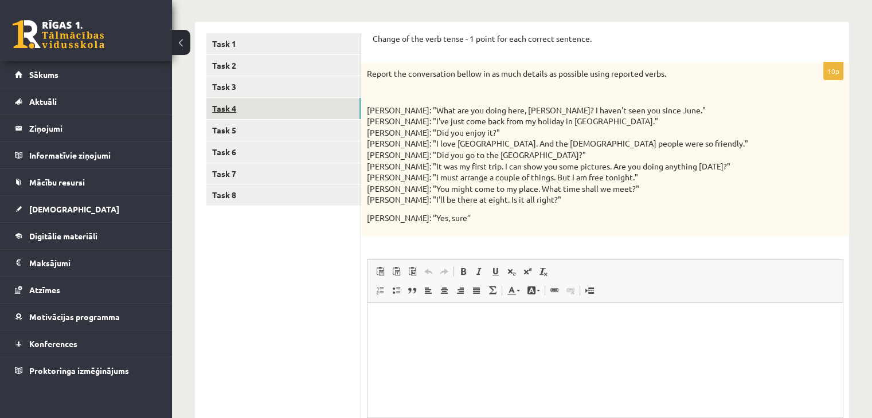
click at [222, 113] on link "Task 4" at bounding box center [283, 108] width 154 height 21
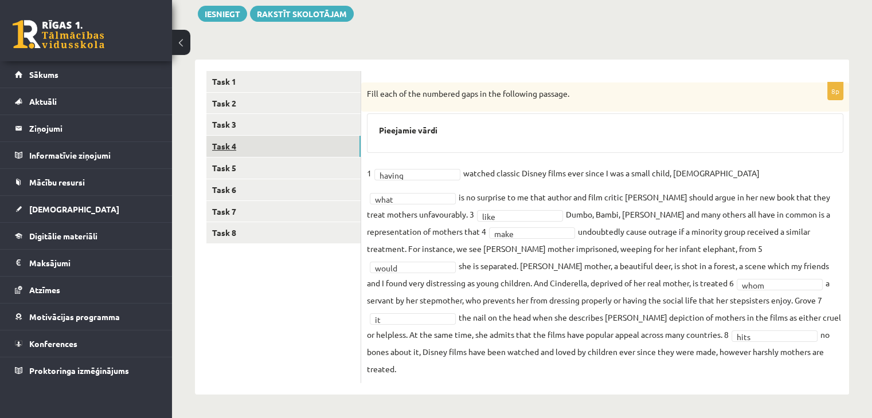
scroll to position [117, 0]
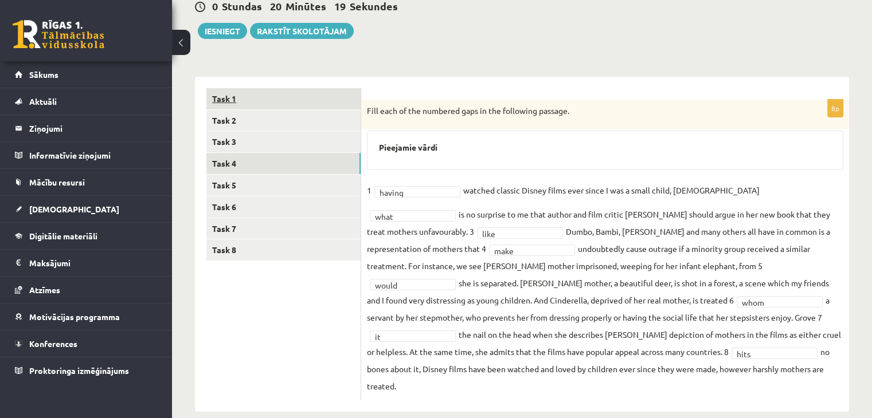
click at [222, 97] on link "Task 1" at bounding box center [283, 98] width 154 height 21
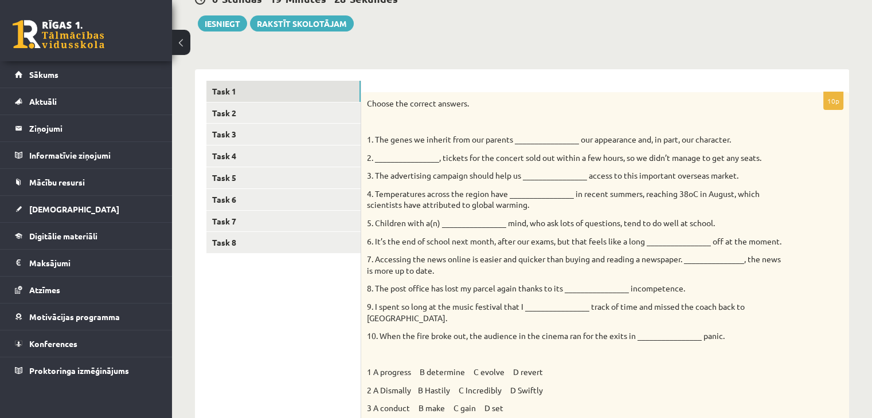
scroll to position [94, 0]
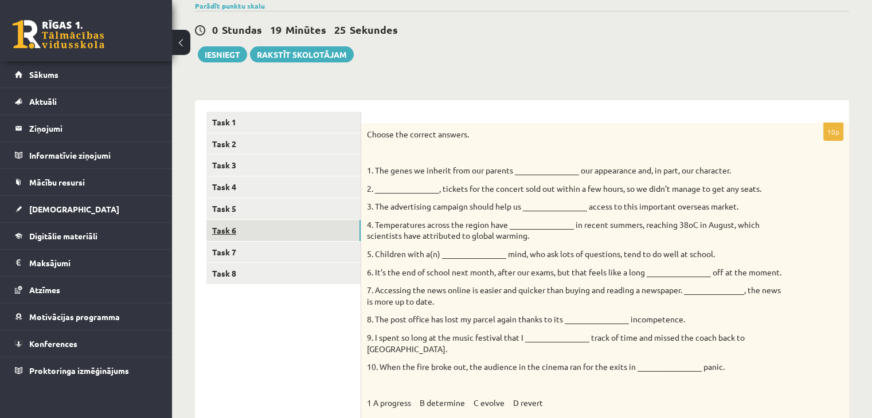
click at [232, 227] on link "Task 6" at bounding box center [283, 230] width 154 height 21
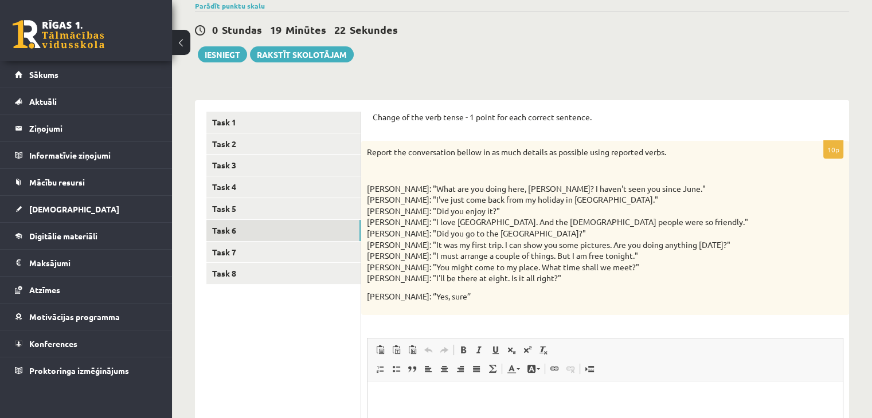
scroll to position [0, 0]
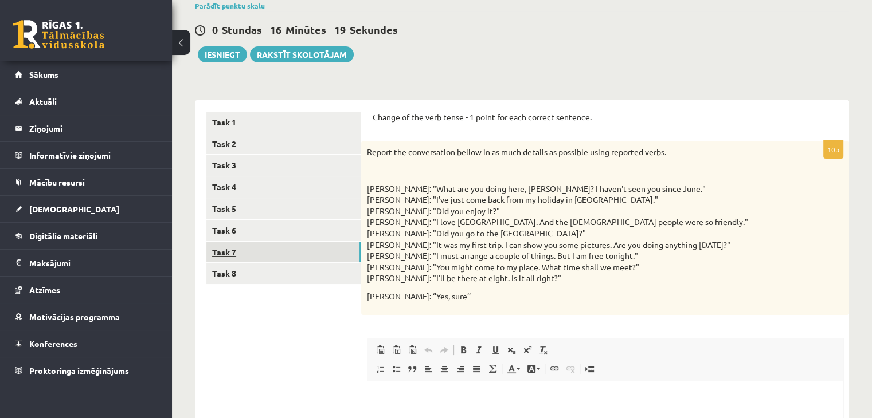
click at [213, 250] on link "Task 7" at bounding box center [283, 252] width 154 height 21
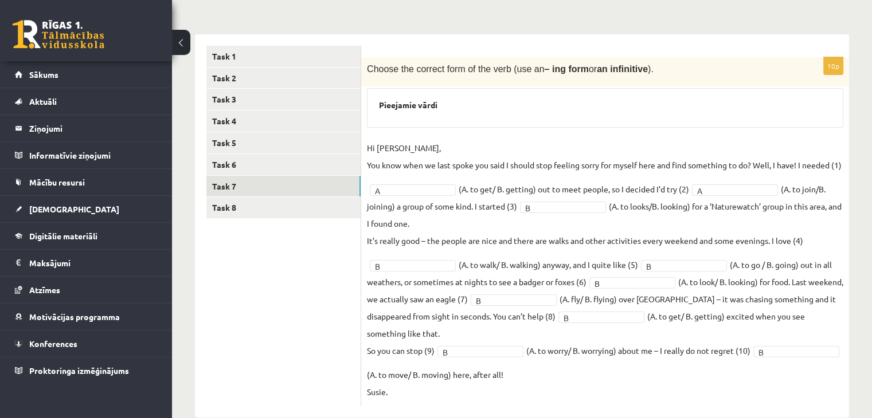
scroll to position [85, 0]
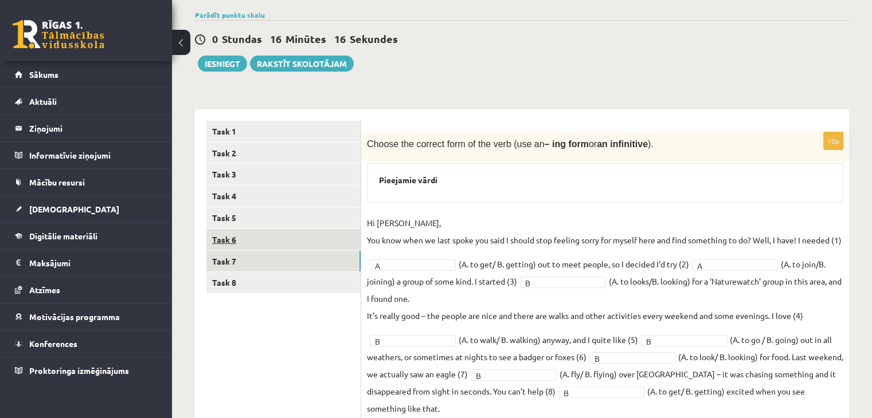
click at [220, 241] on link "Task 6" at bounding box center [283, 239] width 154 height 21
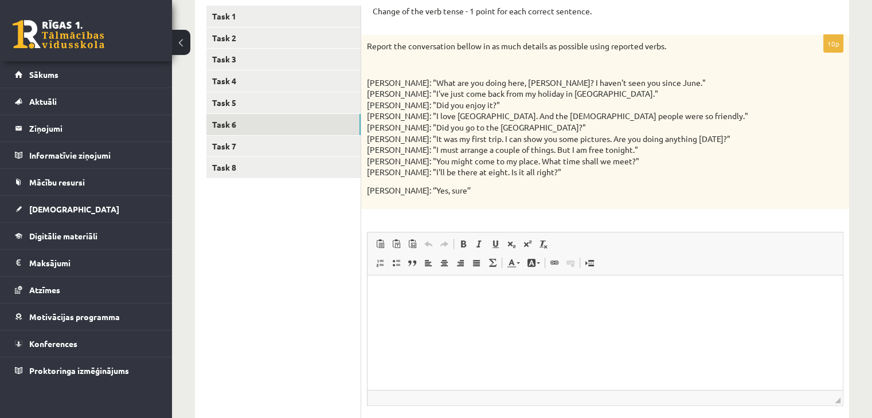
scroll to position [142, 0]
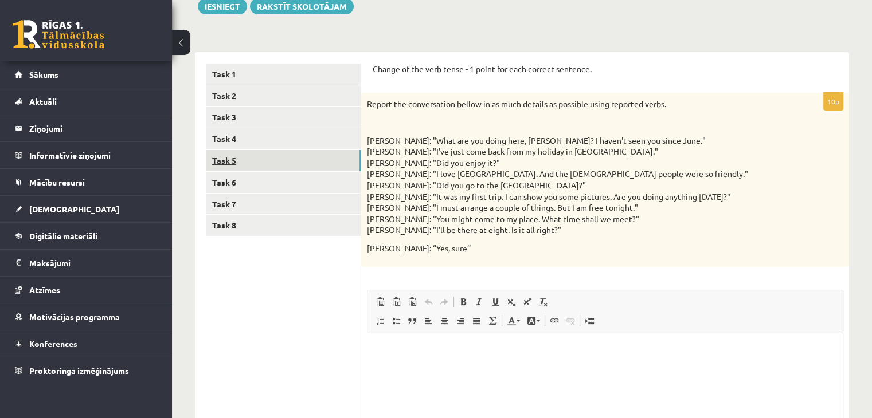
click at [206, 154] on link "Task 5" at bounding box center [283, 160] width 154 height 21
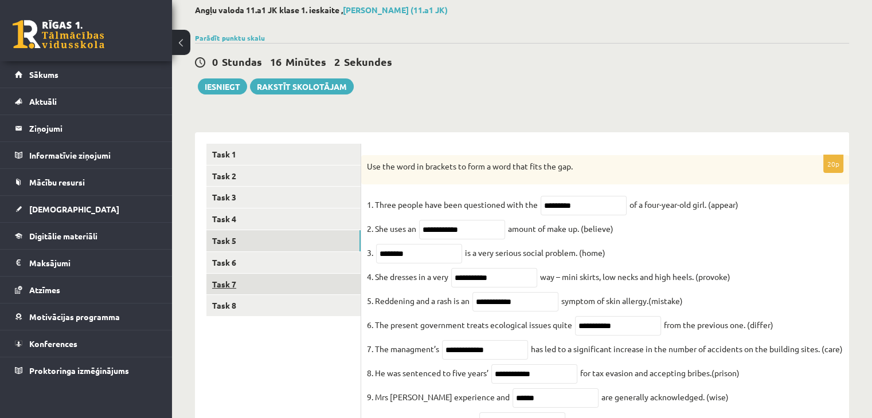
scroll to position [16, 0]
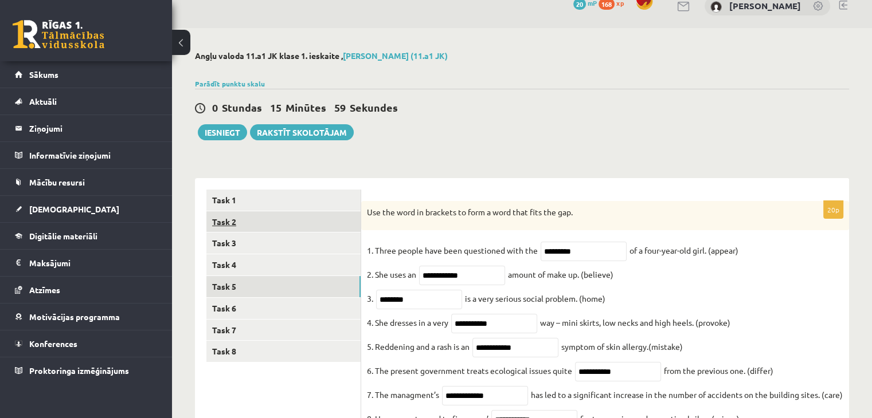
click at [236, 225] on link "Task 2" at bounding box center [283, 221] width 154 height 21
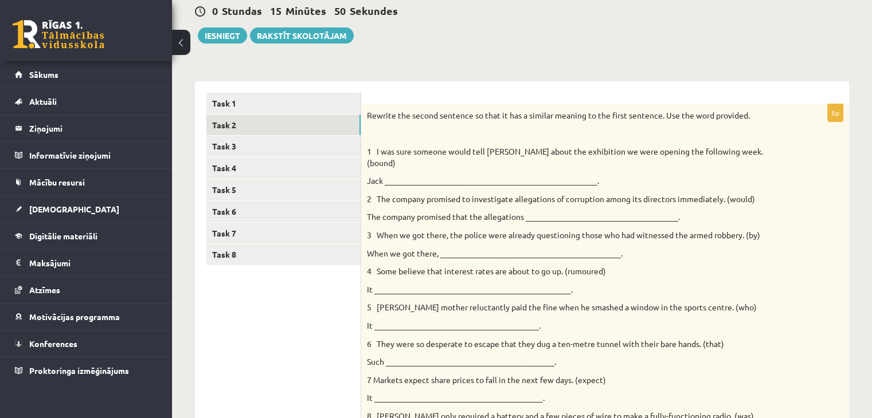
scroll to position [88, 0]
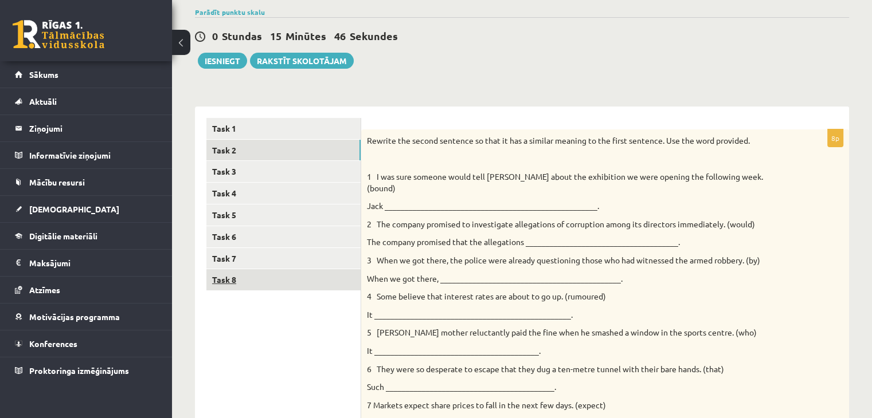
click at [224, 280] on link "Task 8" at bounding box center [283, 279] width 154 height 21
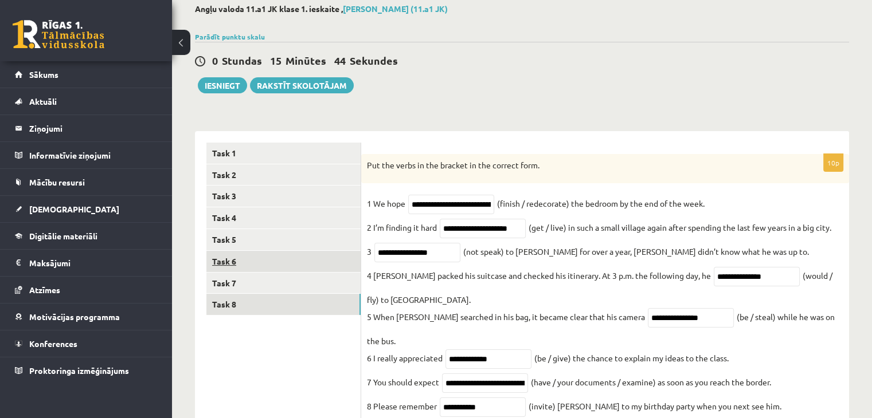
scroll to position [34, 0]
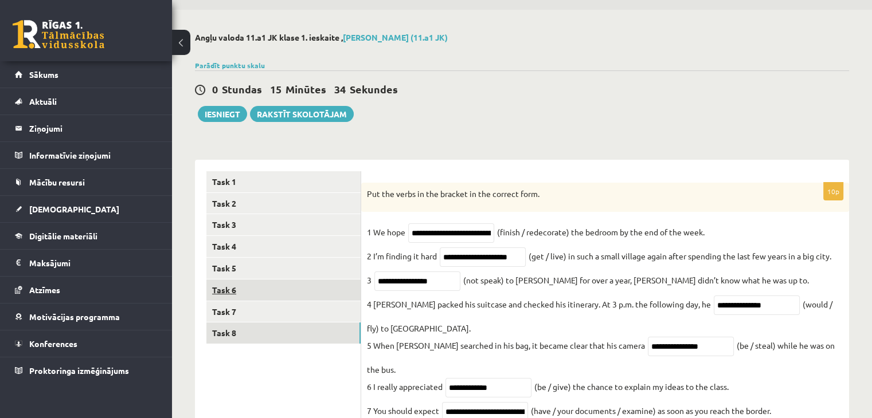
click at [215, 294] on link "Task 6" at bounding box center [283, 290] width 154 height 21
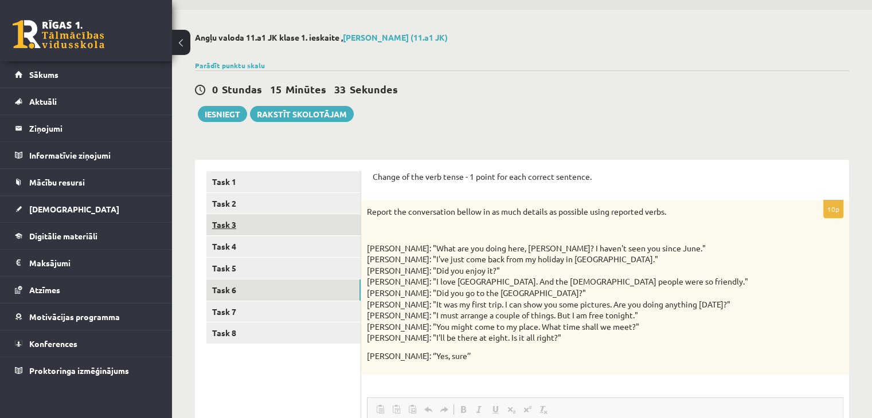
scroll to position [0, 0]
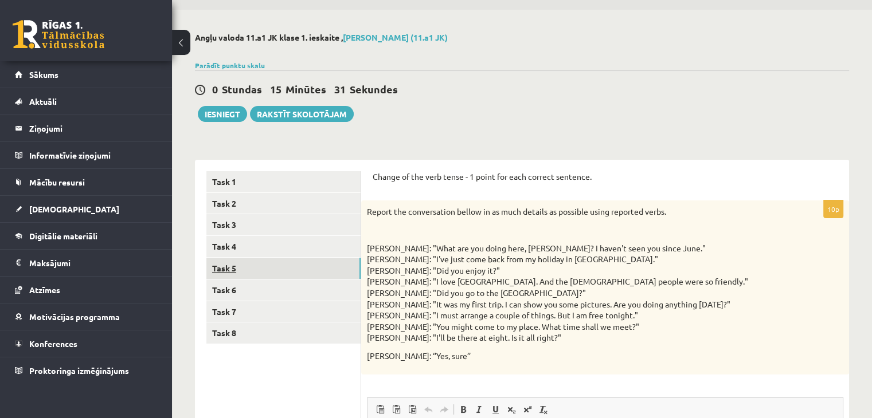
click at [229, 269] on link "Task 5" at bounding box center [283, 268] width 154 height 21
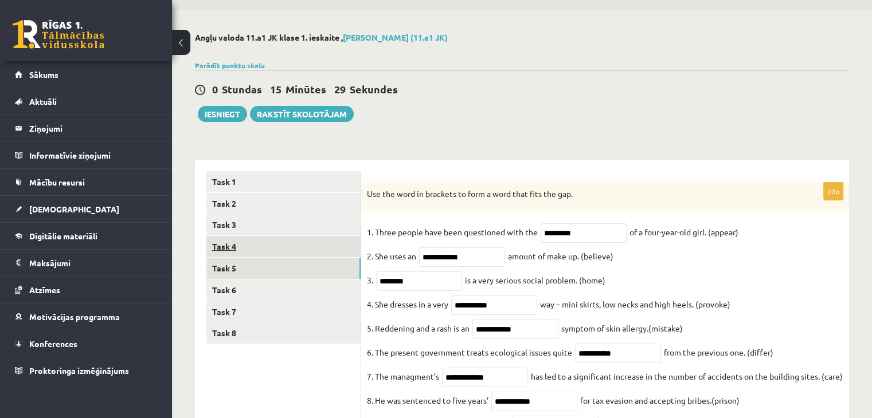
click at [221, 242] on link "Task 4" at bounding box center [283, 246] width 154 height 21
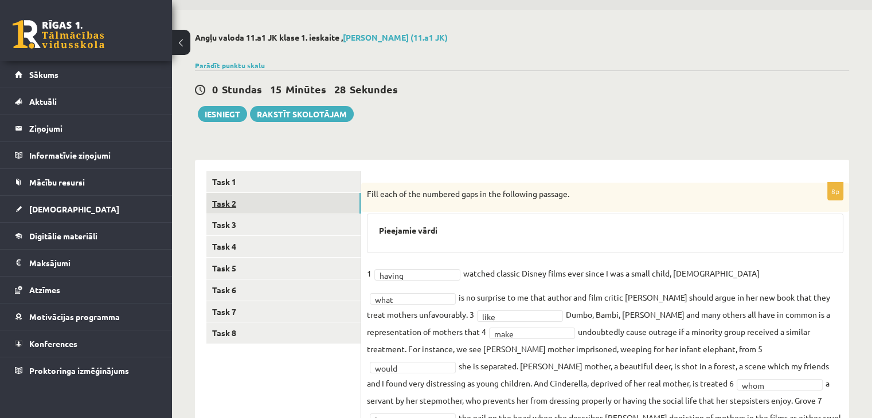
click at [227, 209] on link "Task 2" at bounding box center [283, 203] width 154 height 21
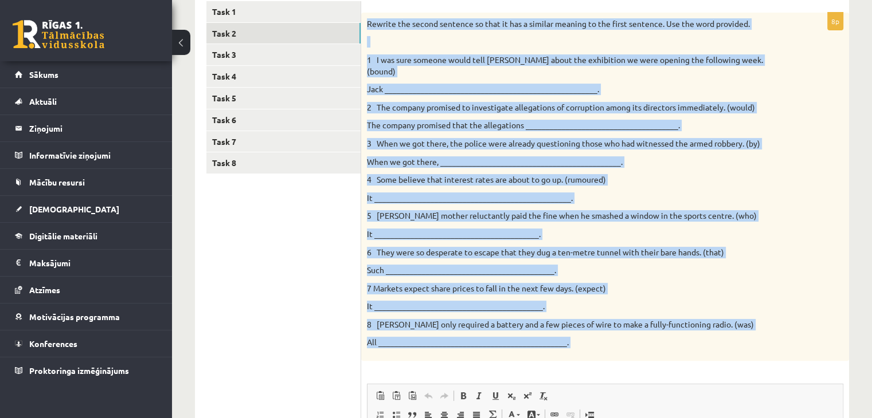
scroll to position [206, 0]
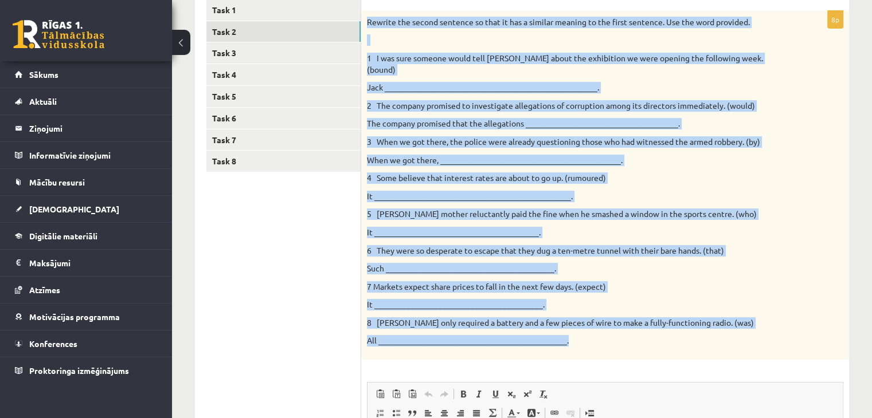
drag, startPoint x: 366, startPoint y: 136, endPoint x: 597, endPoint y: 333, distance: 303.7
click at [597, 333] on div "Rewrite the second sentence so that it has a similar meaning to the first sente…" at bounding box center [605, 185] width 488 height 348
copy div "Loremip dol sitame consecte ad elit se doe t incidid utlabor et dol magna aliqu…"
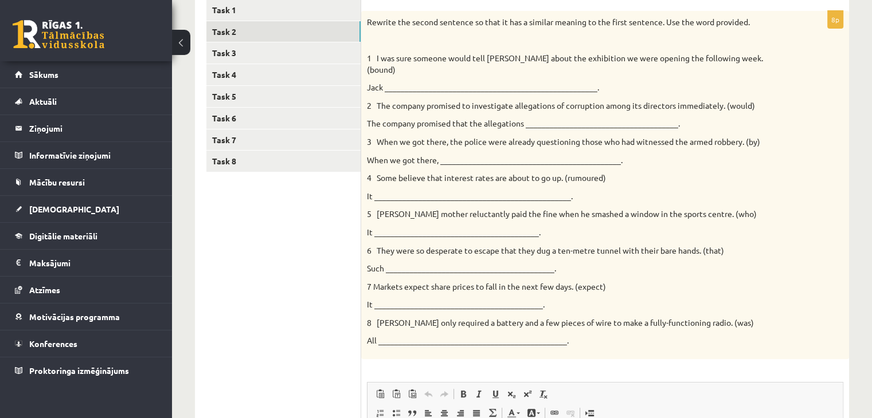
click at [315, 230] on ul "Task 1 Task 2 Task 3 Task 4 Task 5 Task 6 Task 7 Task 8" at bounding box center [283, 309] width 155 height 621
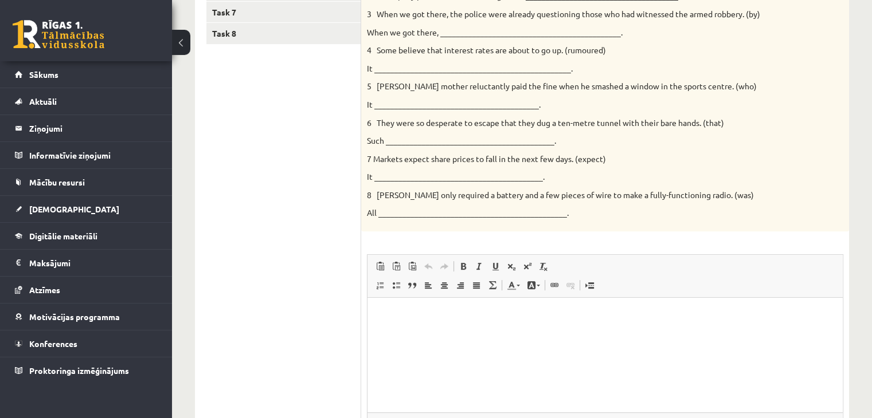
scroll to position [432, 0]
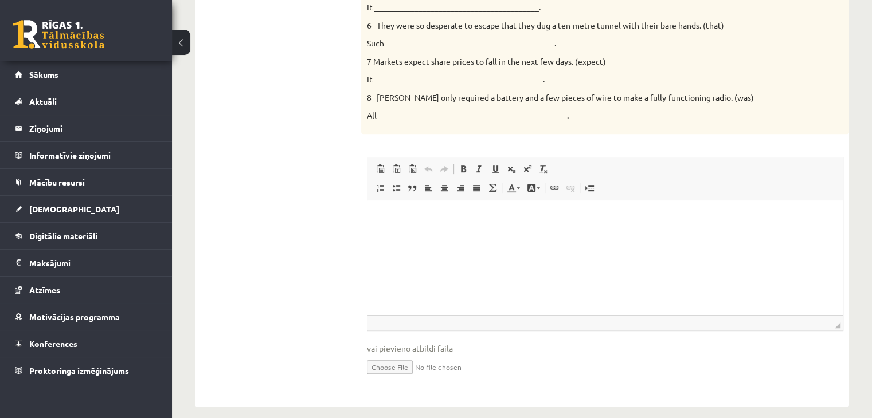
click at [391, 236] on html at bounding box center [604, 218] width 475 height 35
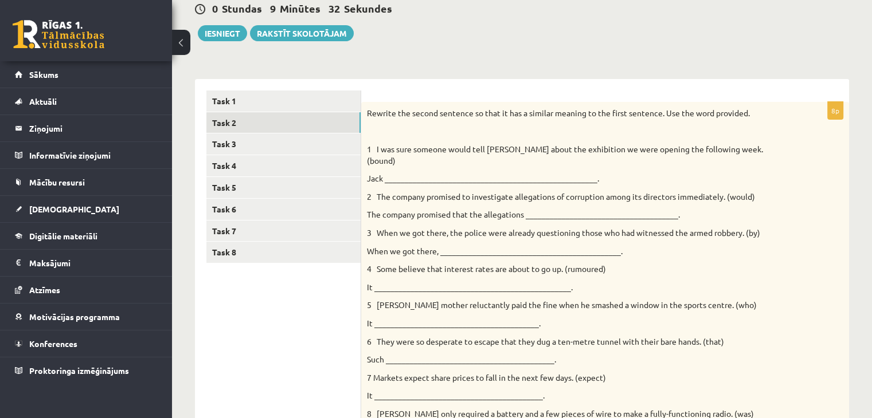
scroll to position [88, 0]
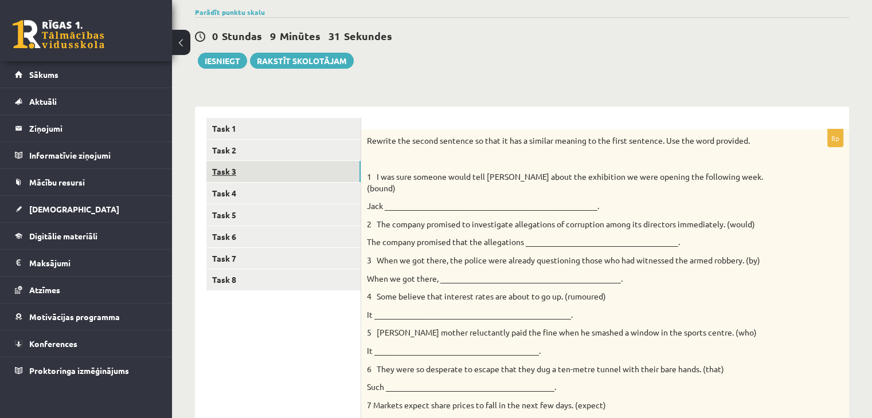
click at [224, 167] on link "Task 3" at bounding box center [283, 171] width 154 height 21
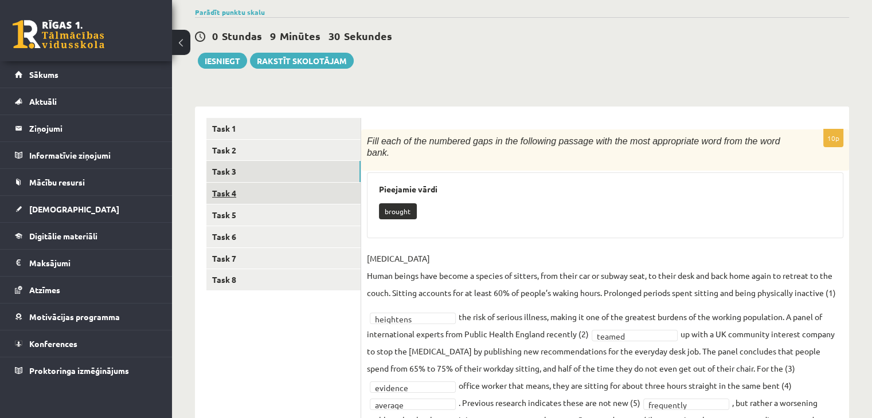
click at [237, 189] on link "Task 4" at bounding box center [283, 193] width 154 height 21
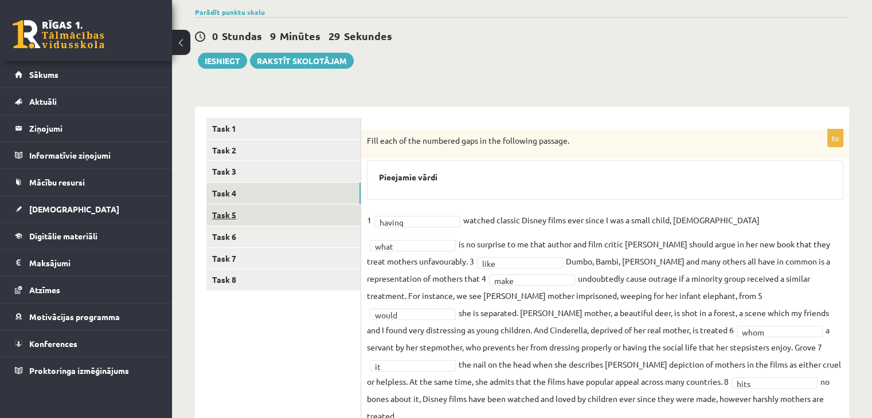
scroll to position [117, 0]
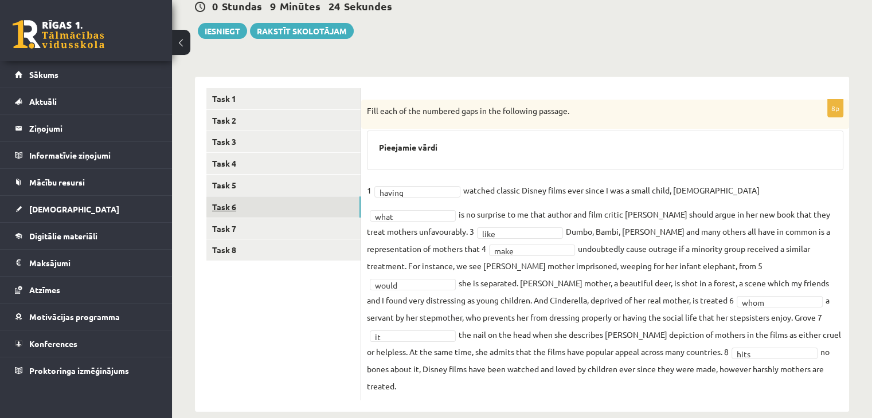
click at [230, 205] on link "Task 6" at bounding box center [283, 207] width 154 height 21
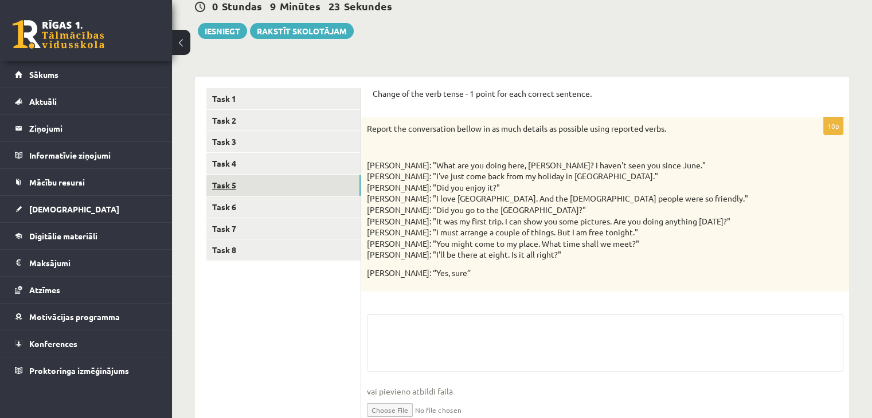
click at [228, 178] on link "Task 5" at bounding box center [283, 185] width 154 height 21
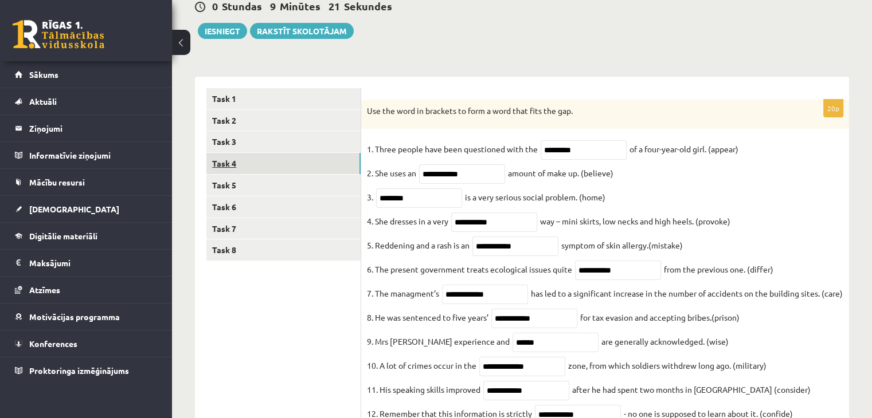
click at [226, 166] on link "Task 4" at bounding box center [283, 163] width 154 height 21
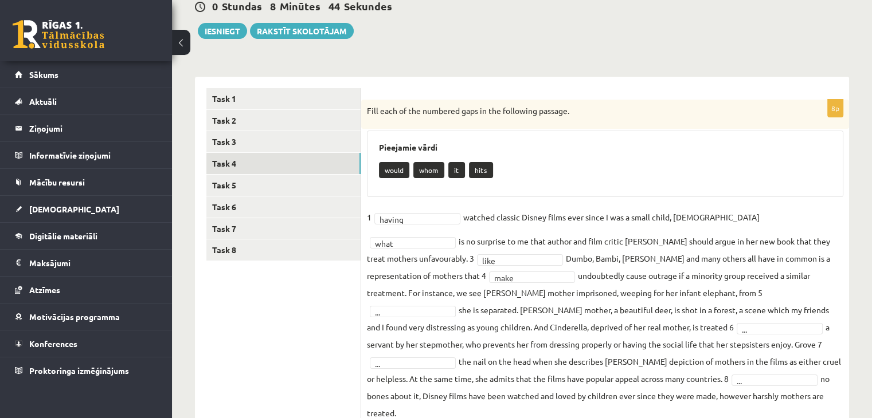
drag, startPoint x: 369, startPoint y: 159, endPoint x: 593, endPoint y: 396, distance: 326.0
click at [593, 396] on div "8p Fill each of the numbered gaps in the following passage. Pieejamie vārdi wou…" at bounding box center [605, 264] width 488 height 328
click at [525, 159] on div "would whom it hits" at bounding box center [605, 171] width 452 height 27
click at [428, 191] on div "Pieejamie vārdi would whom it hits" at bounding box center [605, 164] width 476 height 66
drag, startPoint x: 372, startPoint y: 159, endPoint x: 676, endPoint y: 394, distance: 384.4
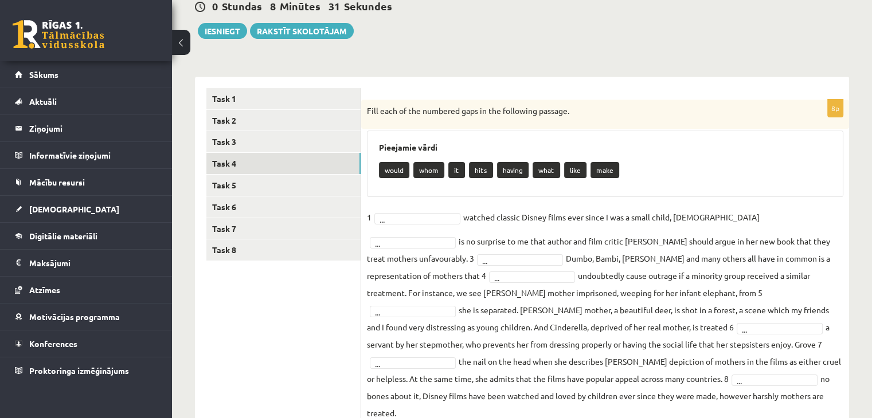
click at [676, 394] on div "8p Fill each of the numbered gaps in the following passage. Pieejamie vārdi wou…" at bounding box center [605, 264] width 488 height 328
copy div "lorem ipsu do sita consec adip elit sedd 7 ... eiusmod tempori Utlabo etdol mag…"
click at [709, 211] on fieldset "1 having ****** watched classic Disney films ever since I was a small child, [D…" at bounding box center [605, 315] width 476 height 213
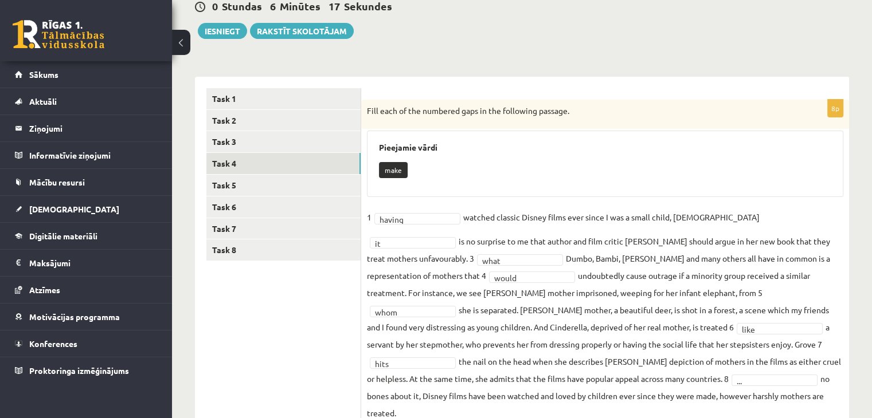
click at [466, 373] on fieldset "1 having ****** watched classic Disney films ever since I was a small child, [D…" at bounding box center [605, 315] width 476 height 213
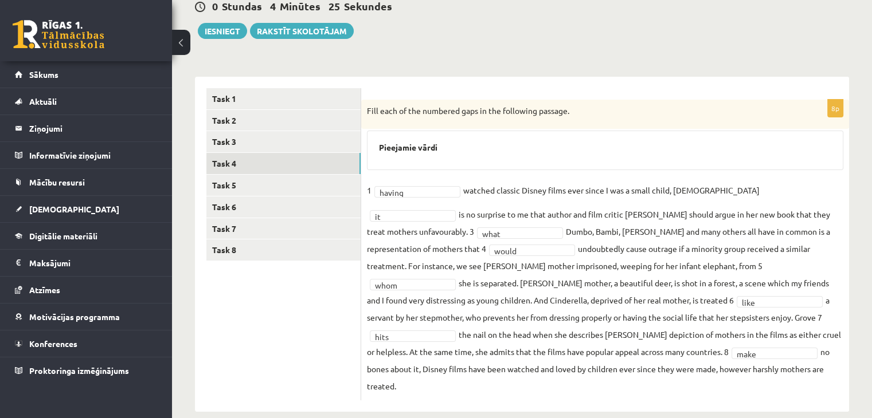
click at [736, 306] on div "like" at bounding box center [779, 301] width 86 height 11
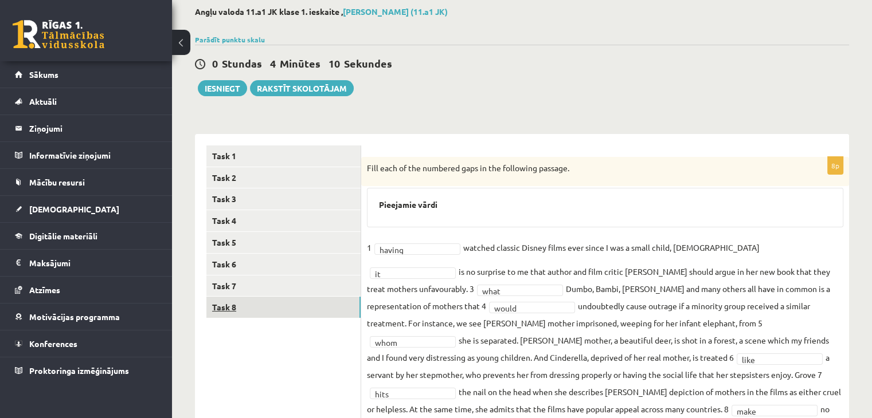
click at [233, 308] on link "Task 8" at bounding box center [283, 307] width 154 height 21
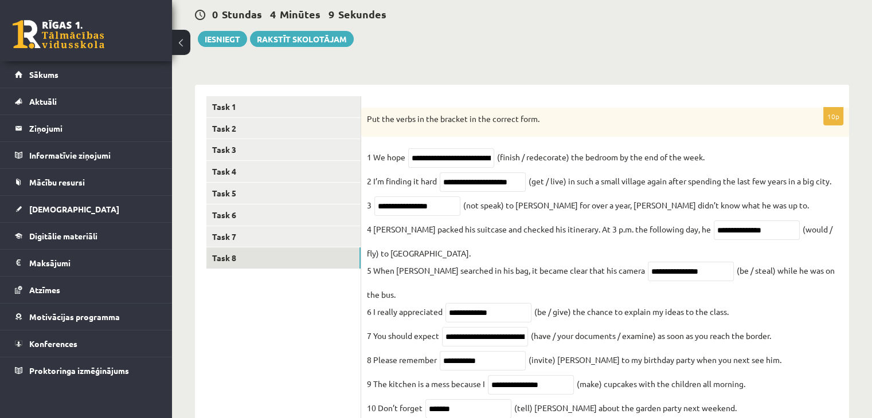
scroll to position [149, 0]
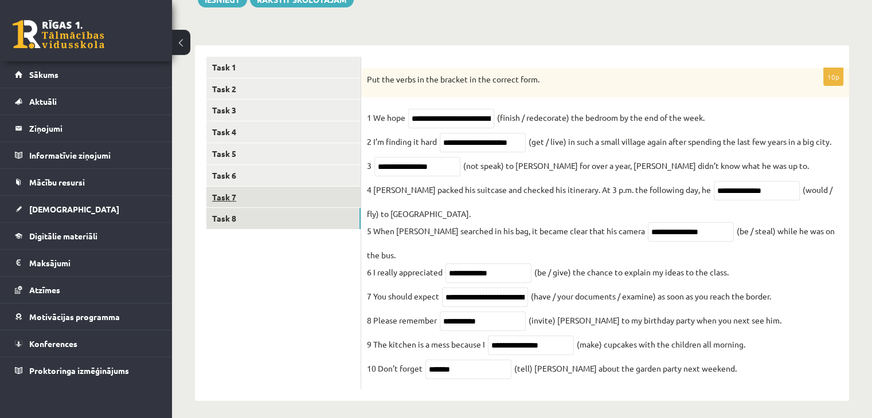
click at [227, 199] on link "Task 7" at bounding box center [283, 197] width 154 height 21
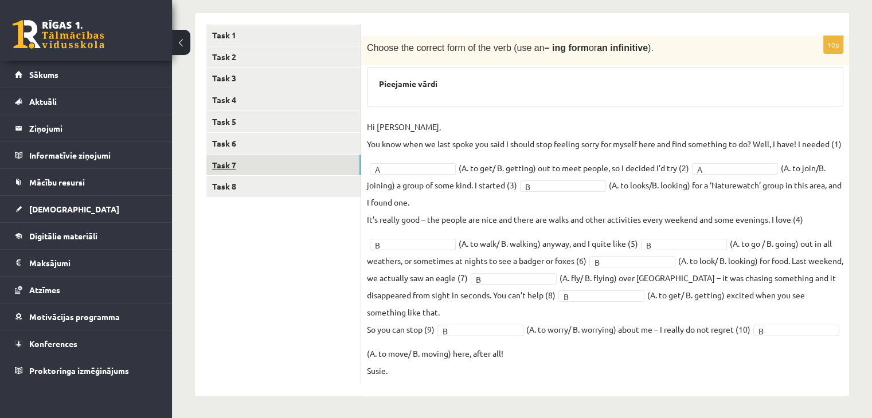
scroll to position [199, 0]
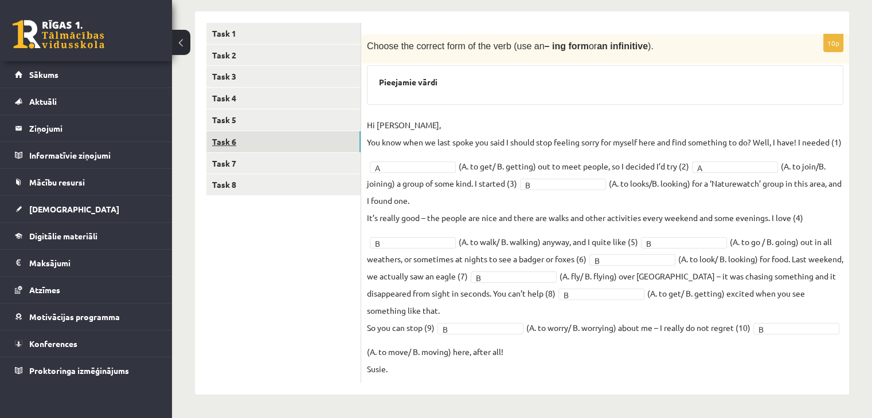
click at [227, 131] on link "Task 6" at bounding box center [283, 141] width 154 height 21
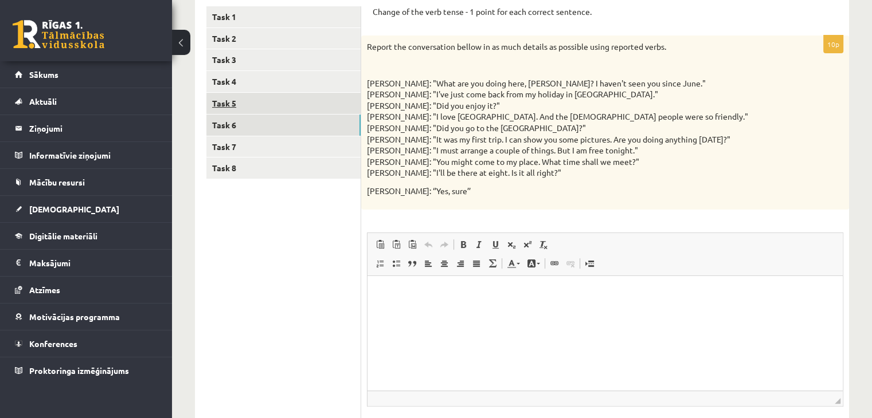
scroll to position [0, 0]
click at [226, 99] on link "Task 5" at bounding box center [283, 103] width 154 height 21
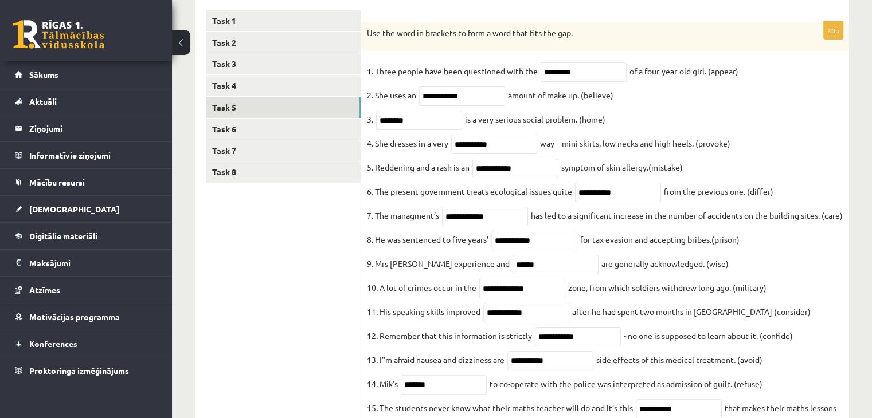
scroll to position [188, 0]
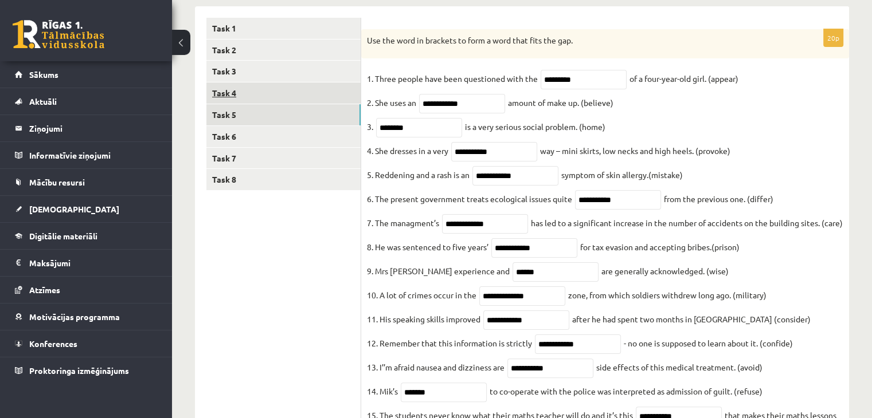
click at [230, 95] on link "Task 4" at bounding box center [283, 93] width 154 height 21
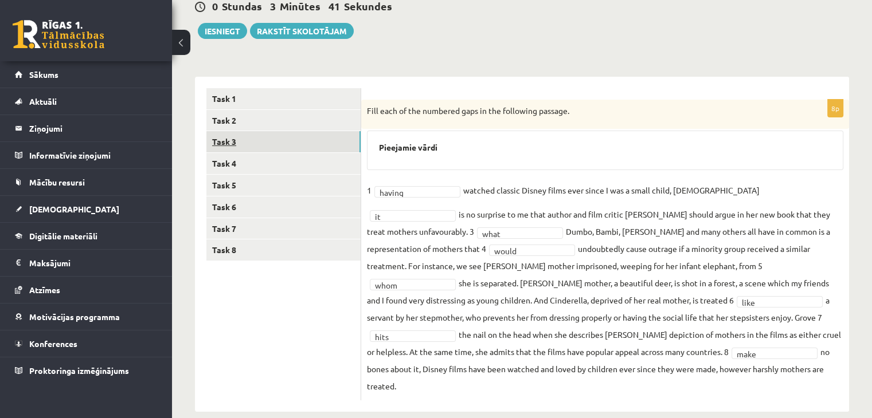
click at [227, 142] on link "Task 3" at bounding box center [283, 141] width 154 height 21
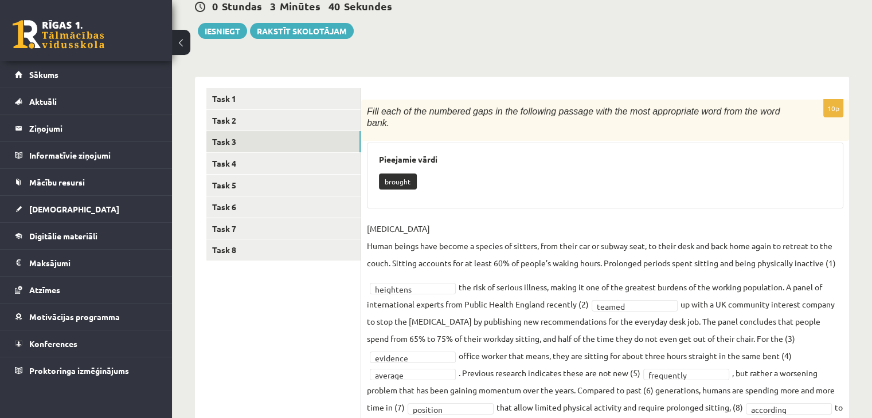
scroll to position [195, 0]
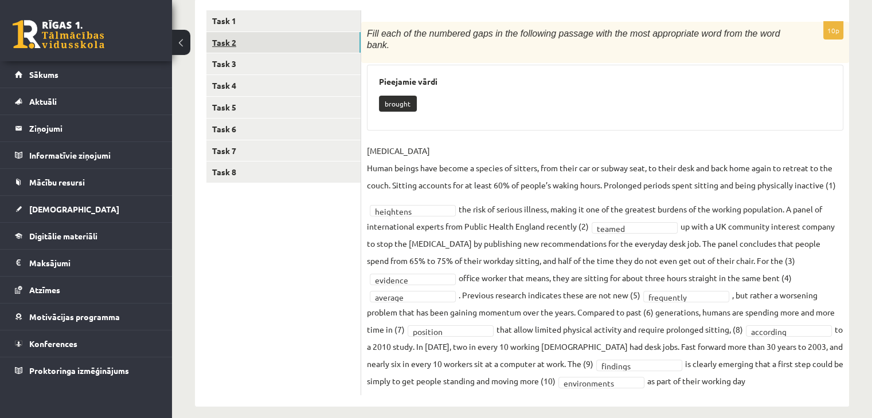
click at [215, 44] on link "Task 2" at bounding box center [283, 42] width 154 height 21
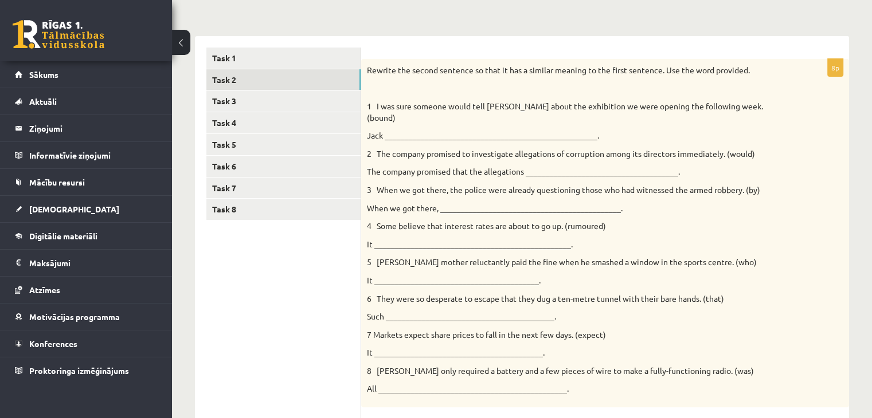
scroll to position [88, 0]
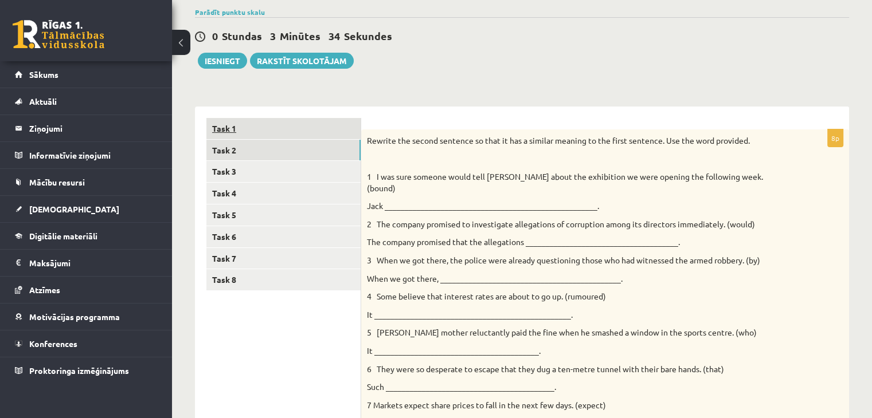
click at [222, 130] on link "Task 1" at bounding box center [283, 128] width 154 height 21
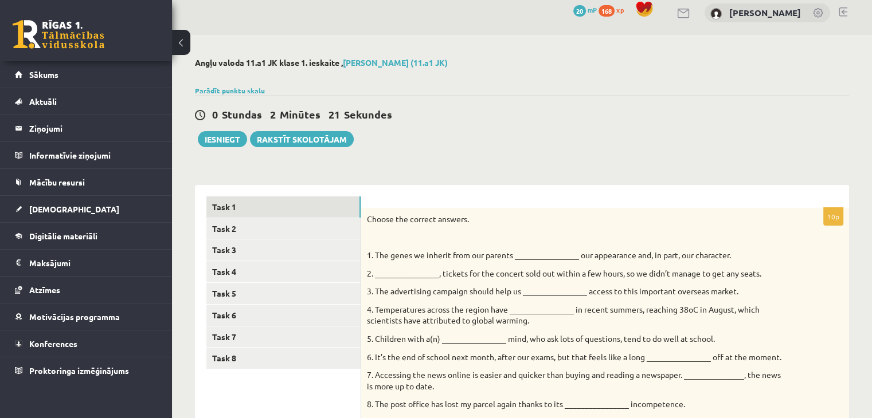
scroll to position [0, 0]
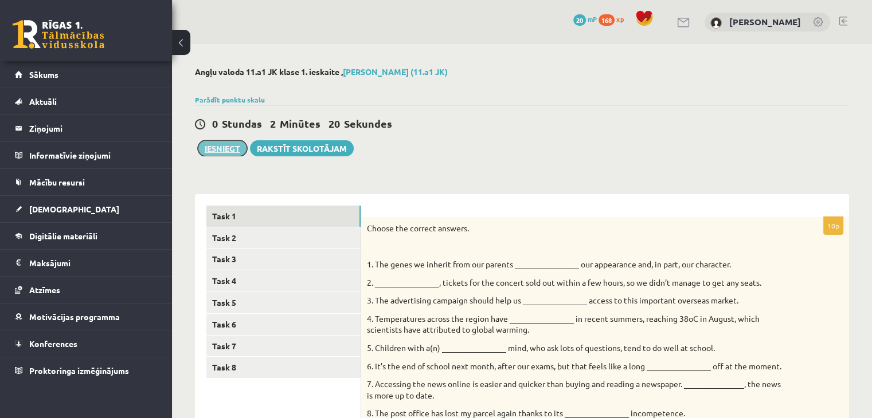
click at [226, 147] on button "Iesniegt" at bounding box center [222, 148] width 49 height 16
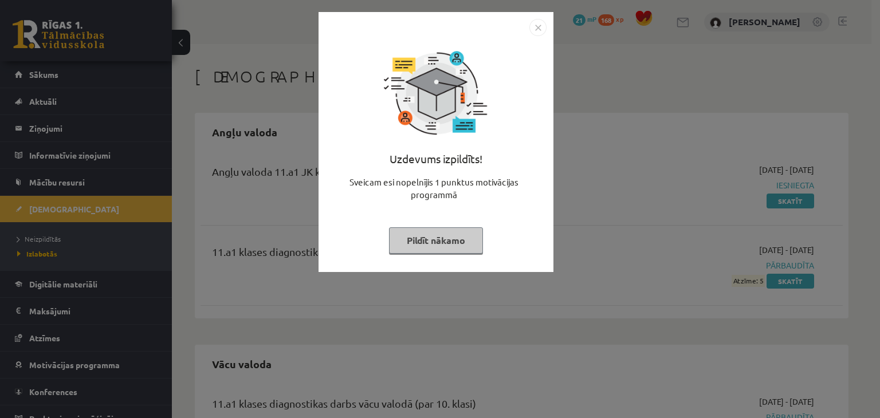
click at [458, 246] on button "Pildīt nākamo" at bounding box center [436, 241] width 94 height 26
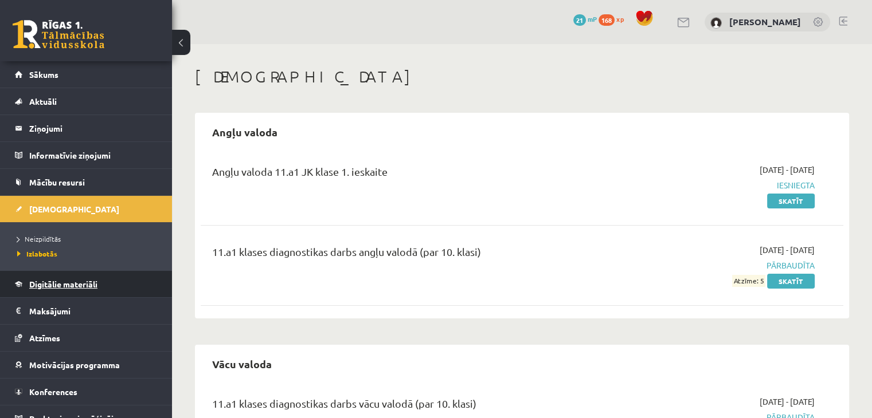
click at [52, 280] on span "Digitālie materiāli" at bounding box center [63, 284] width 68 height 10
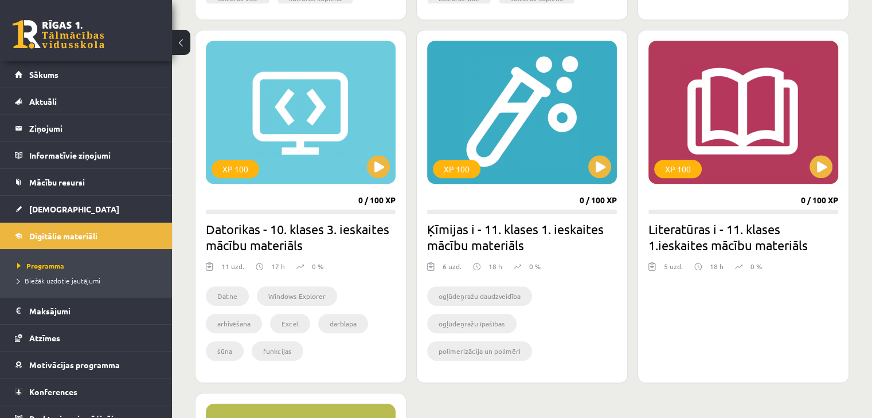
scroll to position [1056, 0]
click at [44, 207] on span "[DEMOGRAPHIC_DATA]" at bounding box center [74, 209] width 90 height 10
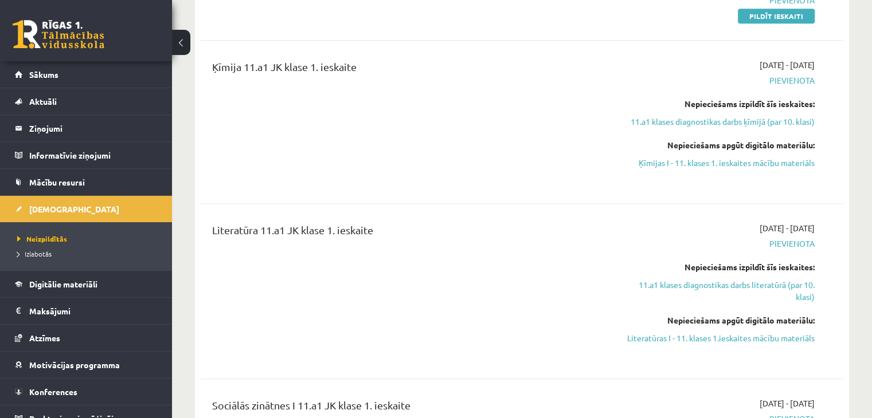
scroll to position [770, 0]
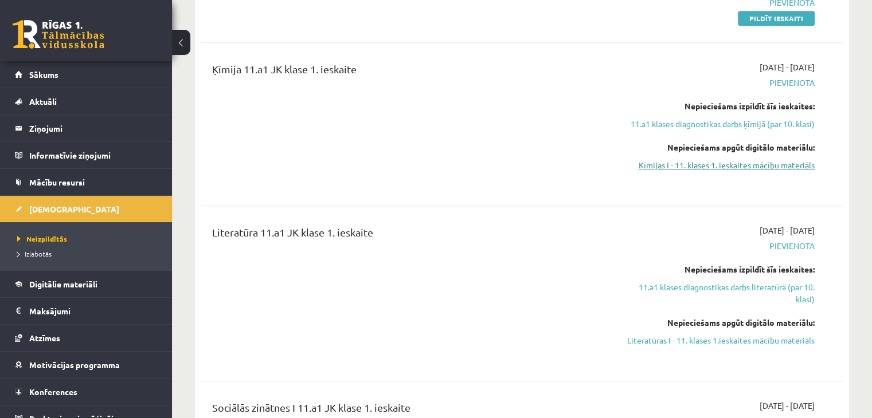
click at [761, 168] on link "Ķīmijas I - 11. klases 1. ieskaites mācību materiāls" at bounding box center [719, 165] width 189 height 12
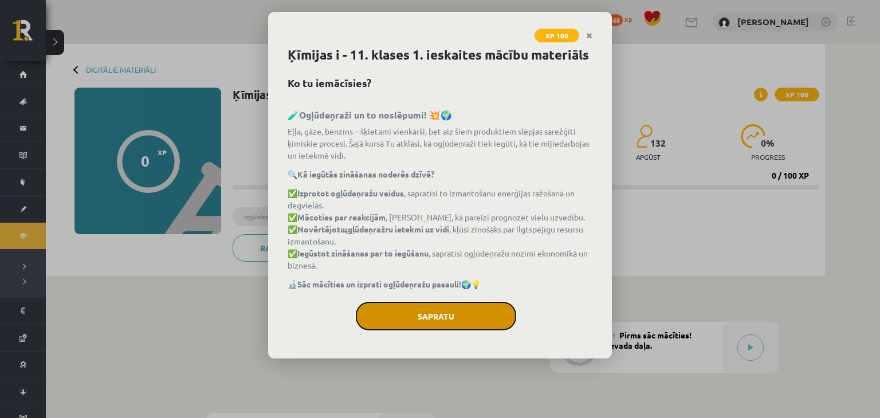
click at [484, 317] on button "Sapratu" at bounding box center [436, 316] width 160 height 29
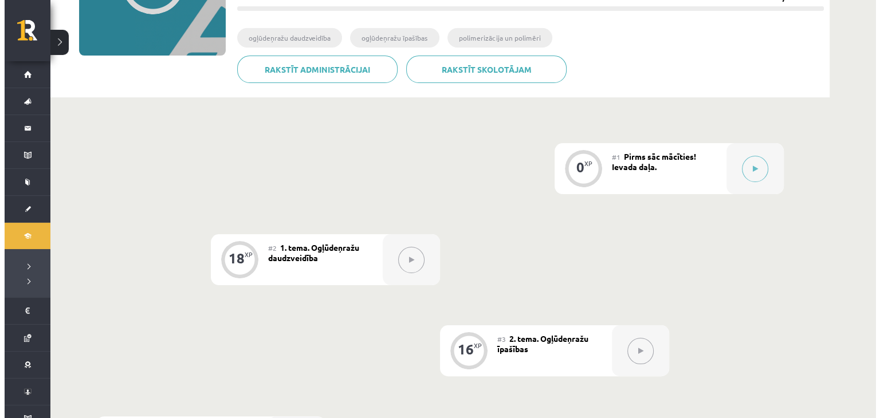
scroll to position [181, 0]
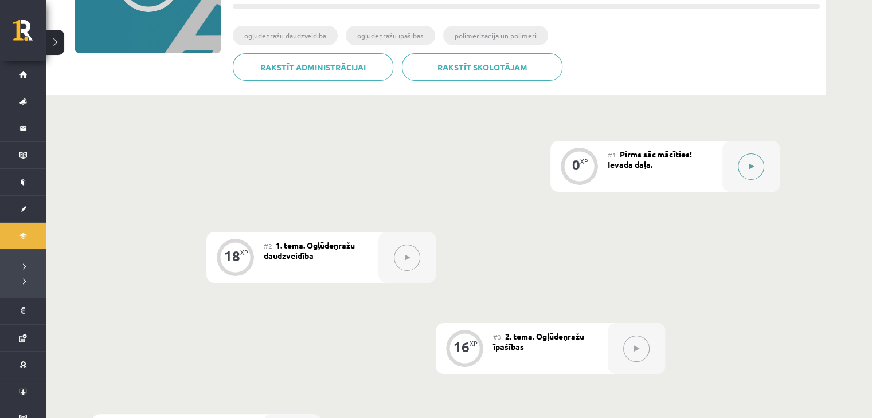
click at [756, 163] on button at bounding box center [751, 167] width 26 height 26
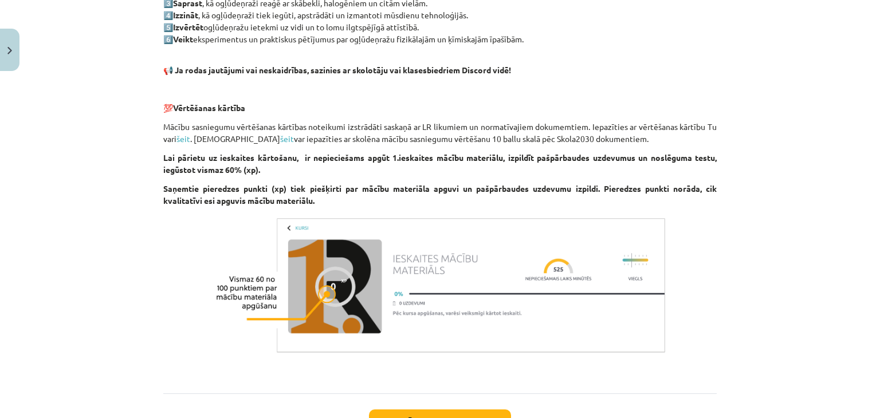
scroll to position [702, 0]
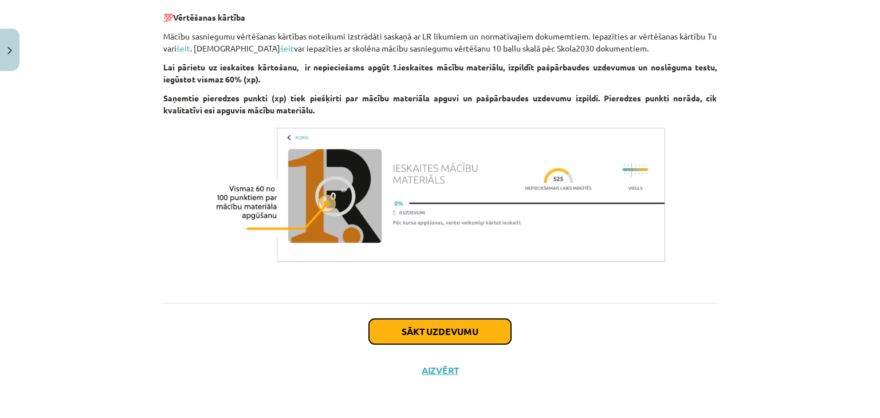
click at [380, 330] on button "Sākt uzdevumu" at bounding box center [440, 331] width 142 height 25
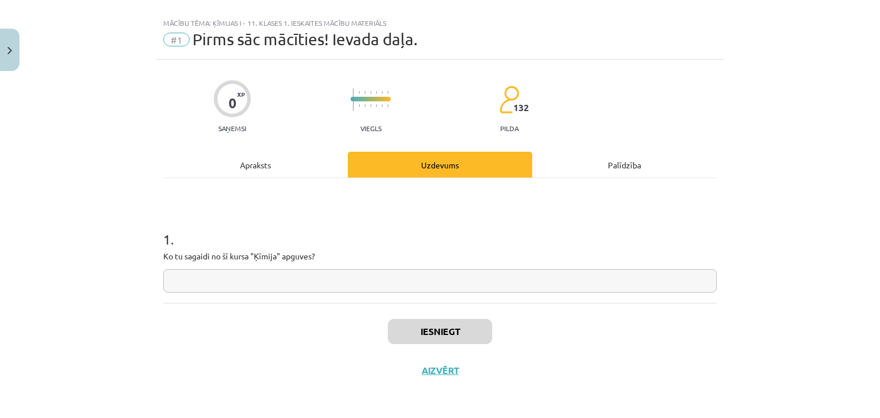
click at [351, 283] on input "text" at bounding box center [440, 280] width 554 height 23
type input "*"
type input "**********"
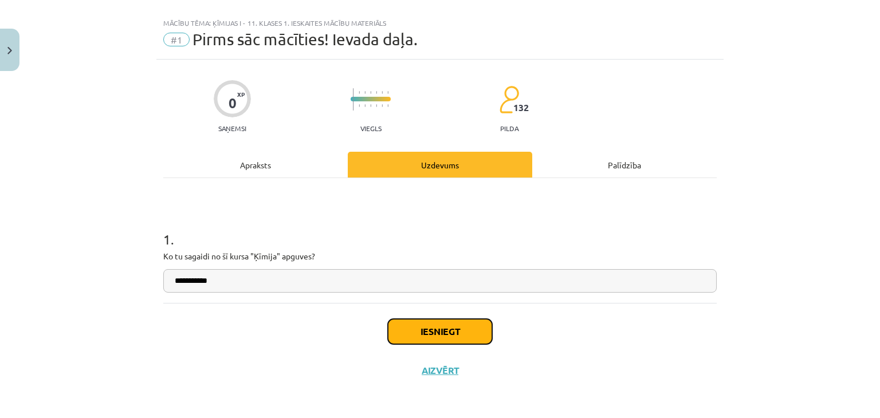
click at [401, 332] on button "Iesniegt" at bounding box center [440, 331] width 104 height 25
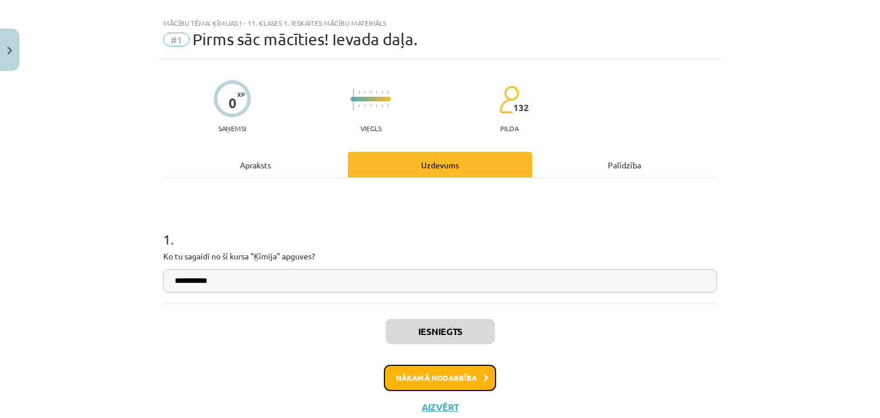
click at [398, 373] on button "Nākamā nodarbība" at bounding box center [440, 378] width 112 height 26
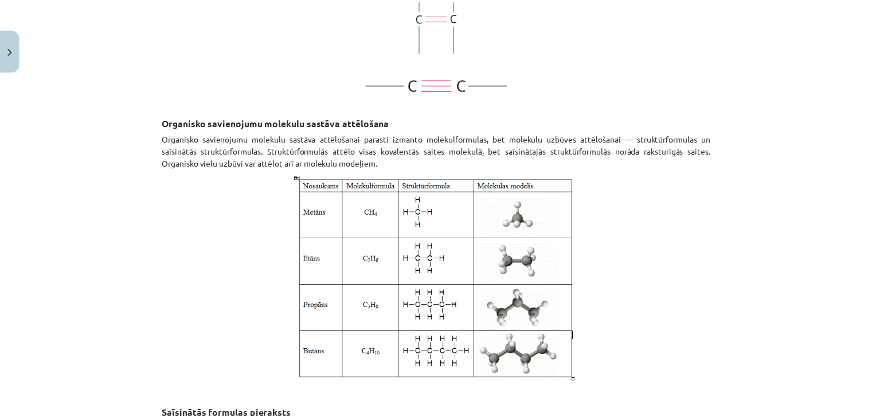
scroll to position [1559, 0]
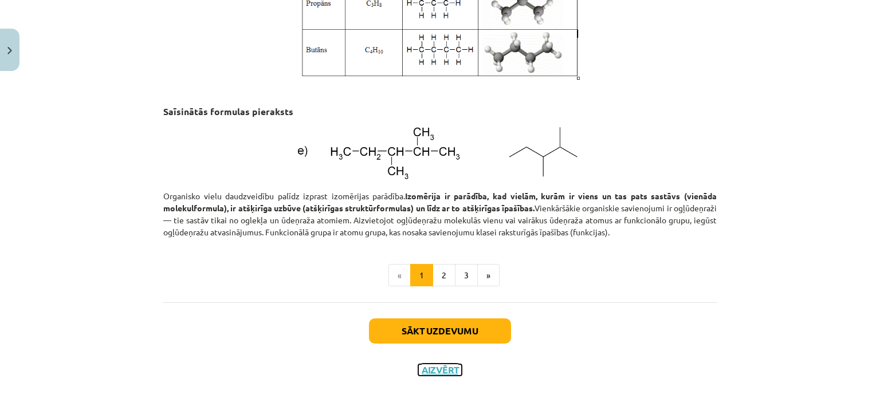
click at [420, 370] on button "Aizvērt" at bounding box center [440, 370] width 44 height 11
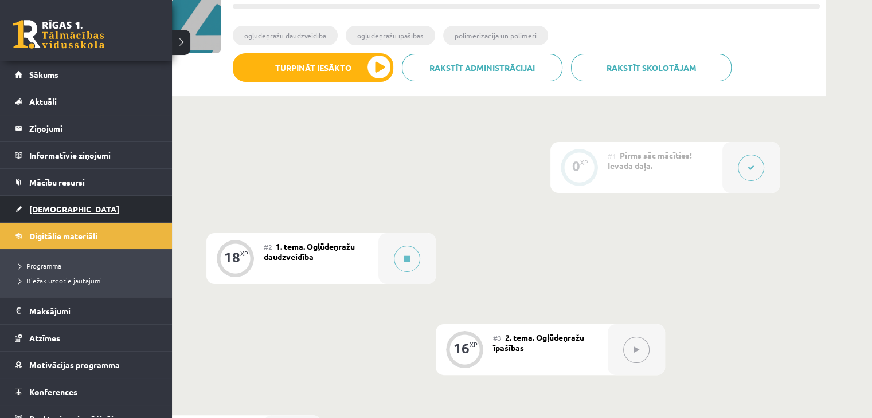
click at [57, 209] on span "[DEMOGRAPHIC_DATA]" at bounding box center [74, 209] width 90 height 10
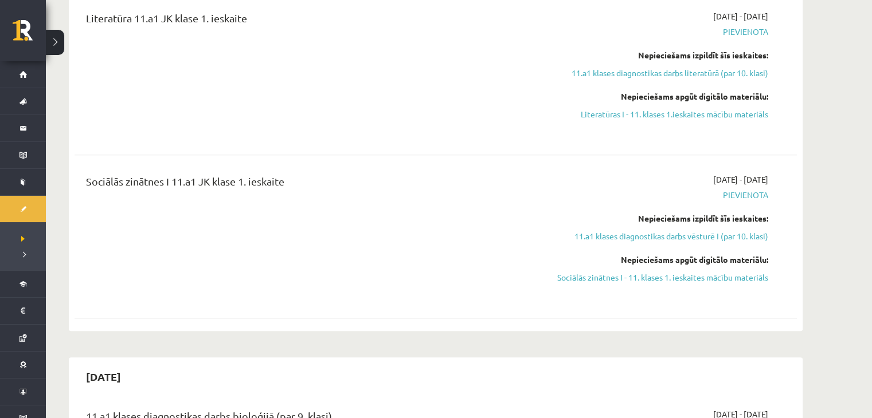
scroll to position [986, 0]
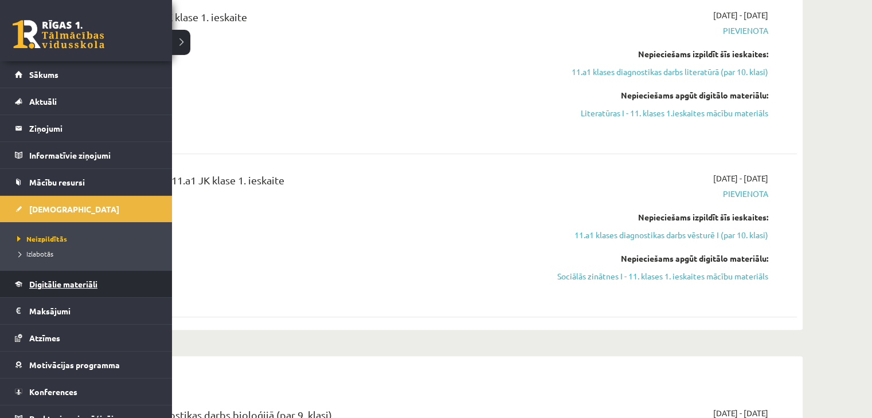
click at [48, 281] on span "Digitālie materiāli" at bounding box center [63, 284] width 68 height 10
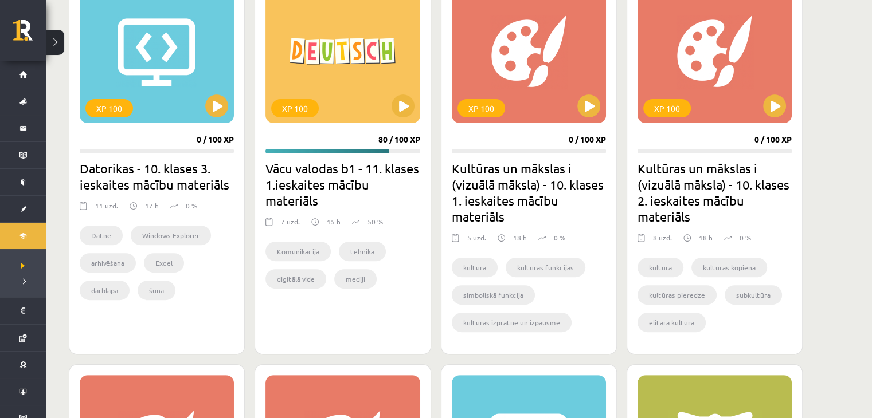
scroll to position [351, 0]
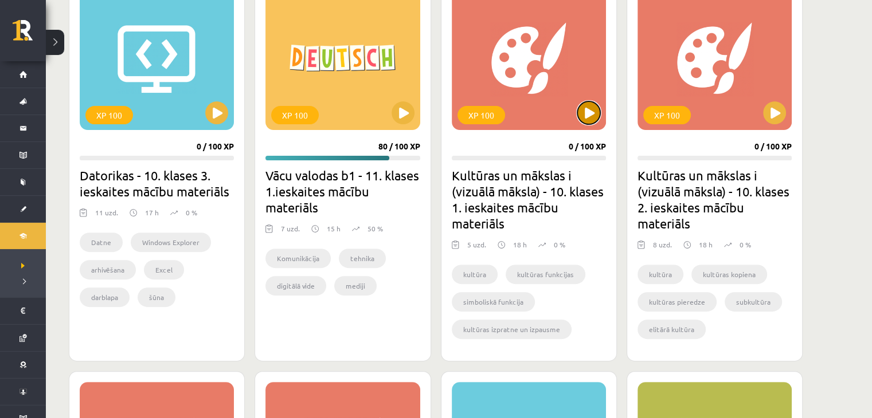
click at [589, 108] on button at bounding box center [588, 112] width 23 height 23
